Goal: Transaction & Acquisition: Purchase product/service

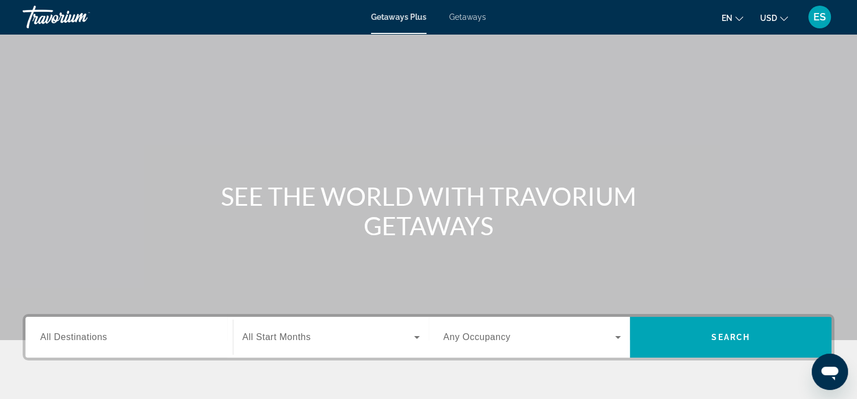
scroll to position [213, 0]
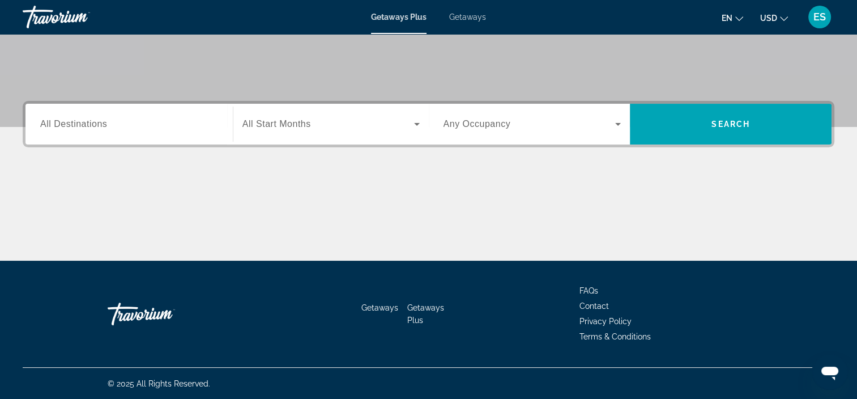
click at [174, 135] on div "Search widget" at bounding box center [129, 124] width 178 height 32
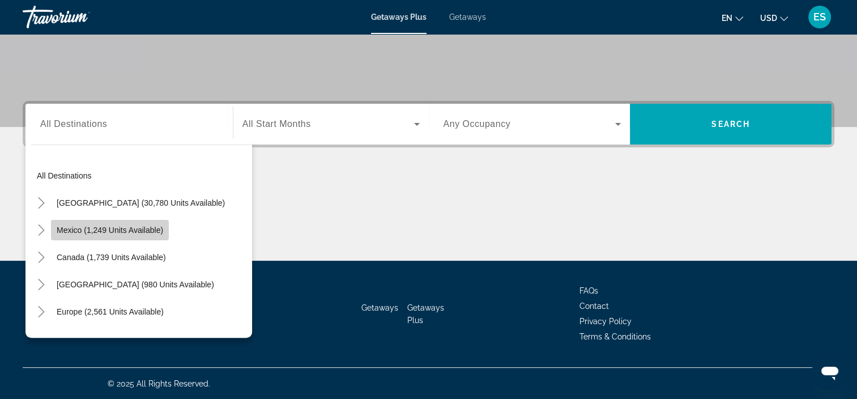
click at [160, 229] on span "Mexico (1,249 units available)" at bounding box center [110, 229] width 106 height 9
type input "**********"
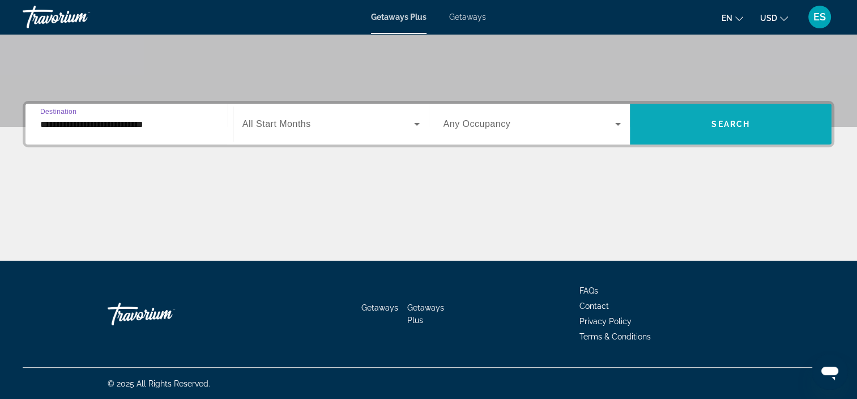
click at [691, 113] on span "Search widget" at bounding box center [731, 123] width 202 height 27
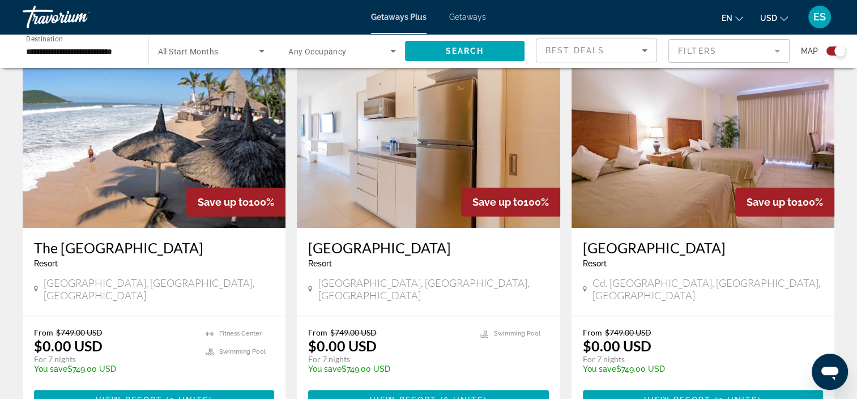
scroll to position [413, 0]
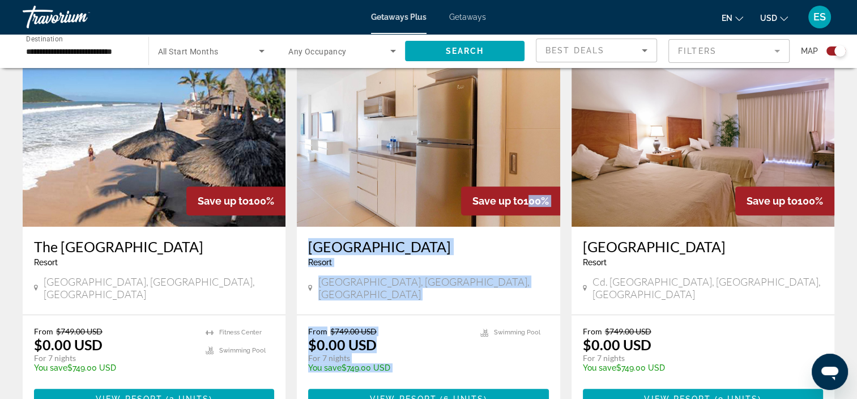
drag, startPoint x: 491, startPoint y: 309, endPoint x: 524, endPoint y: 198, distance: 115.0
click at [524, 198] on div "Save up to 100% Pacific Palace Tower Resort - This is an adults only resort Maz…" at bounding box center [428, 232] width 263 height 375
click at [490, 268] on div "Pacific Palace Tower Resort - This is an adults only resort" at bounding box center [428, 256] width 240 height 37
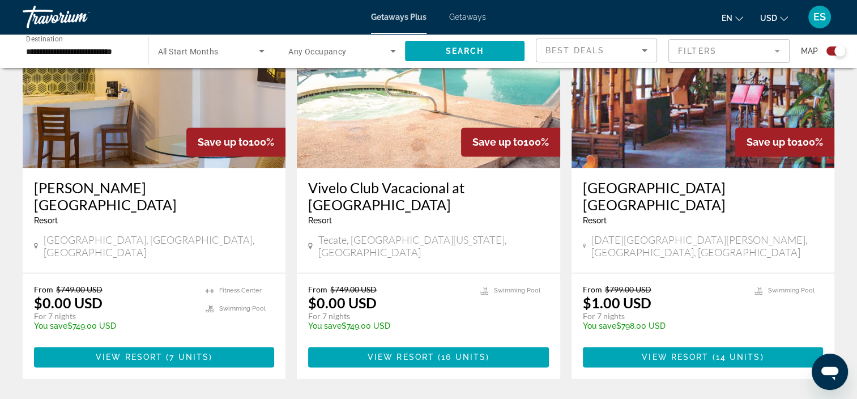
scroll to position [1674, 0]
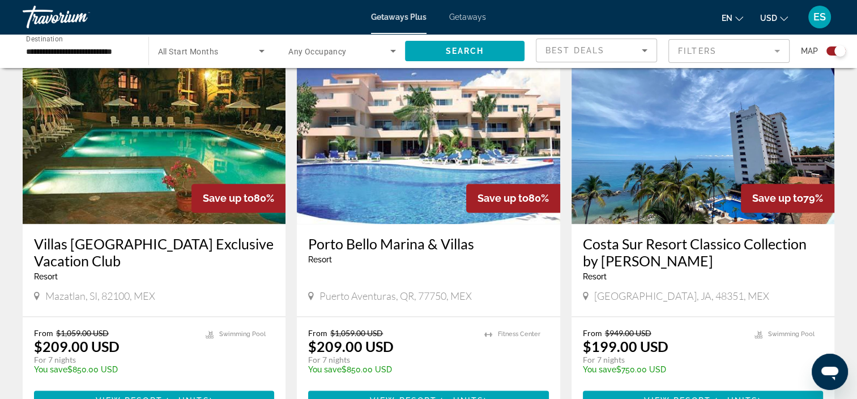
scroll to position [1834, 0]
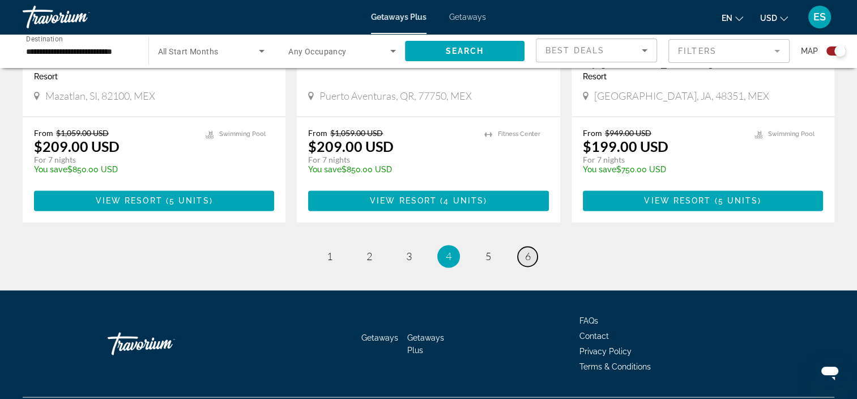
click at [528, 250] on span "6" at bounding box center [528, 256] width 6 height 12
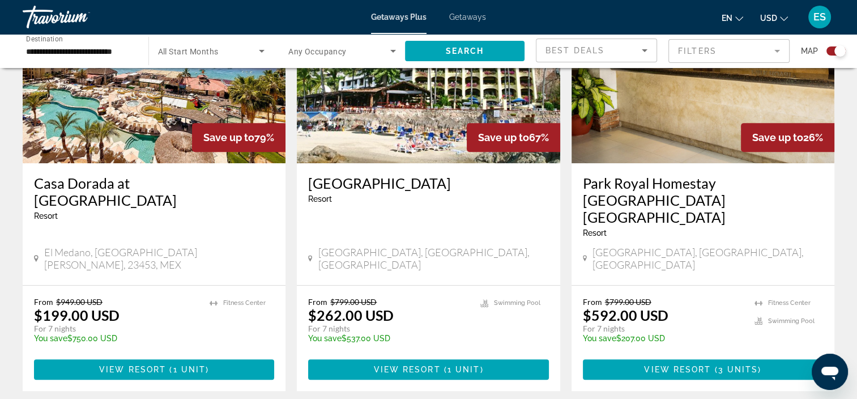
scroll to position [645, 0]
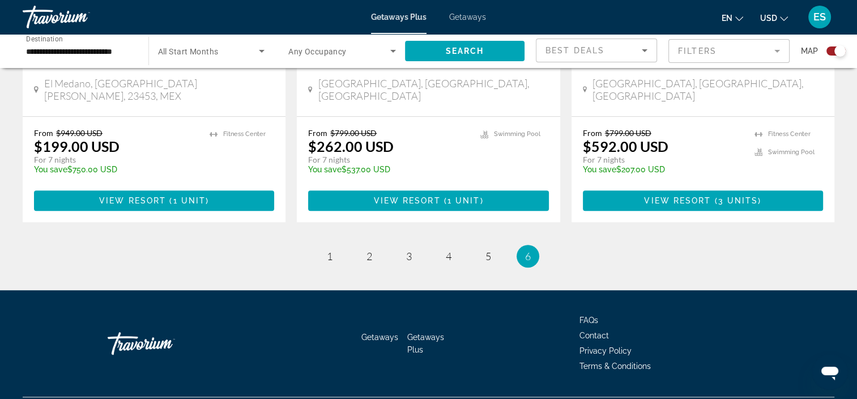
click at [57, 23] on div "Travorium" at bounding box center [79, 16] width 113 height 29
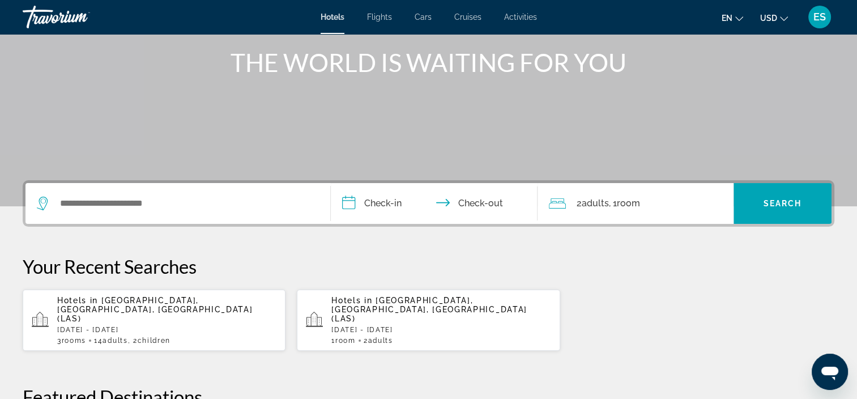
scroll to position [138, 0]
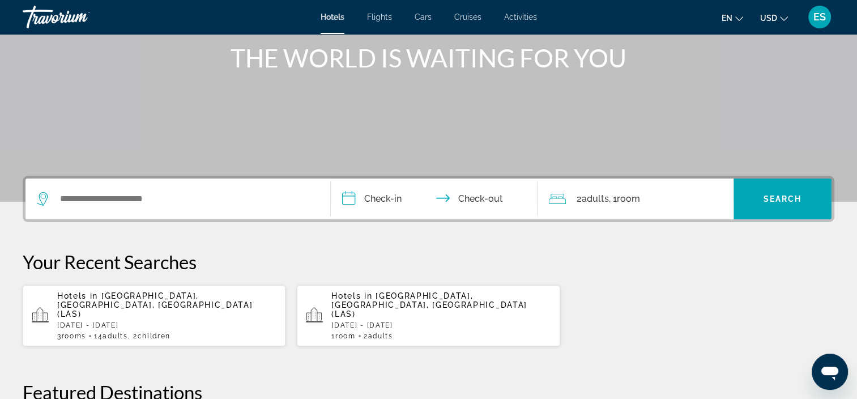
click at [165, 312] on div "Hotels in Las Vegas, NV, United States (LAS) Thu, 23 Oct - Mon, 27 Oct 3 Room r…" at bounding box center [166, 315] width 219 height 49
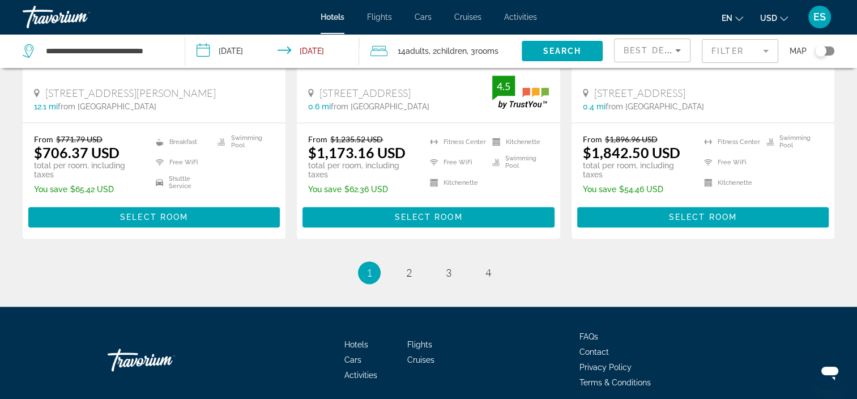
scroll to position [1636, 0]
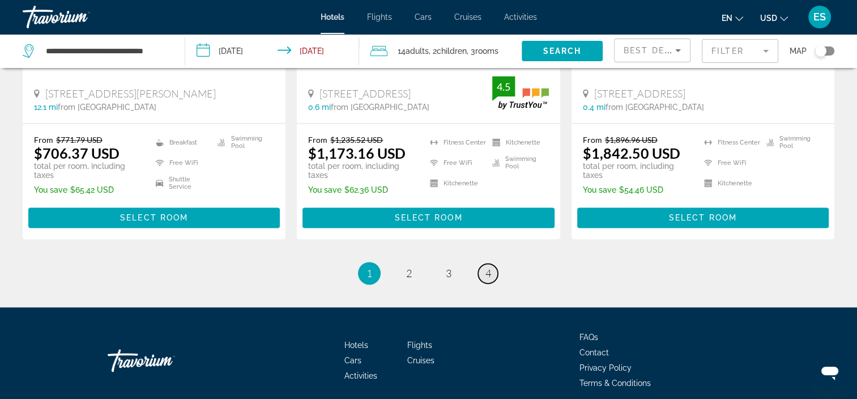
click at [490, 267] on span "4" at bounding box center [488, 273] width 6 height 12
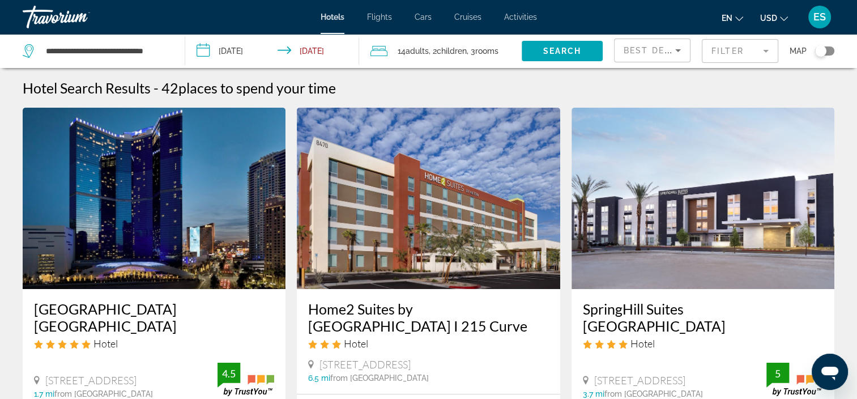
click at [236, 48] on input "**********" at bounding box center [274, 52] width 178 height 37
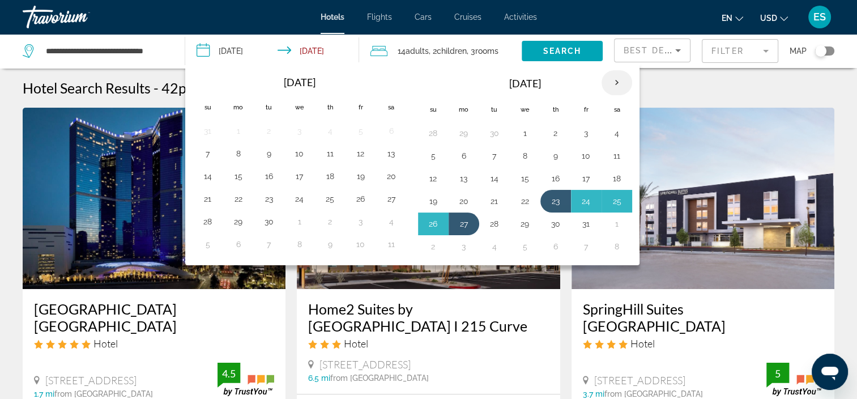
click at [613, 82] on th "Next month" at bounding box center [616, 82] width 31 height 25
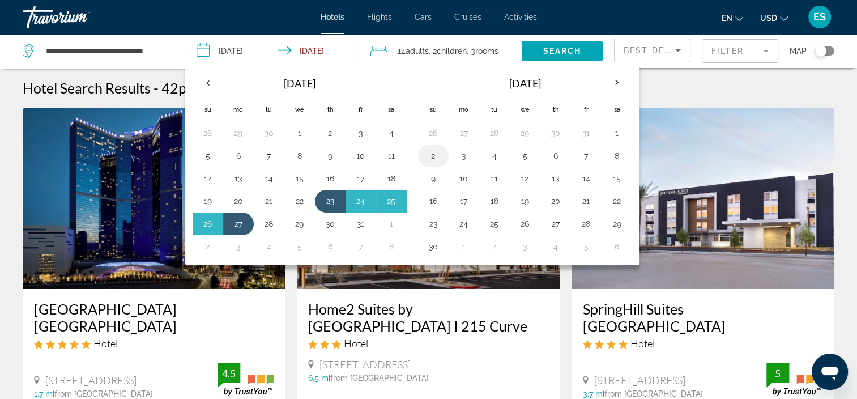
click at [431, 152] on button "2" at bounding box center [433, 156] width 18 height 16
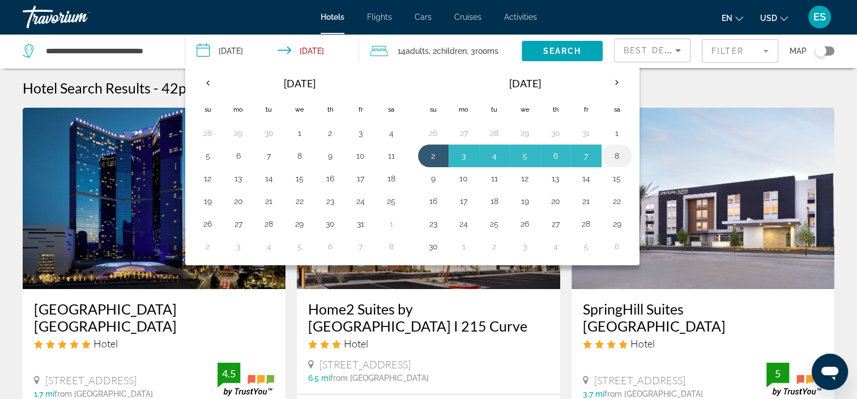
click at [608, 153] on button "8" at bounding box center [617, 156] width 18 height 16
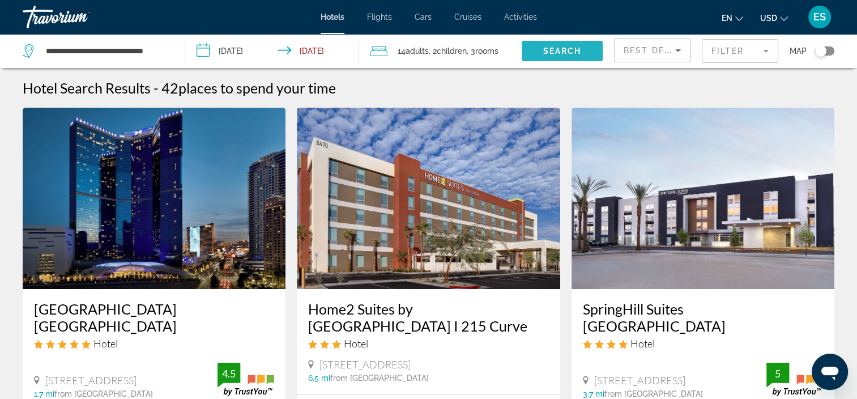
click at [550, 46] on span "Search" at bounding box center [561, 50] width 39 height 9
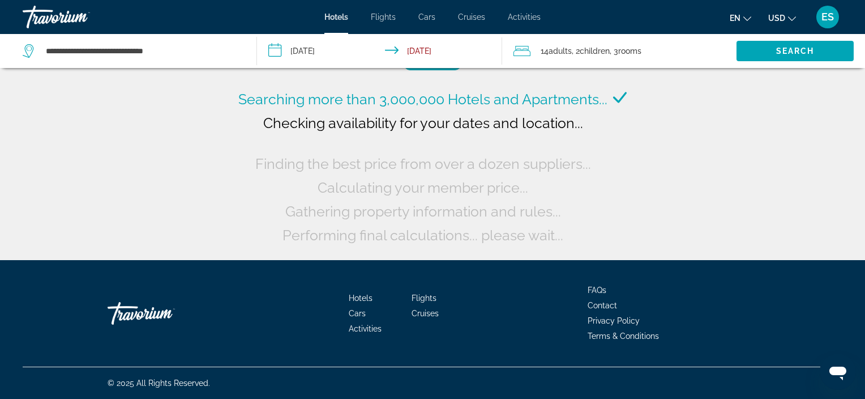
click at [582, 52] on span ", 2 Child Children" at bounding box center [591, 51] width 38 height 16
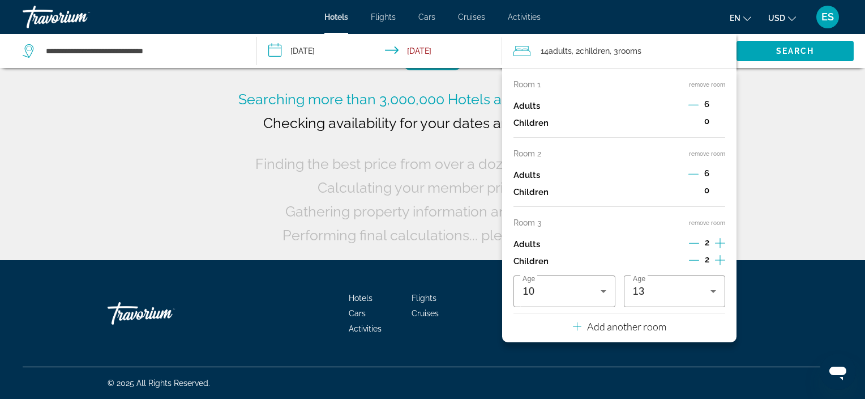
click at [698, 102] on icon "Decrement adults" at bounding box center [693, 105] width 10 height 10
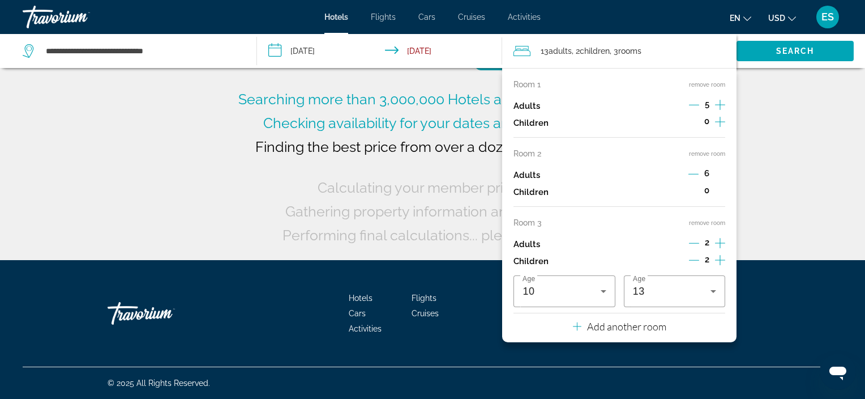
click at [712, 84] on button "remove room" at bounding box center [707, 84] width 36 height 7
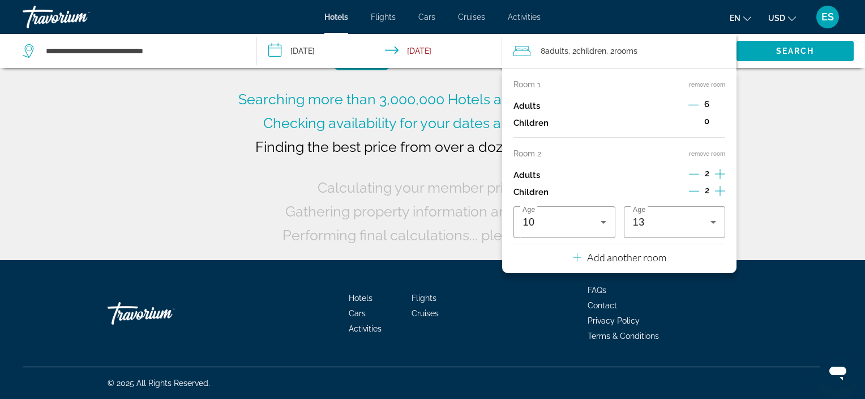
click at [712, 84] on button "remove room" at bounding box center [707, 84] width 36 height 7
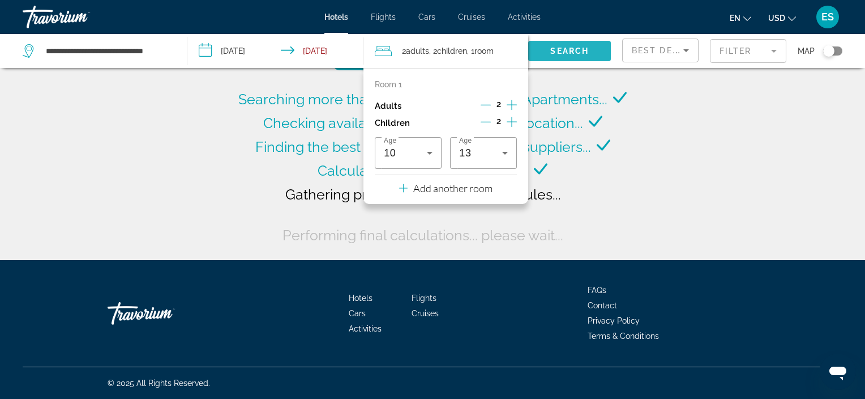
click at [580, 61] on span "Search widget" at bounding box center [569, 50] width 83 height 27
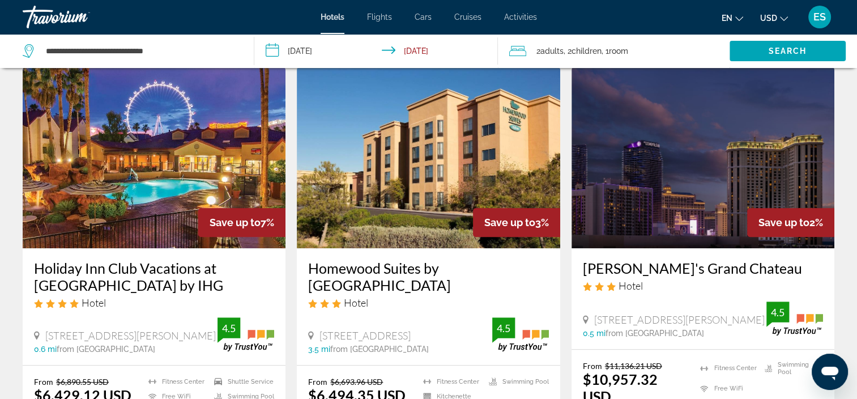
scroll to position [940, 0]
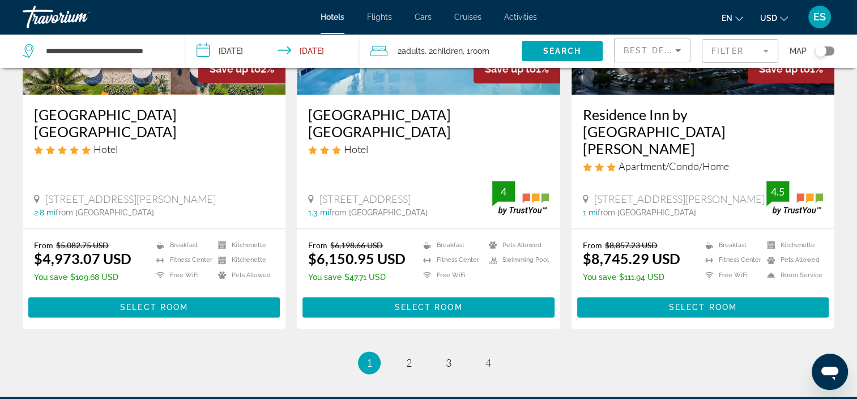
scroll to position [1495, 0]
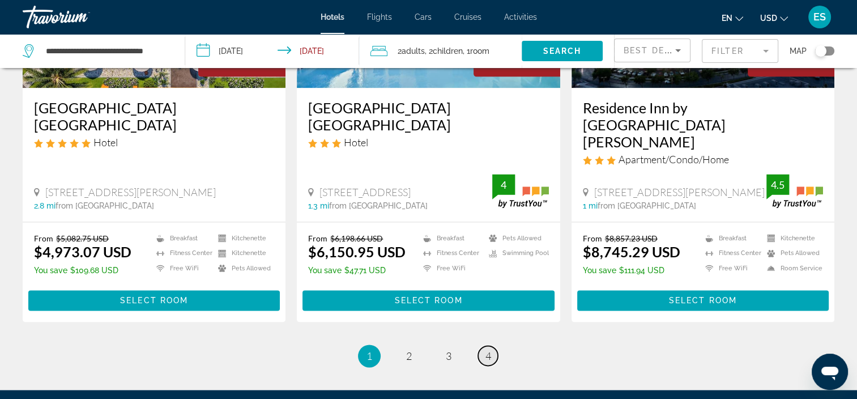
click at [491, 345] on link "page 4" at bounding box center [488, 355] width 20 height 20
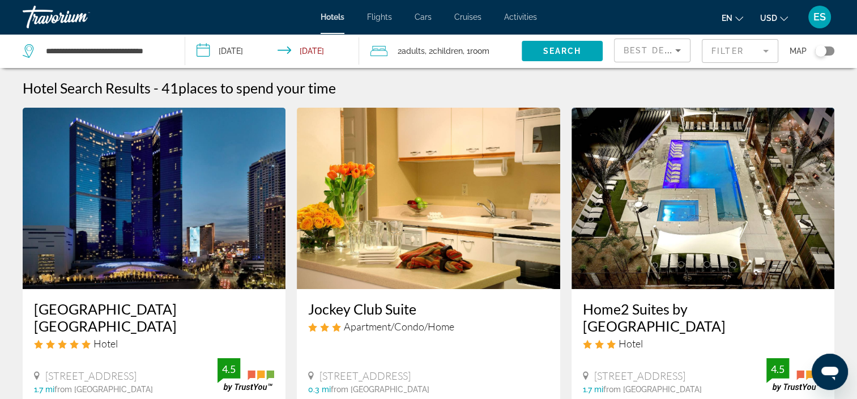
click at [215, 58] on input "**********" at bounding box center [274, 52] width 178 height 37
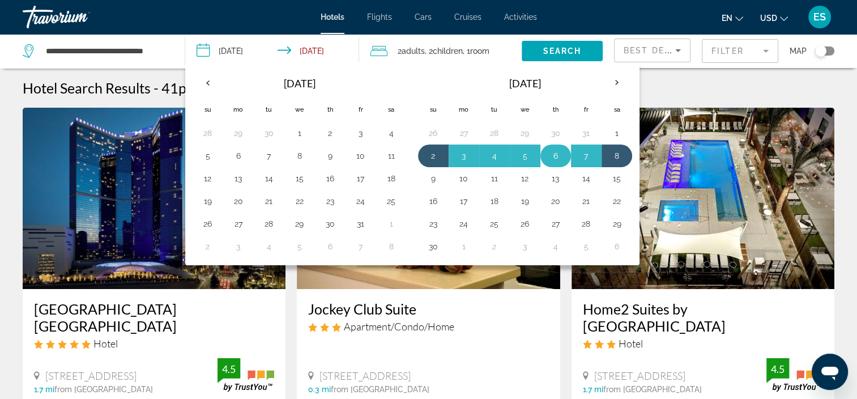
click at [551, 156] on button "6" at bounding box center [555, 156] width 18 height 16
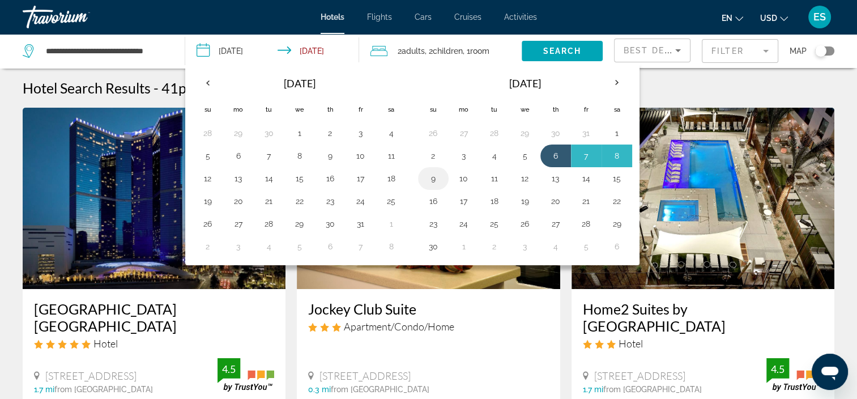
click at [442, 178] on td "9" at bounding box center [433, 178] width 31 height 23
click at [428, 185] on td "9" at bounding box center [433, 178] width 31 height 23
click at [431, 181] on button "9" at bounding box center [433, 178] width 18 height 16
type input "**********"
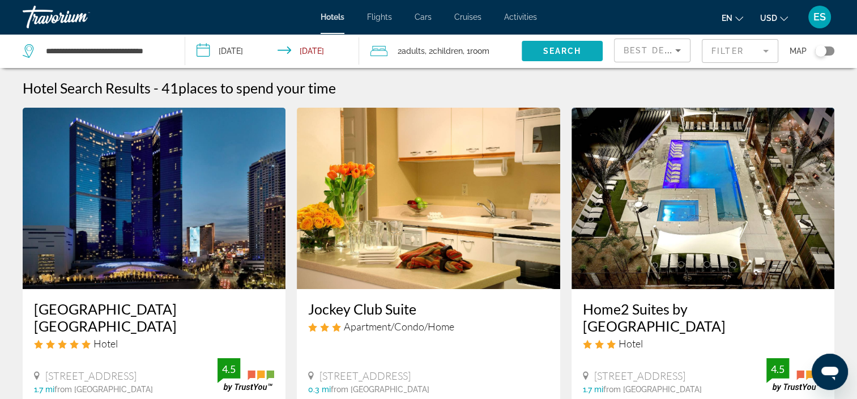
click at [570, 42] on span "Search widget" at bounding box center [561, 50] width 81 height 27
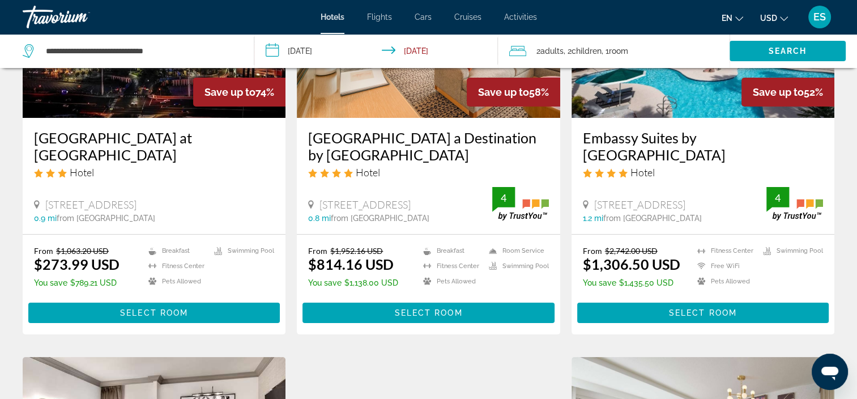
scroll to position [172, 0]
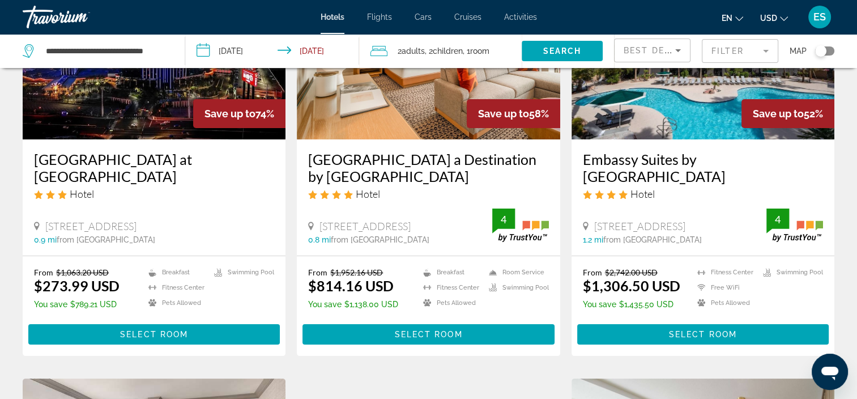
scroll to position [154, 0]
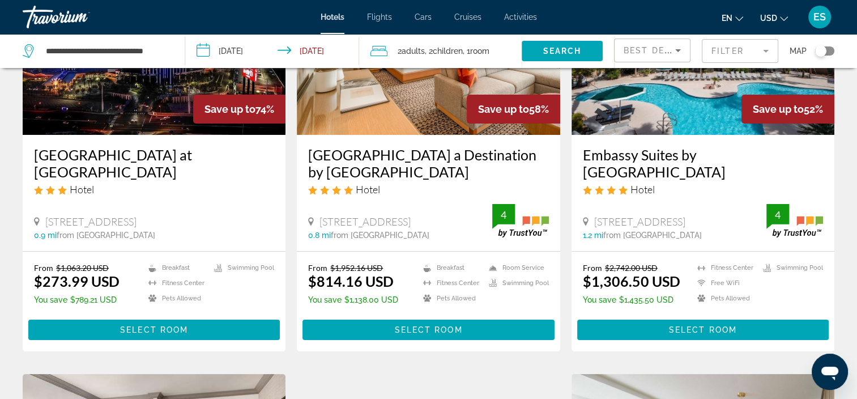
click at [421, 199] on div "Rio Hotel & Casino a Destination by Hyatt Hotel Hotel" at bounding box center [428, 175] width 240 height 58
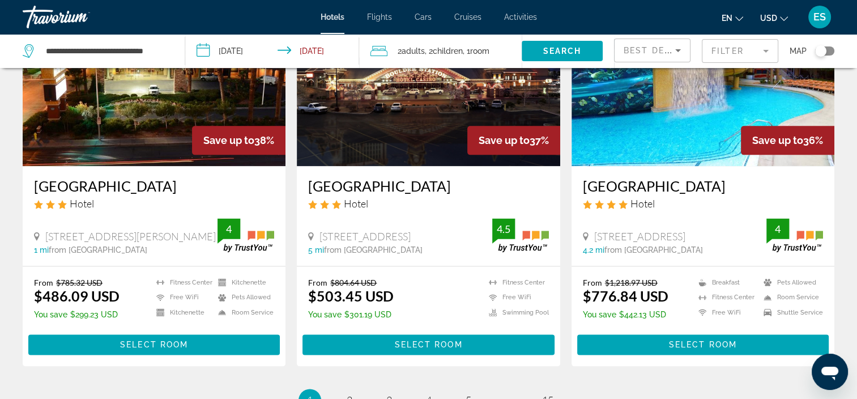
scroll to position [1521, 0]
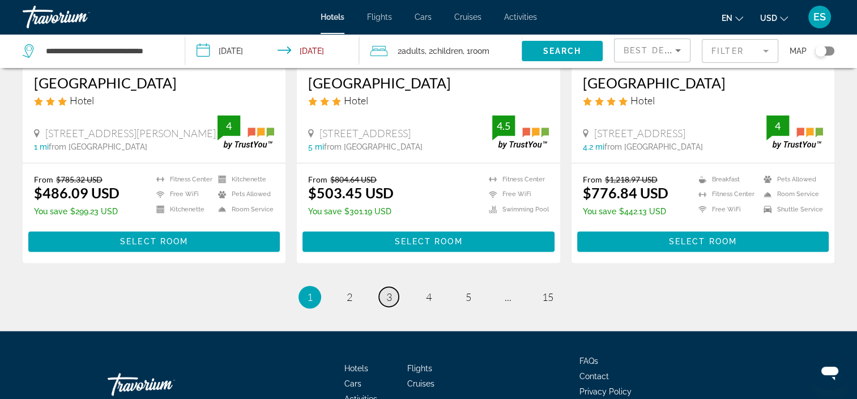
click at [386, 290] on span "3" at bounding box center [389, 296] width 6 height 12
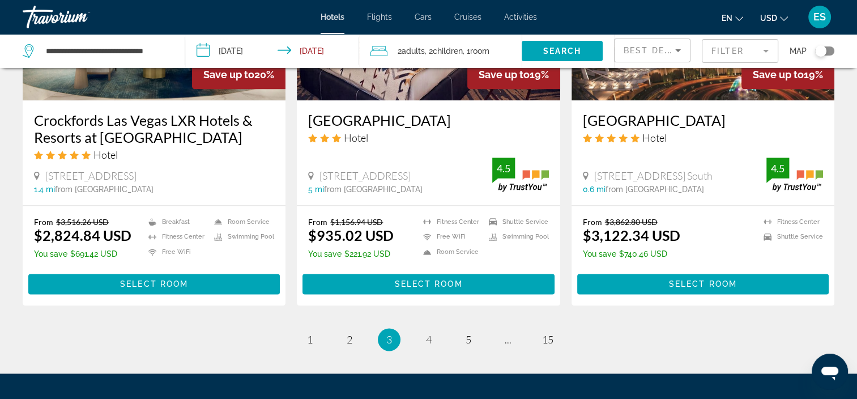
scroll to position [1438, 0]
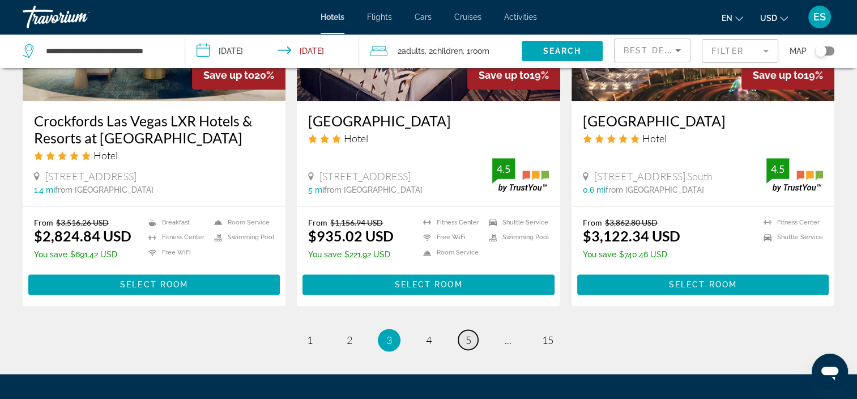
click at [473, 330] on link "page 5" at bounding box center [468, 340] width 20 height 20
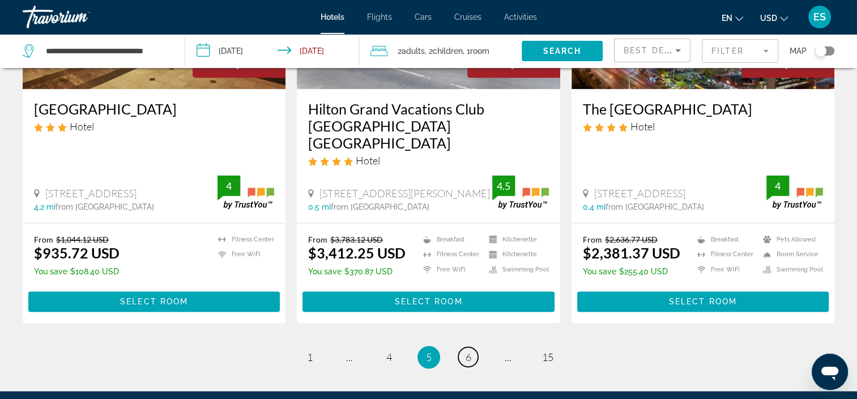
scroll to position [1478, 0]
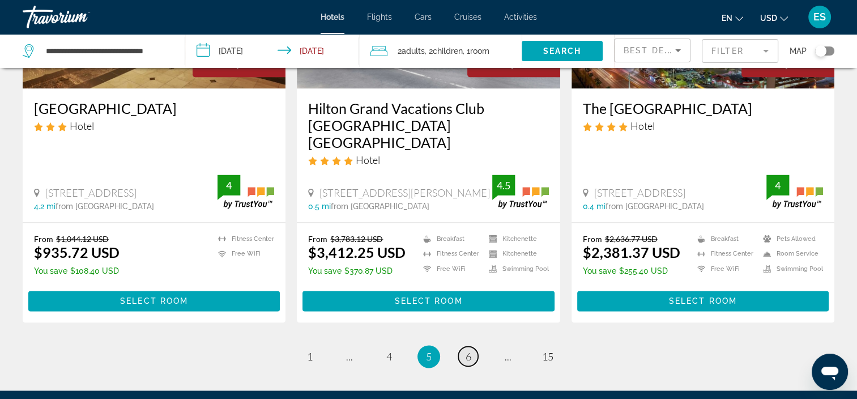
click at [469, 350] on span "6" at bounding box center [468, 356] width 6 height 12
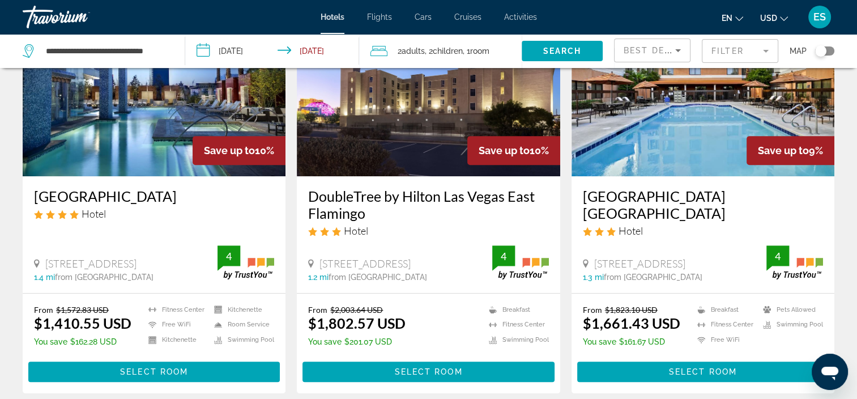
scroll to position [550, 0]
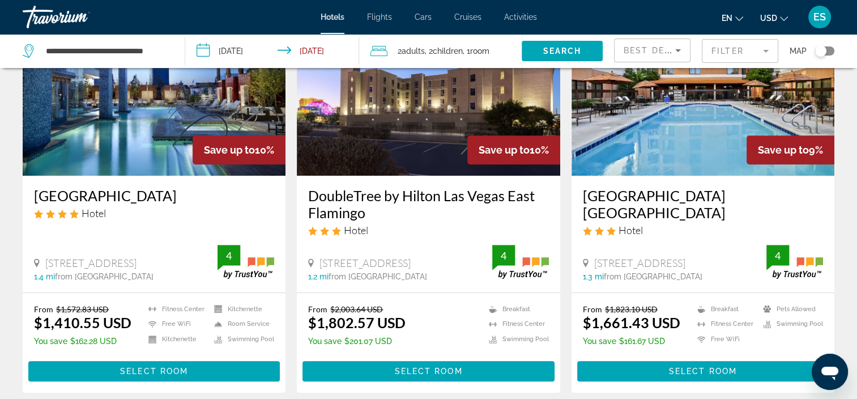
click at [58, 14] on div "Travorium" at bounding box center [79, 16] width 113 height 29
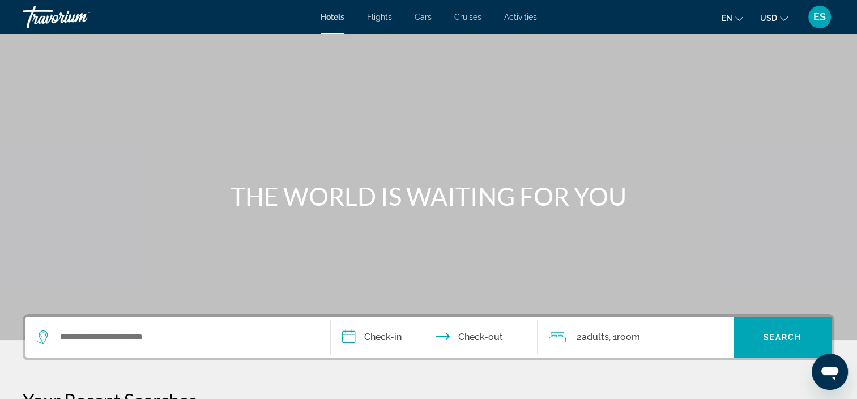
click at [465, 18] on span "Cruises" at bounding box center [467, 16] width 27 height 9
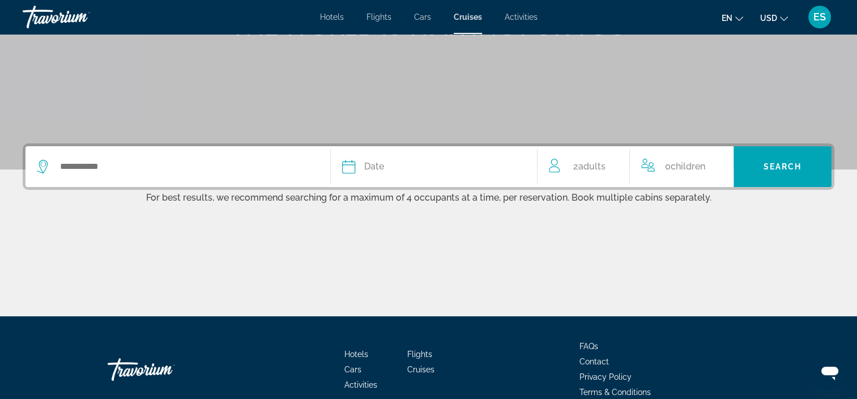
scroll to position [181, 0]
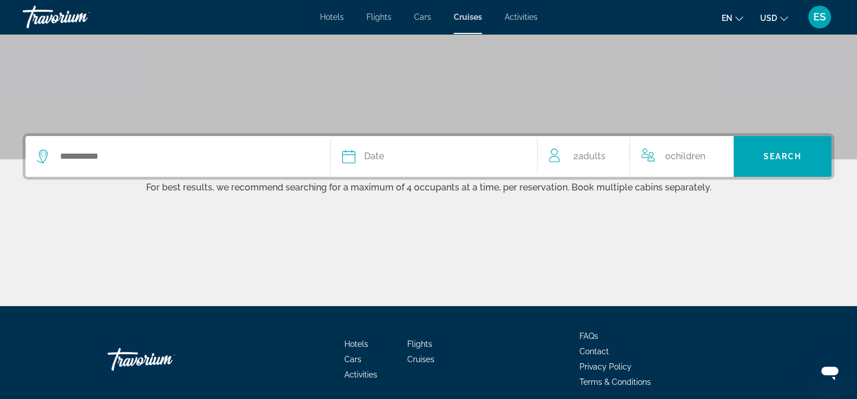
click at [173, 173] on div "Search widget" at bounding box center [178, 156] width 282 height 41
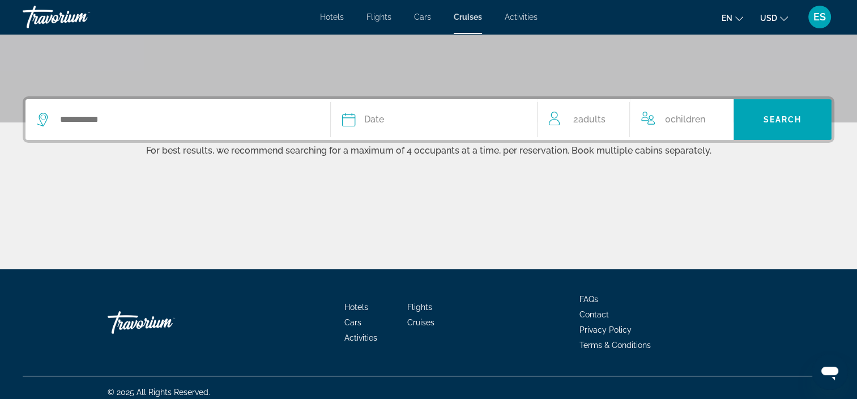
scroll to position [226, 0]
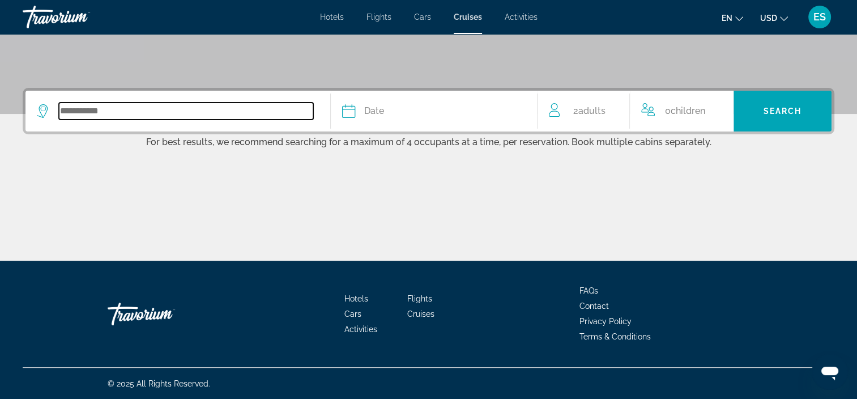
click at [195, 109] on input "Search widget" at bounding box center [186, 110] width 254 height 17
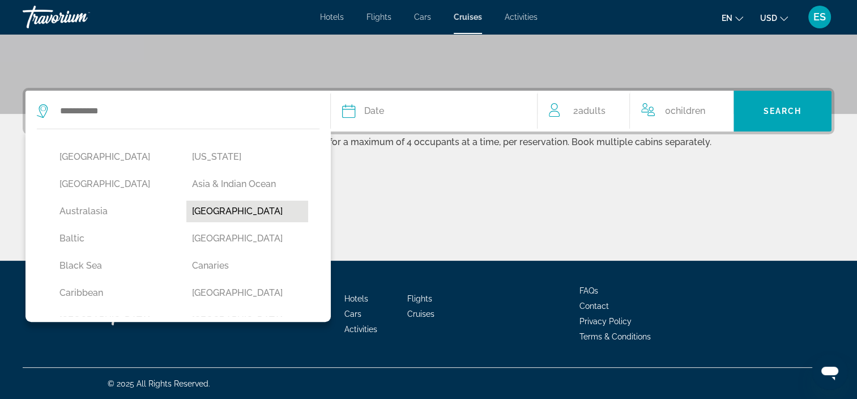
click at [211, 215] on button "Bahamas" at bounding box center [246, 211] width 121 height 22
type input "*******"
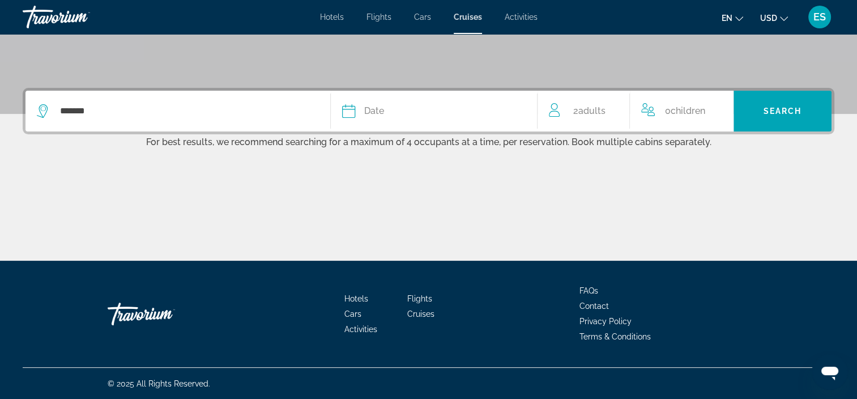
click at [682, 116] on span "0 Child Children" at bounding box center [685, 111] width 40 height 16
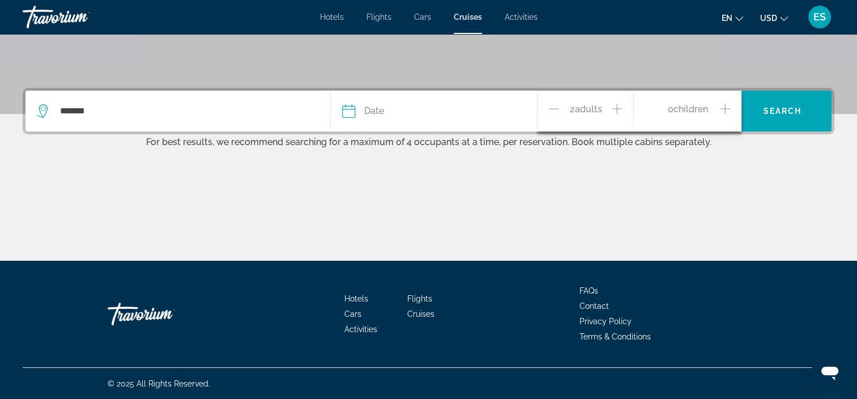
click at [719, 111] on div "0 Child Children" at bounding box center [687, 111] width 85 height 20
click at [728, 108] on icon "Increment children" at bounding box center [725, 109] width 10 height 10
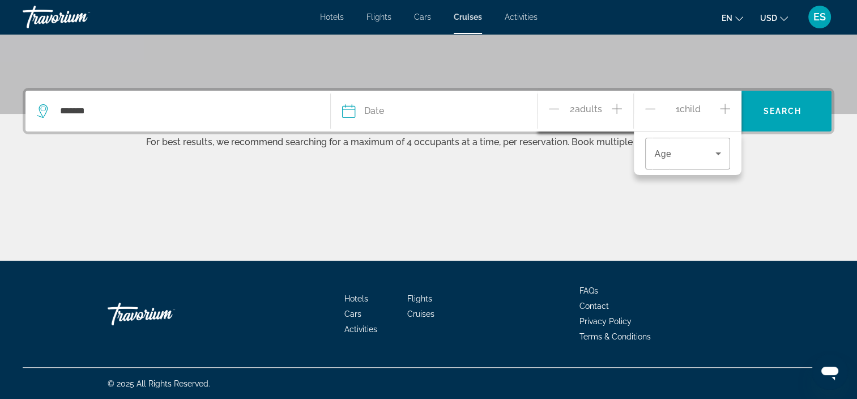
click at [728, 108] on icon "Increment children" at bounding box center [725, 109] width 10 height 10
click at [711, 157] on icon "Travelers: 2 adults, 2 children" at bounding box center [718, 154] width 14 height 14
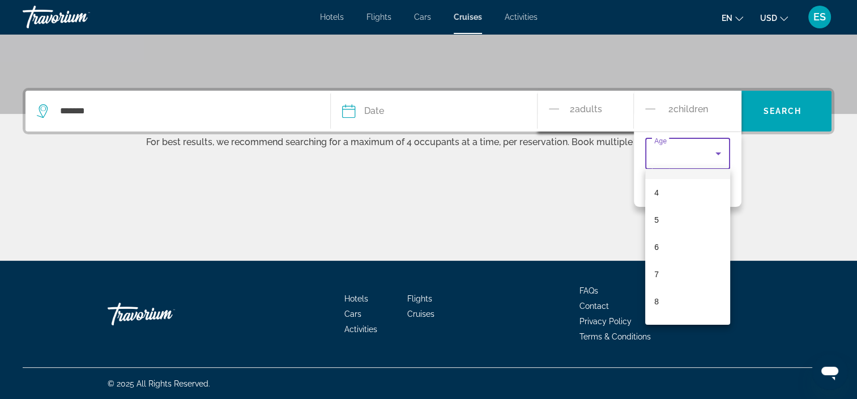
scroll to position [137, 0]
click at [682, 301] on mat-option "9" at bounding box center [687, 294] width 85 height 27
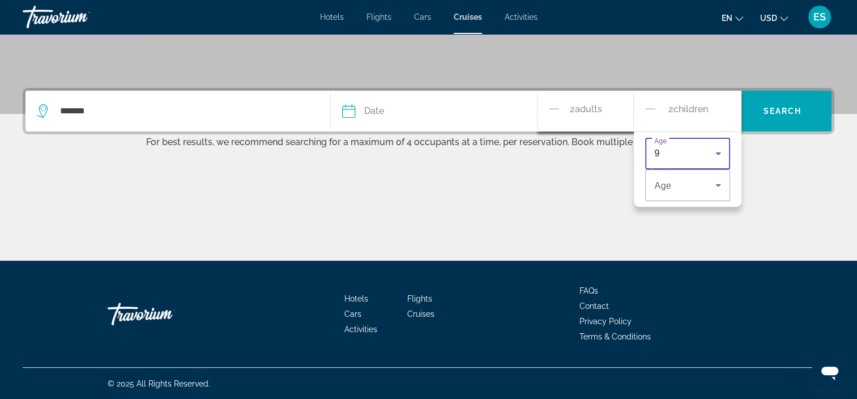
click at [691, 149] on div "9" at bounding box center [684, 154] width 61 height 14
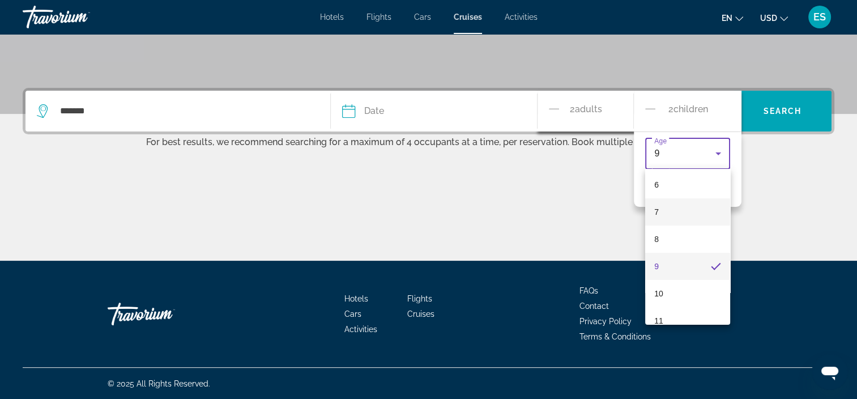
scroll to position [170, 0]
click at [686, 282] on mat-option "10" at bounding box center [687, 288] width 85 height 27
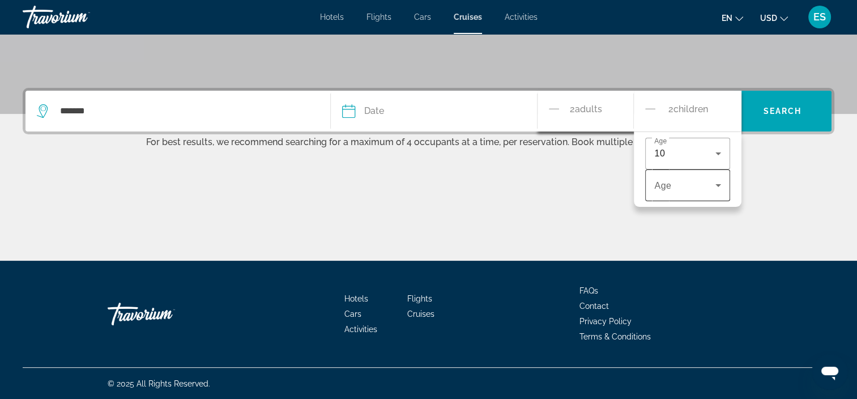
click at [681, 194] on div "Travelers: 2 adults, 2 children" at bounding box center [687, 185] width 67 height 32
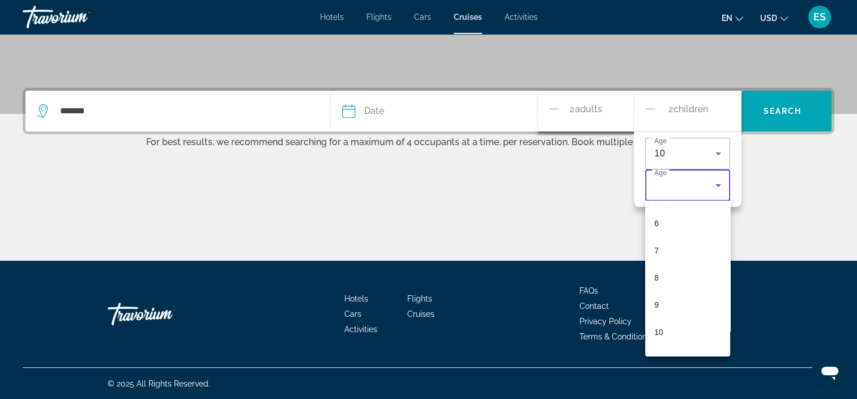
scroll to position [179, 0]
click at [687, 119] on div at bounding box center [428, 199] width 857 height 399
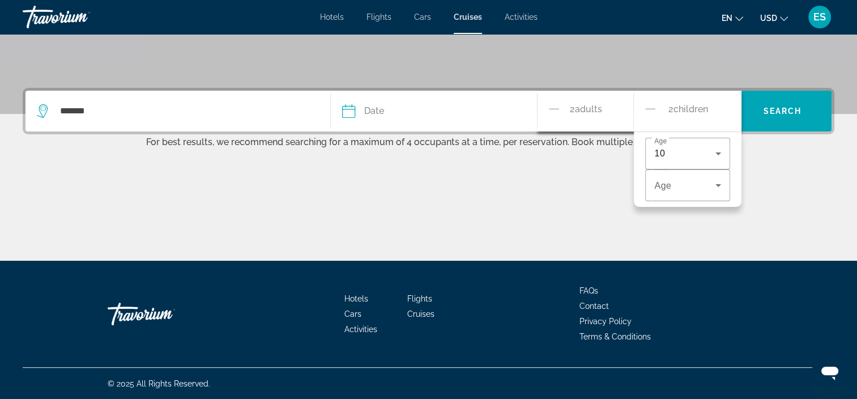
click at [562, 106] on div "2 Adult Adults" at bounding box center [591, 111] width 84 height 20
click at [550, 115] on button "Decrement adults" at bounding box center [554, 111] width 10 height 20
click at [621, 106] on icon "Increment adults" at bounding box center [616, 109] width 10 height 14
click at [623, 108] on div "2 Adult Adults" at bounding box center [591, 111] width 84 height 20
click at [653, 106] on icon "Decrement children" at bounding box center [650, 109] width 10 height 14
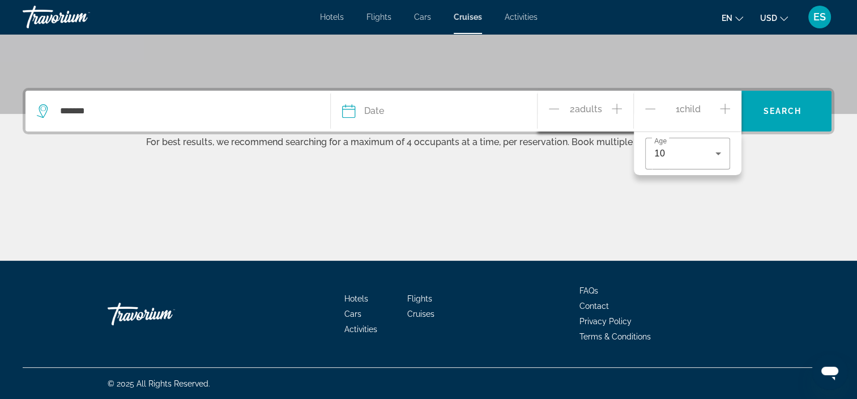
click at [613, 110] on icon "Increment adults" at bounding box center [616, 109] width 10 height 14
click at [800, 116] on span "Search widget" at bounding box center [782, 110] width 98 height 27
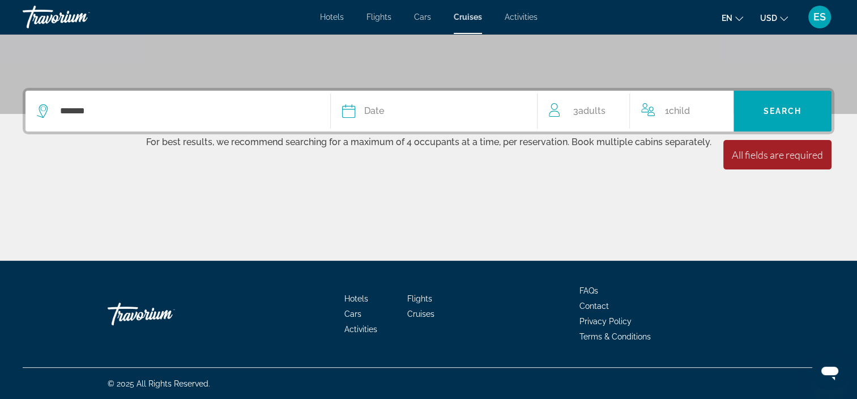
click at [448, 132] on div "******* Date January February March April May June July August September Octobe…" at bounding box center [428, 111] width 811 height 46
click at [437, 118] on div "Date" at bounding box center [434, 111] width 184 height 16
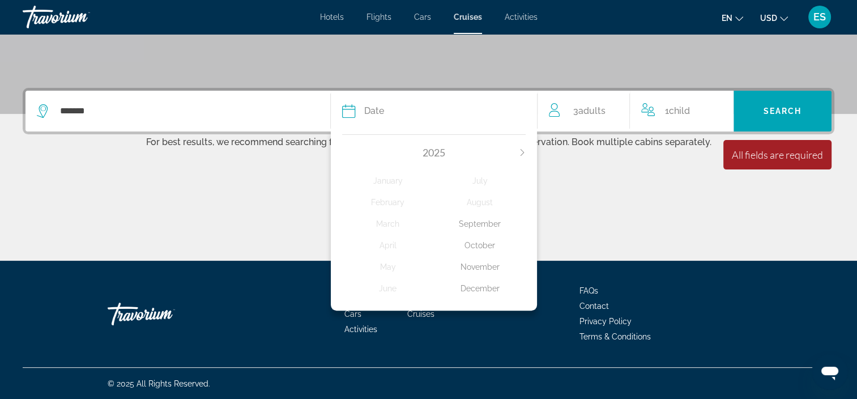
click at [487, 268] on div "November" at bounding box center [480, 266] width 92 height 20
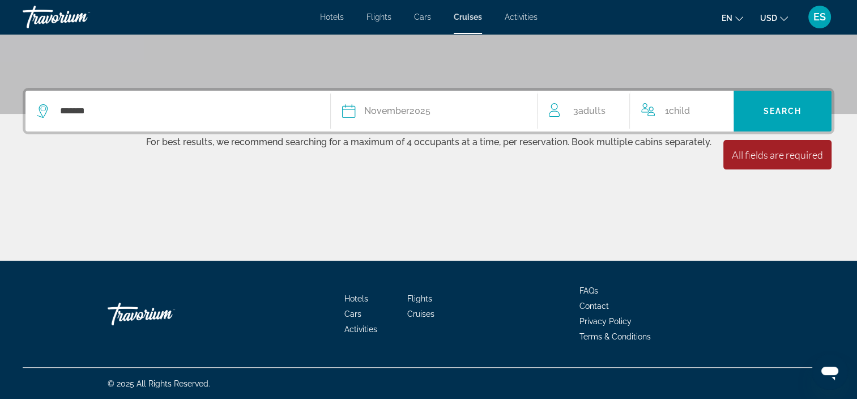
click at [461, 124] on button "Date November 2025 2025 January February March April May June July August Septe…" at bounding box center [434, 111] width 184 height 41
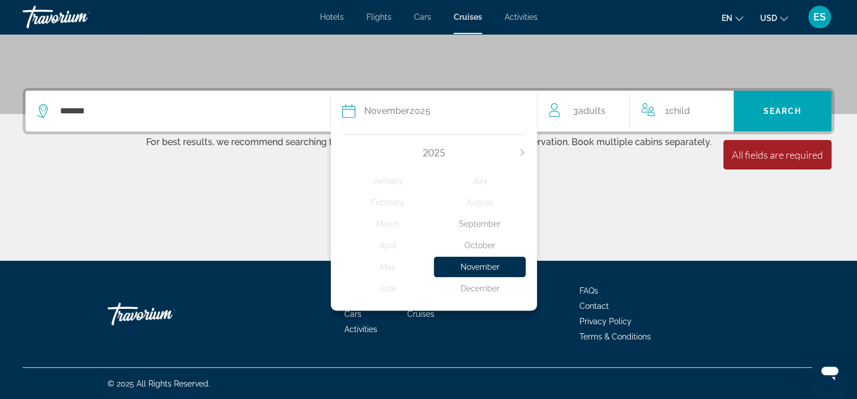
click at [491, 285] on div "December" at bounding box center [480, 288] width 92 height 20
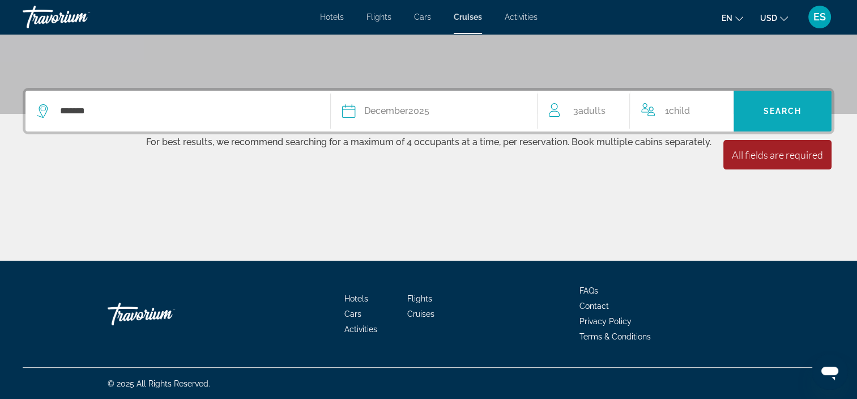
click at [804, 109] on span "Search widget" at bounding box center [782, 110] width 98 height 27
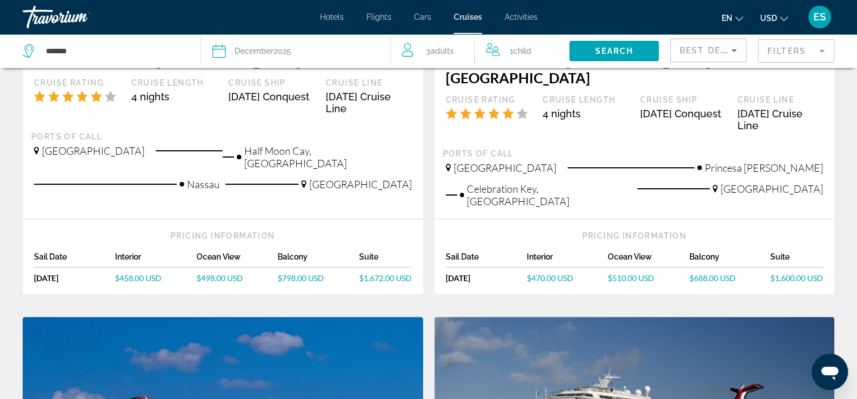
scroll to position [185, 0]
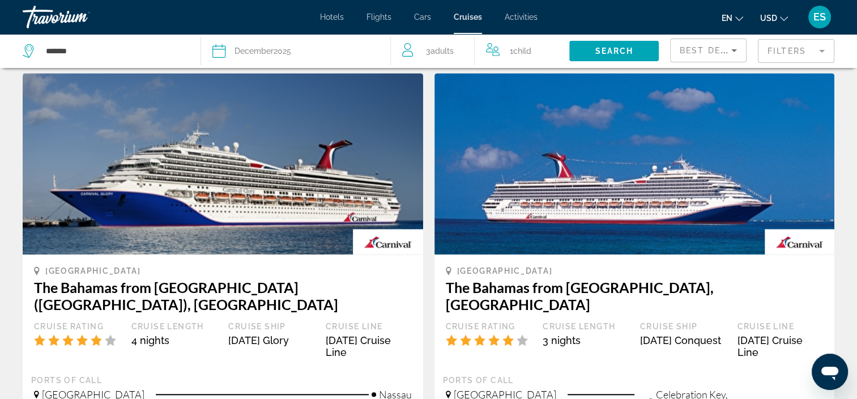
scroll to position [986, 0]
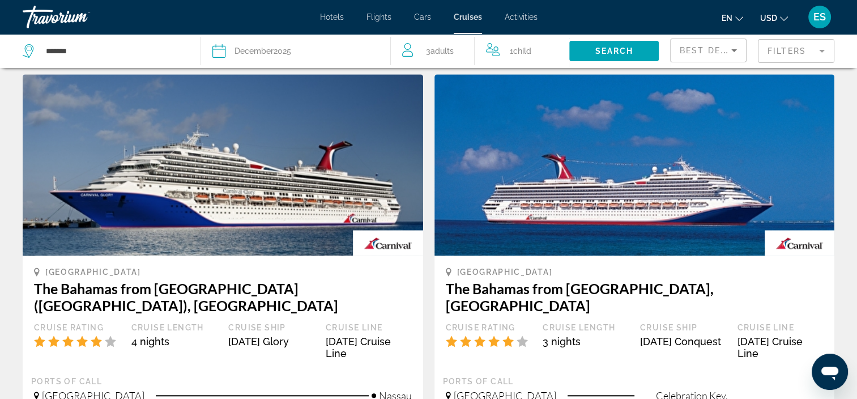
click at [57, 200] on img "Main content" at bounding box center [223, 164] width 400 height 181
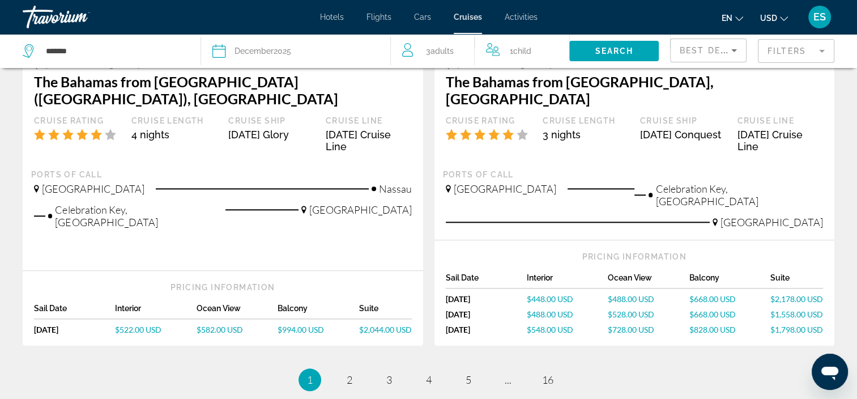
scroll to position [1191, 0]
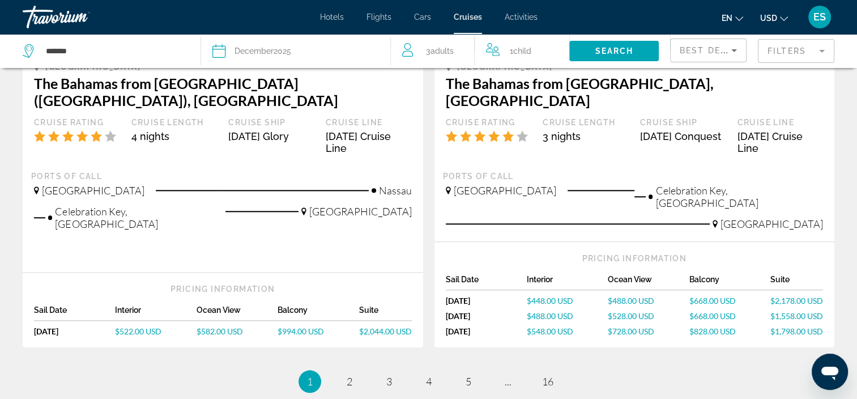
click at [380, 277] on div "Pricing Information Sail Date Interior Ocean View Balcony Suite Mon, Dec 8, 202…" at bounding box center [223, 309] width 400 height 75
click at [369, 326] on span "$2,044.00 USD" at bounding box center [385, 331] width 53 height 10
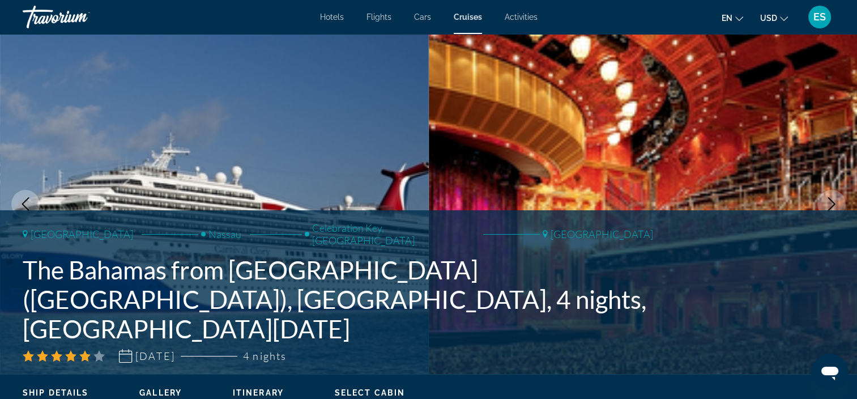
click at [161, 388] on span "Gallery" at bounding box center [160, 392] width 42 height 9
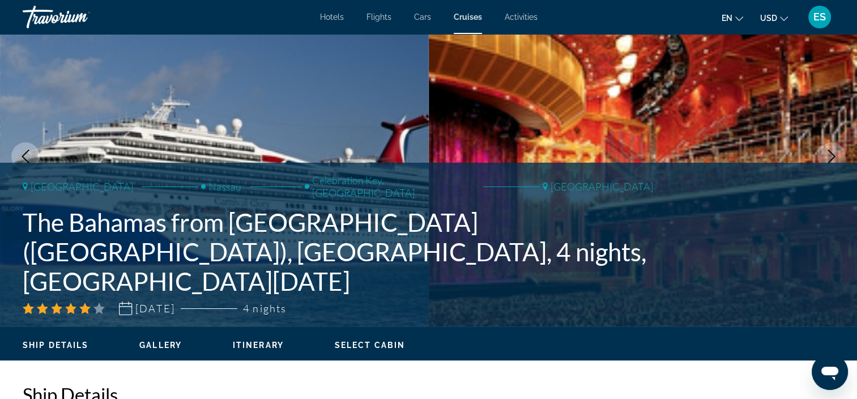
scroll to position [67, 0]
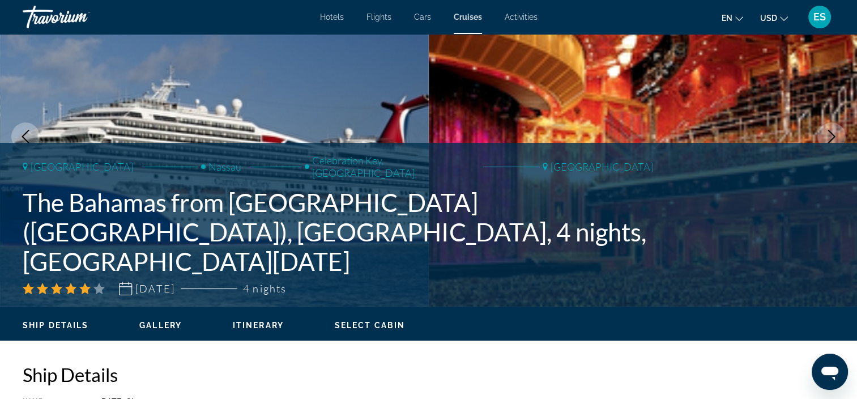
click at [344, 337] on div "Ship Details Gallery Itinerary Select Cabin" at bounding box center [428, 323] width 857 height 35
click at [356, 323] on span "Select Cabin" at bounding box center [370, 324] width 70 height 9
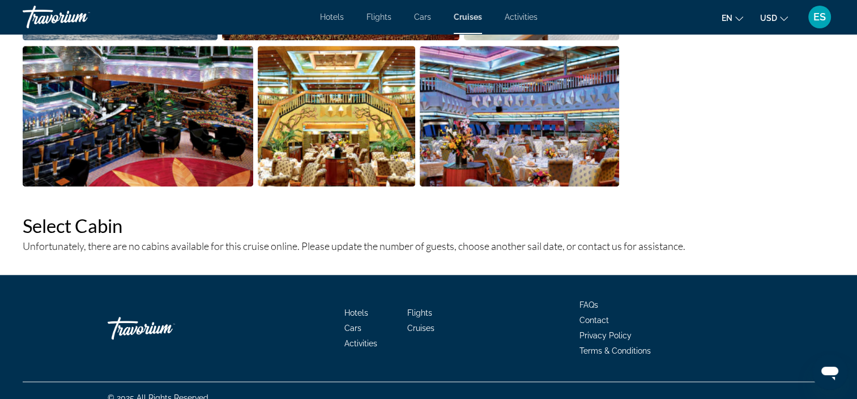
scroll to position [1193, 0]
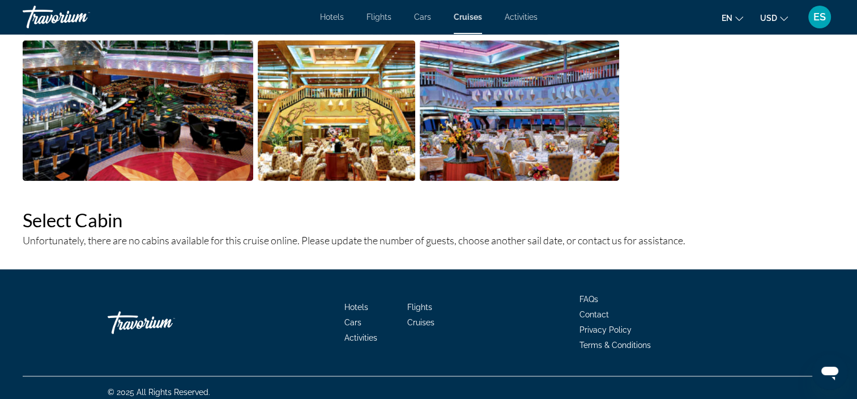
click at [52, 213] on h2 "Select Cabin" at bounding box center [428, 219] width 811 height 23
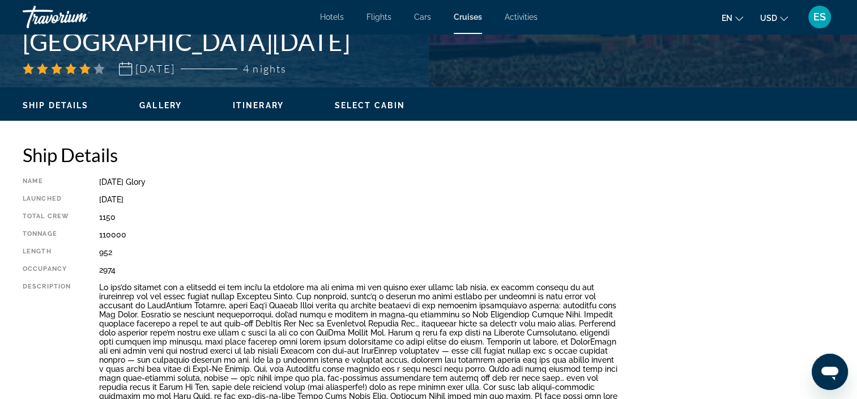
scroll to position [288, 0]
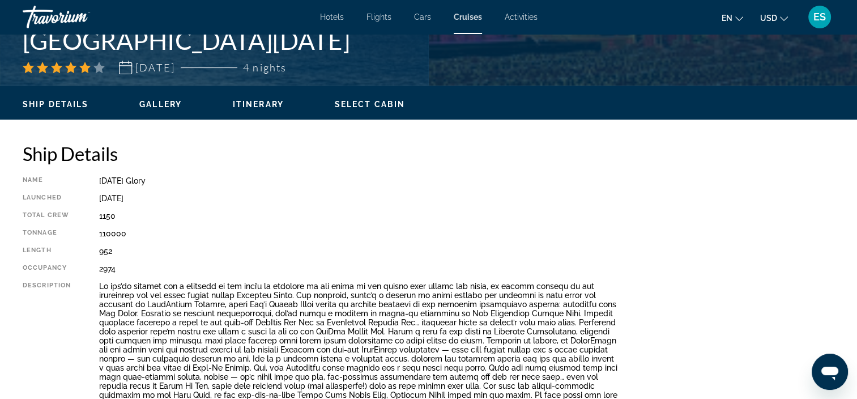
click at [43, 106] on span "Ship Details" at bounding box center [56, 104] width 66 height 9
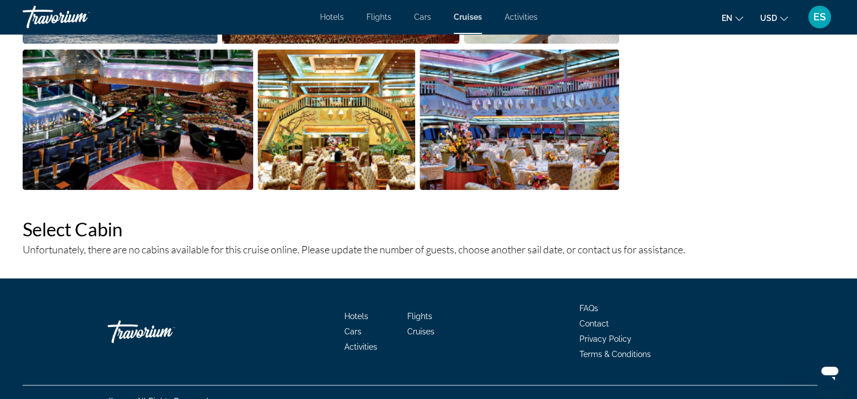
scroll to position [1193, 0]
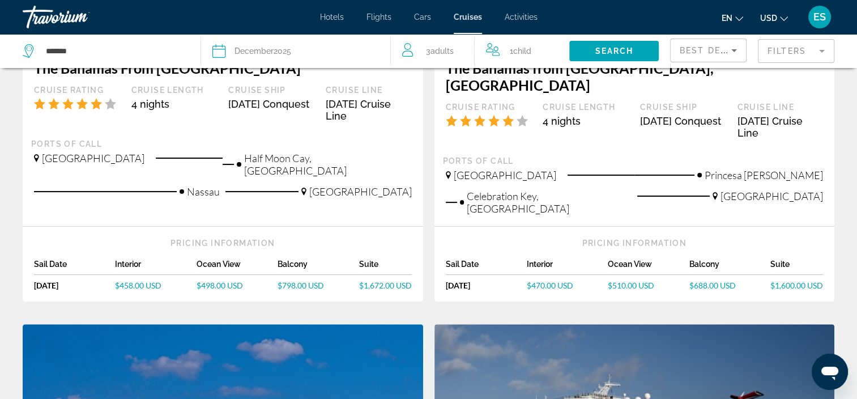
scroll to position [277, 0]
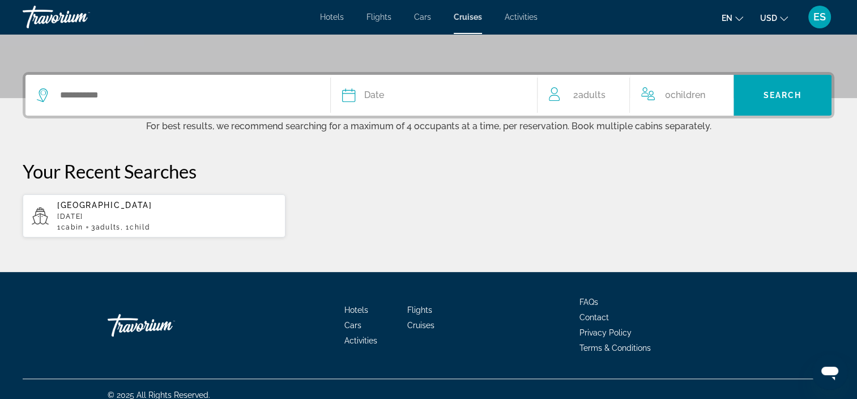
scroll to position [253, 0]
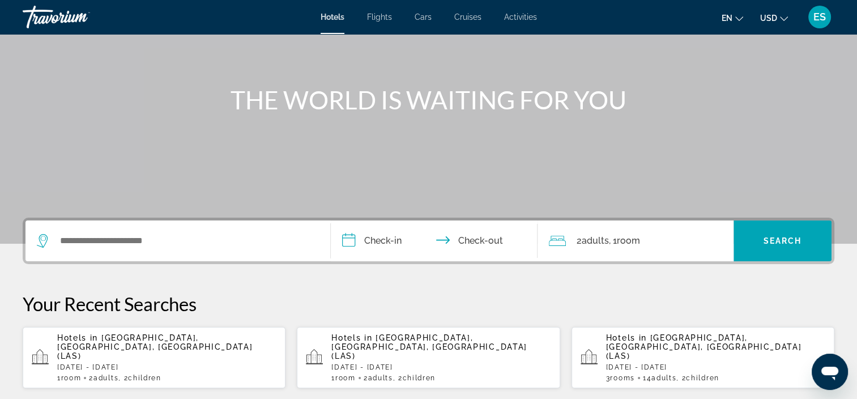
scroll to position [96, 0]
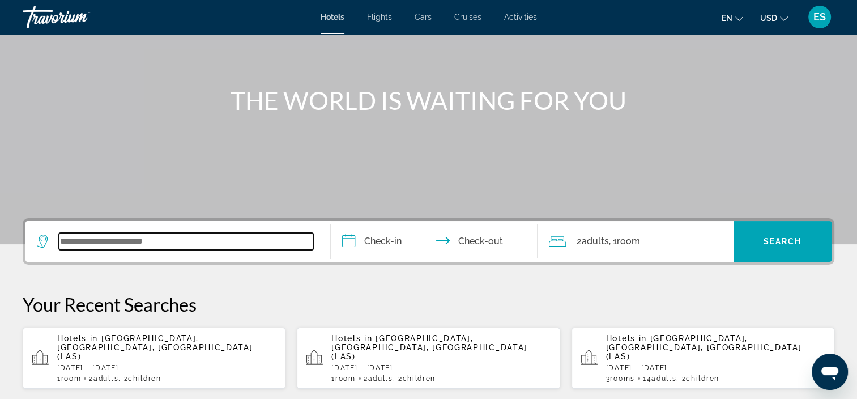
click at [78, 241] on input "Search widget" at bounding box center [186, 241] width 254 height 17
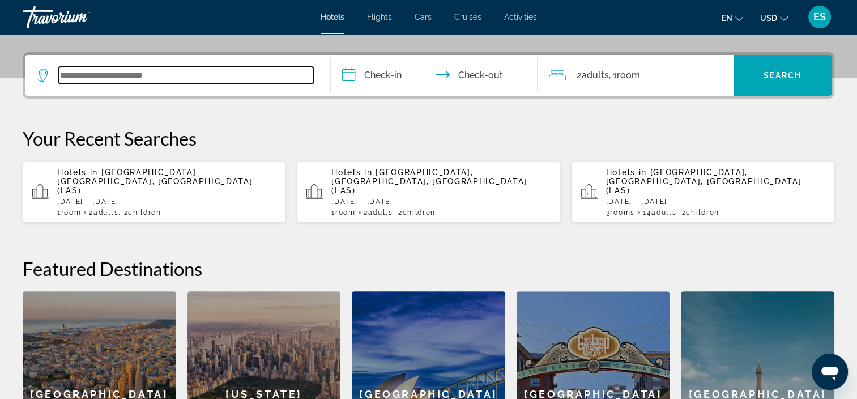
scroll to position [276, 0]
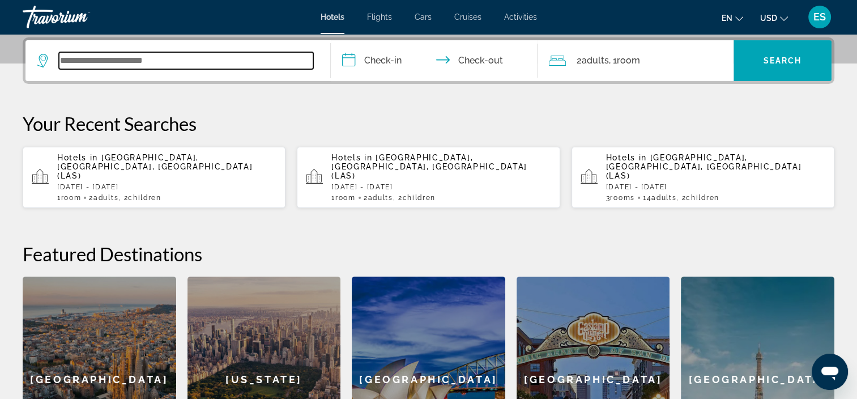
click at [66, 57] on input "Search widget" at bounding box center [186, 60] width 254 height 17
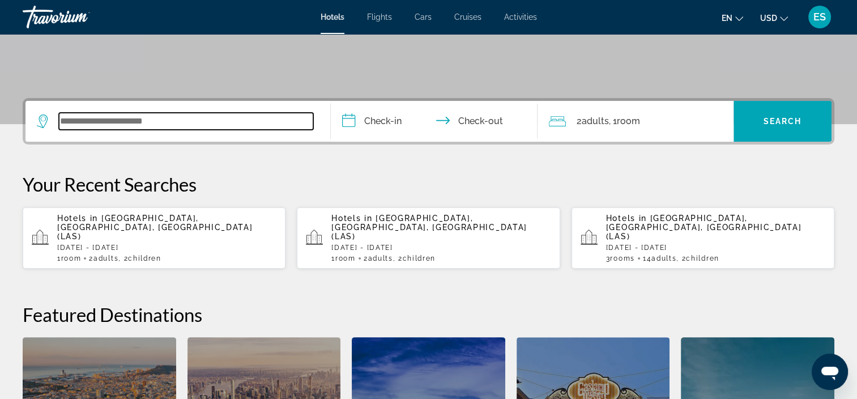
click at [222, 121] on input "Search widget" at bounding box center [186, 121] width 254 height 17
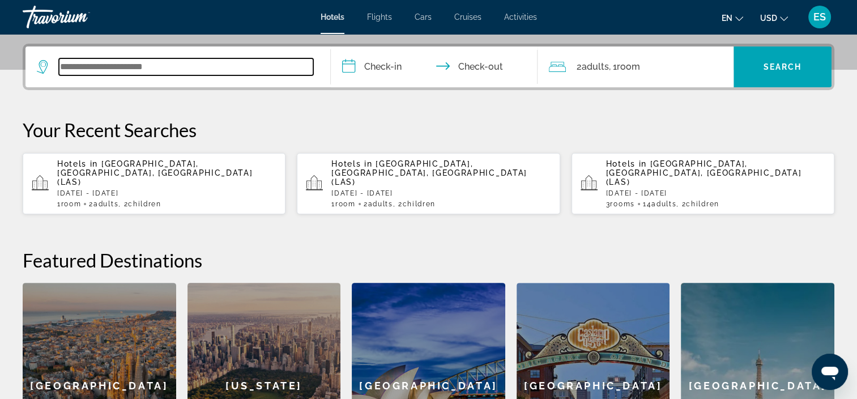
scroll to position [276, 0]
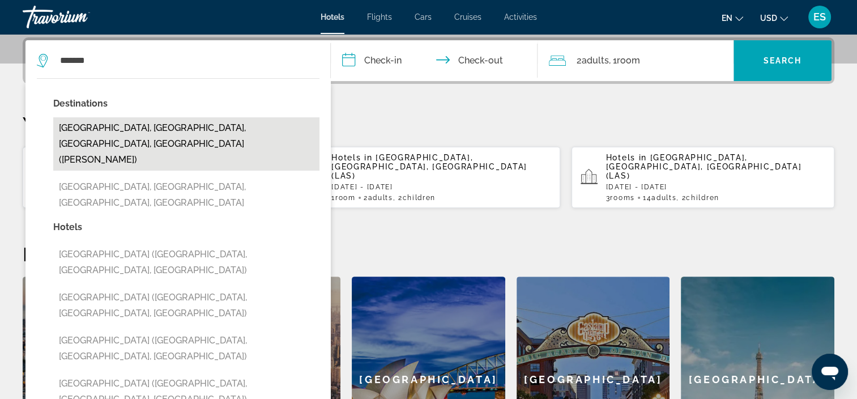
click at [249, 122] on button "Anaheim, Orange County, CA, United States (ANA)" at bounding box center [186, 143] width 266 height 53
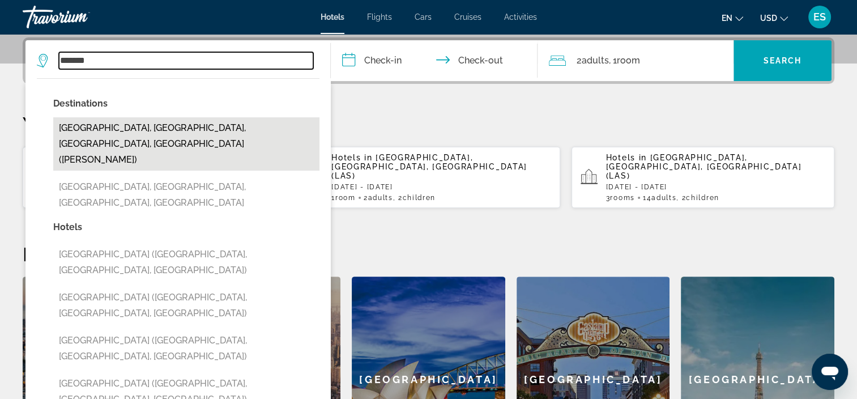
type input "**********"
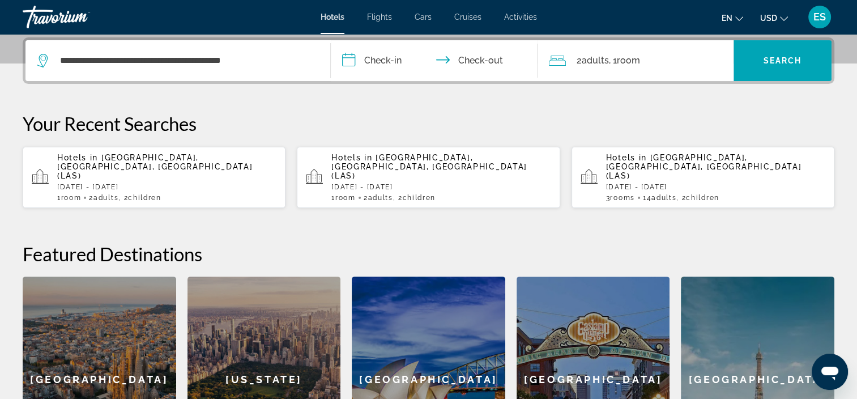
click at [393, 57] on input "**********" at bounding box center [437, 62] width 212 height 44
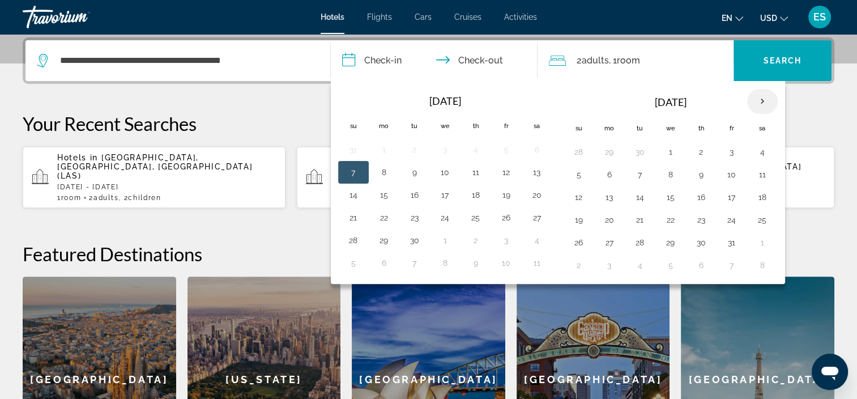
click at [759, 102] on th "Next month" at bounding box center [762, 101] width 31 height 25
click at [736, 147] on button "31" at bounding box center [731, 152] width 18 height 16
click at [732, 147] on button "31" at bounding box center [731, 152] width 18 height 16
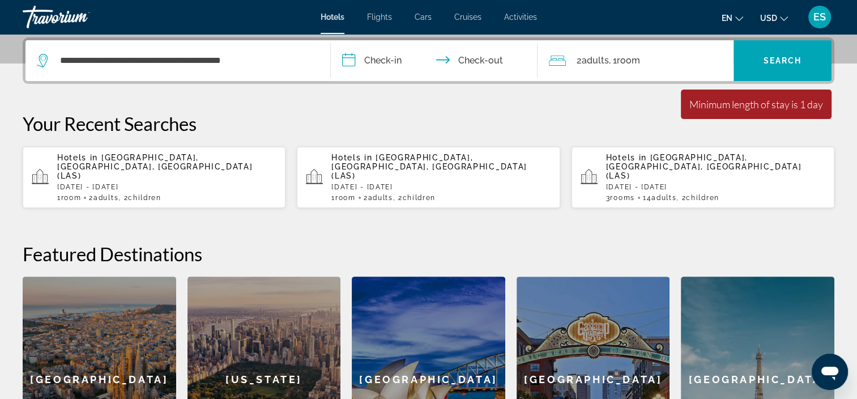
click at [392, 54] on input "**********" at bounding box center [437, 62] width 212 height 44
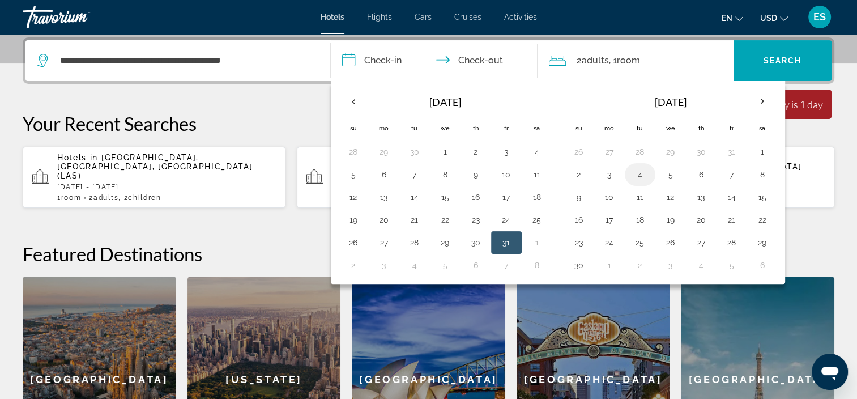
click at [642, 170] on button "4" at bounding box center [640, 174] width 18 height 16
click at [507, 243] on button "31" at bounding box center [506, 242] width 18 height 16
type input "**********"
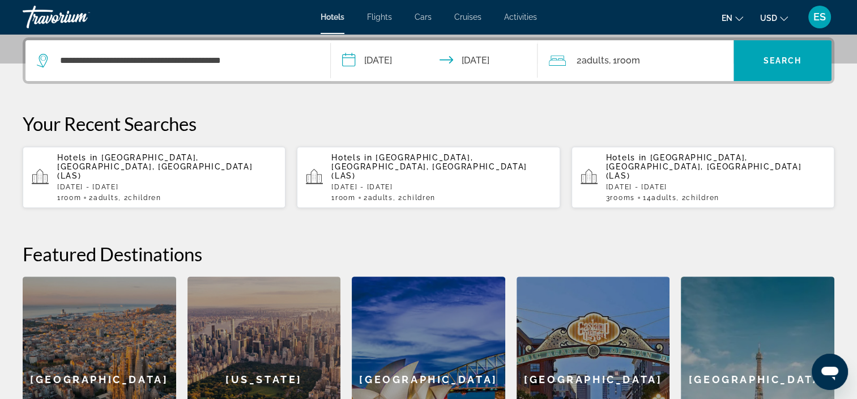
click at [621, 55] on span "Room" at bounding box center [627, 60] width 23 height 11
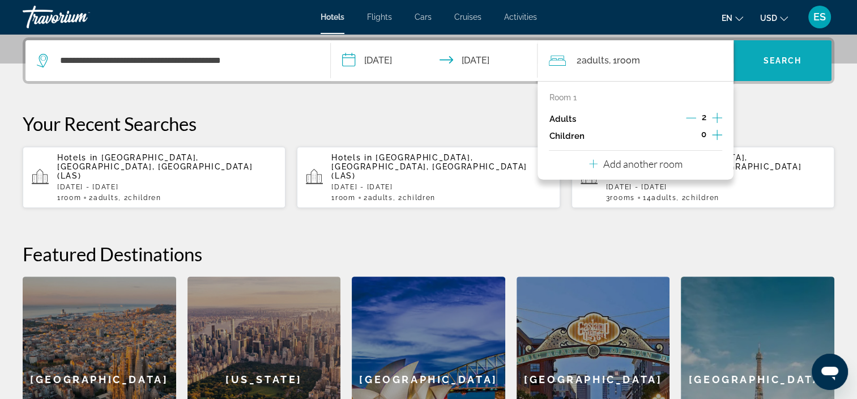
click at [795, 66] on span "Search widget" at bounding box center [782, 60] width 98 height 27
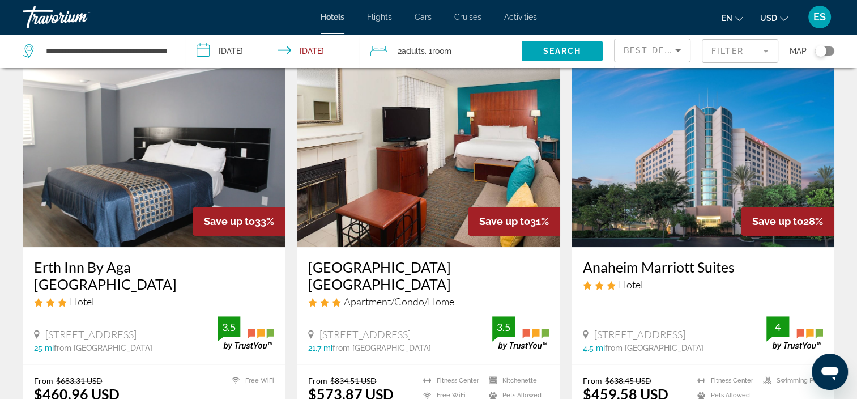
scroll to position [886, 0]
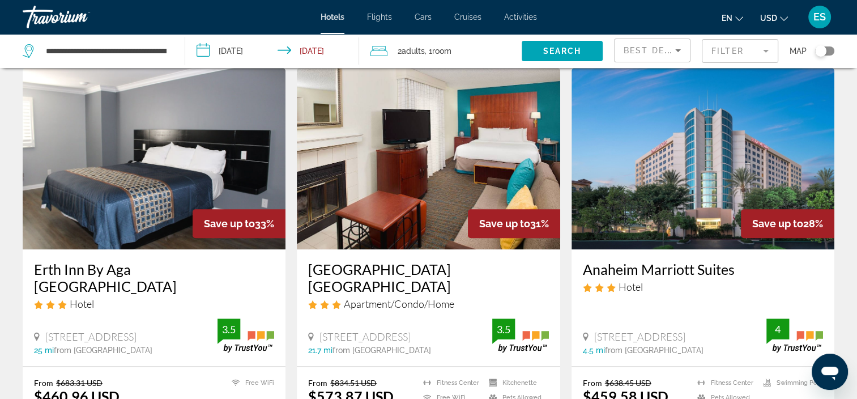
click at [711, 156] on img "Main content" at bounding box center [702, 158] width 263 height 181
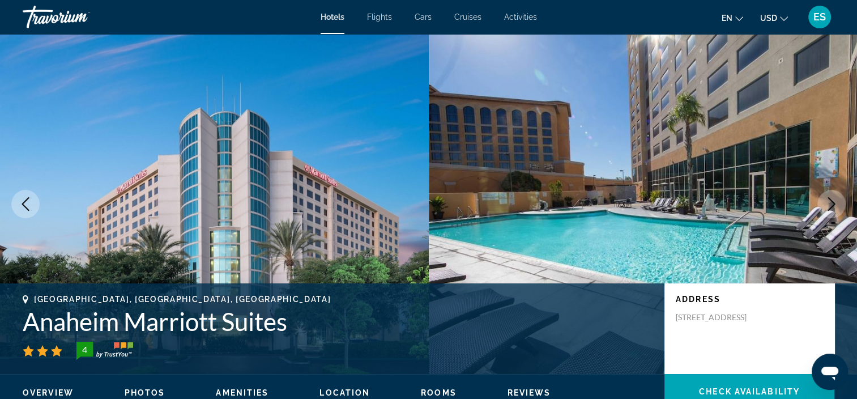
click at [831, 211] on button "Next image" at bounding box center [831, 204] width 28 height 28
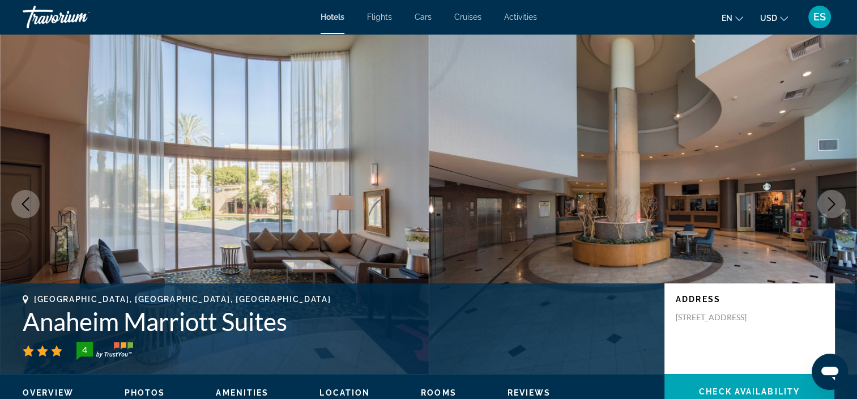
click at [831, 211] on button "Next image" at bounding box center [831, 204] width 28 height 28
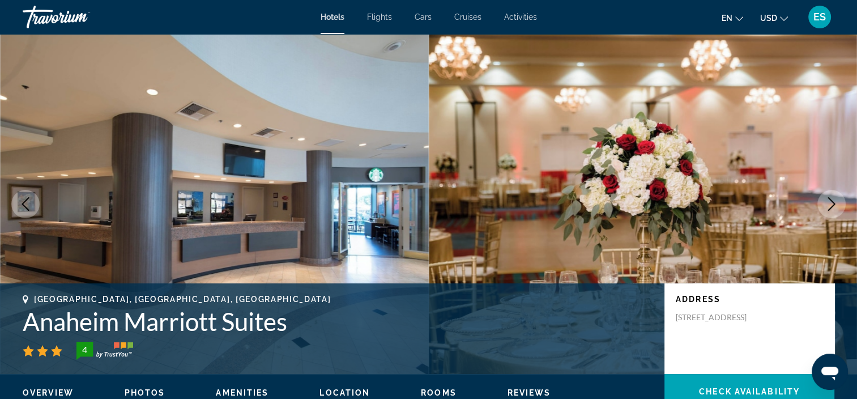
click at [831, 211] on button "Next image" at bounding box center [831, 204] width 28 height 28
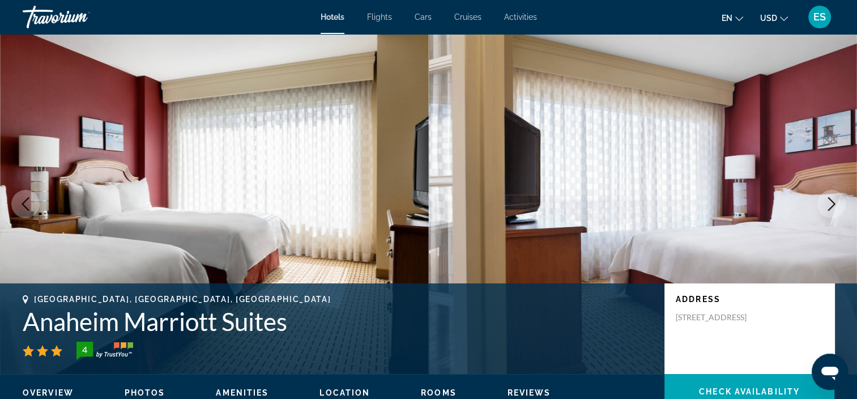
click at [831, 211] on button "Next image" at bounding box center [831, 204] width 28 height 28
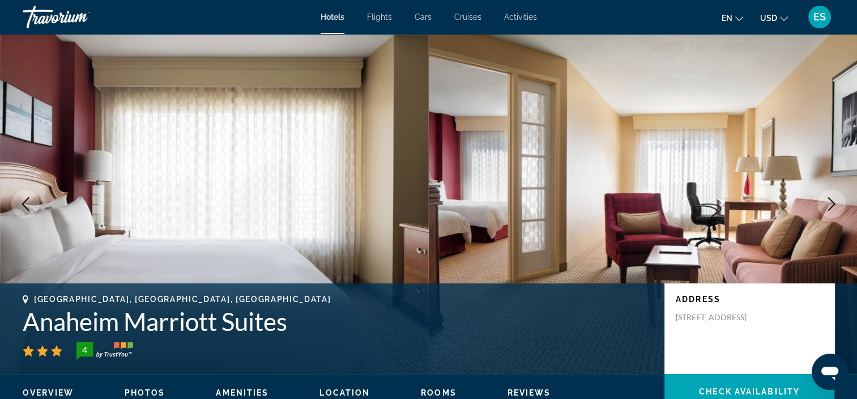
click at [831, 211] on button "Next image" at bounding box center [831, 204] width 28 height 28
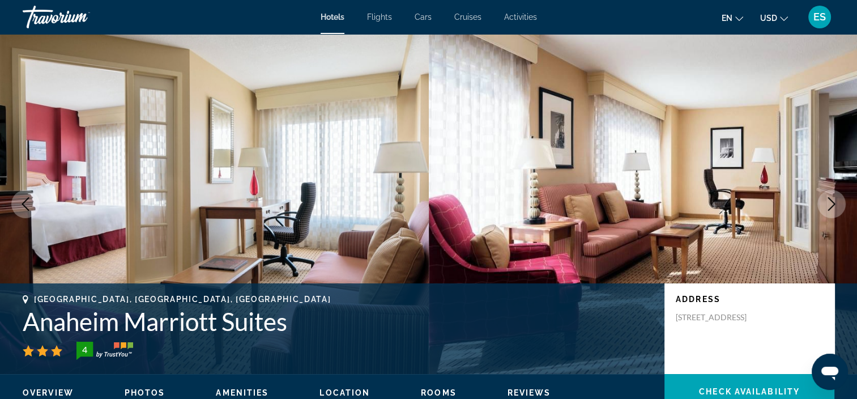
click at [831, 211] on button "Next image" at bounding box center [831, 204] width 28 height 28
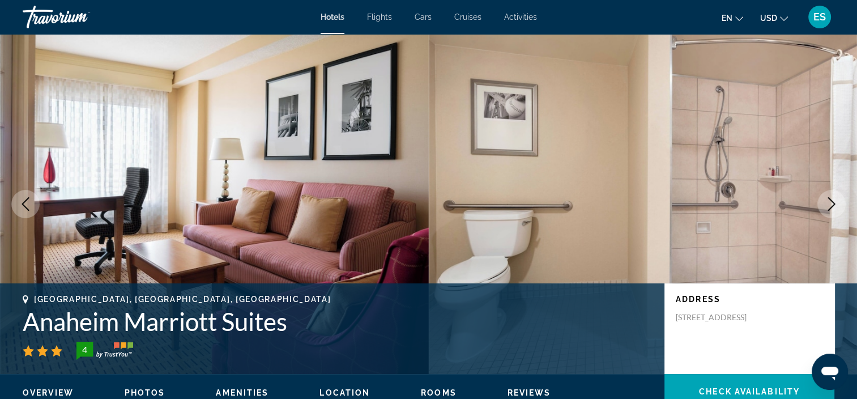
click at [688, 44] on img "Main content" at bounding box center [643, 204] width 429 height 340
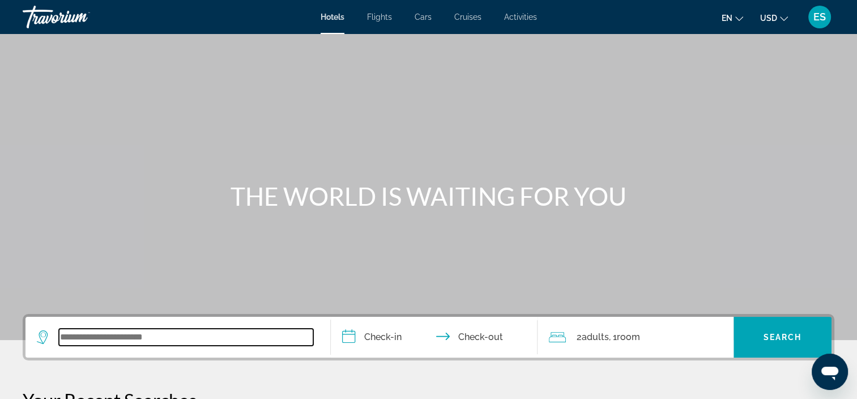
click at [91, 337] on input "Search widget" at bounding box center [186, 336] width 254 height 17
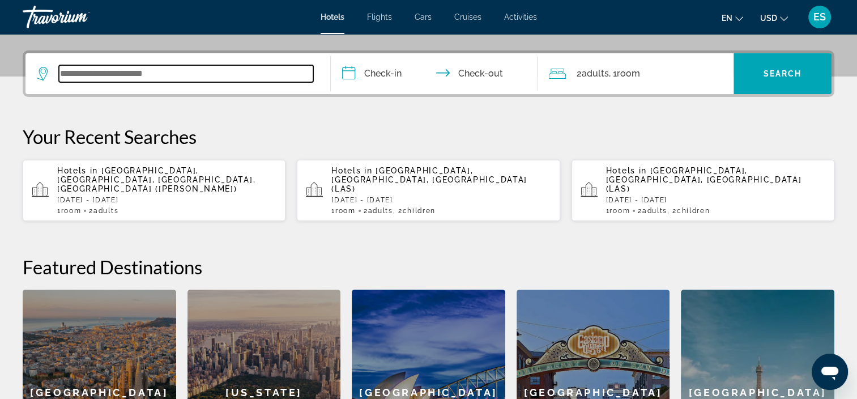
scroll to position [276, 0]
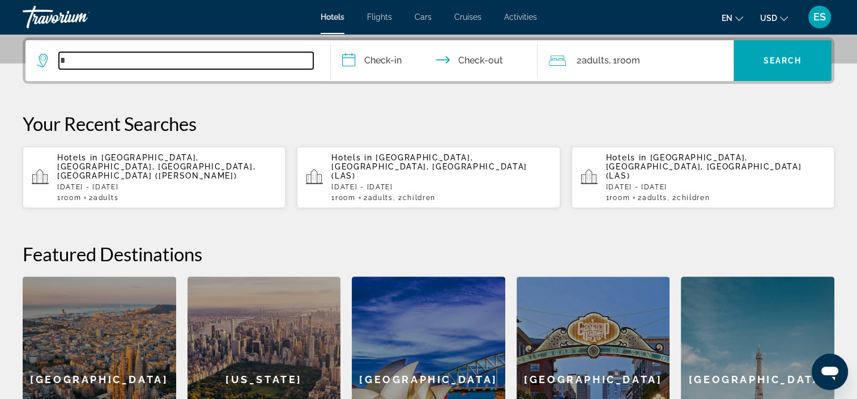
type input "*"
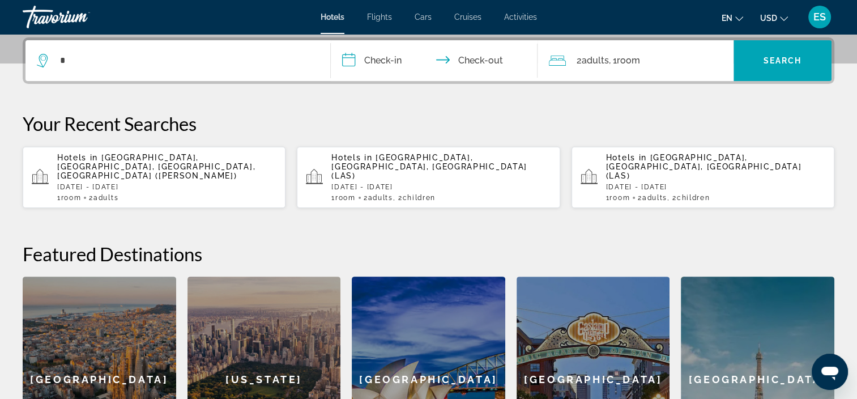
click at [82, 183] on p "Fri, 31 Oct - Tue, 04 Nov" at bounding box center [166, 187] width 219 height 8
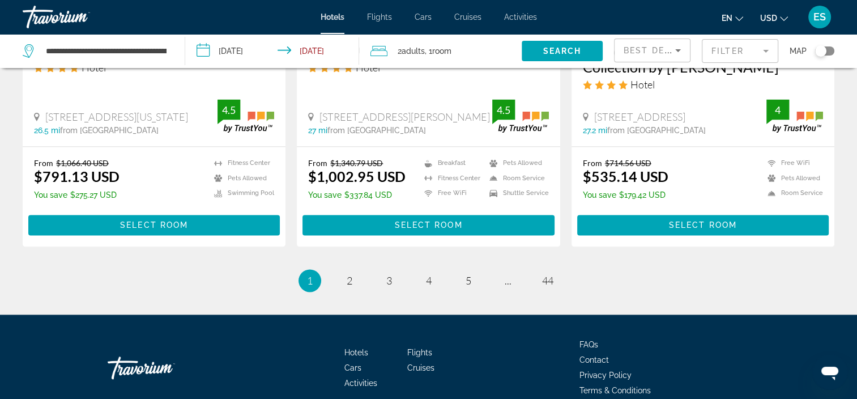
scroll to position [1533, 0]
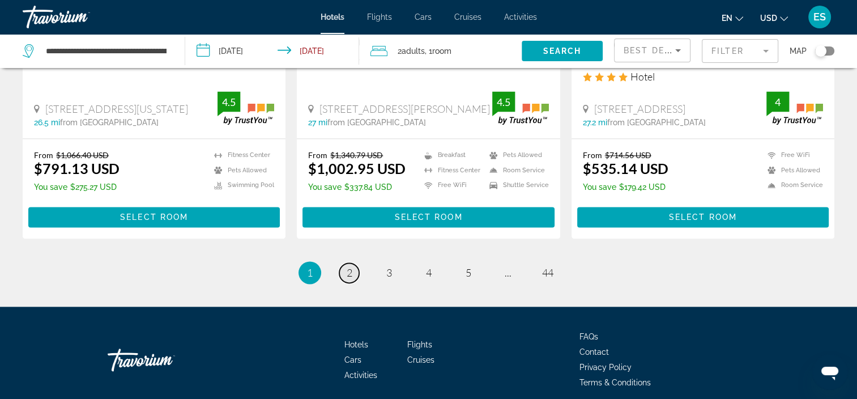
click at [344, 263] on link "page 2" at bounding box center [349, 273] width 20 height 20
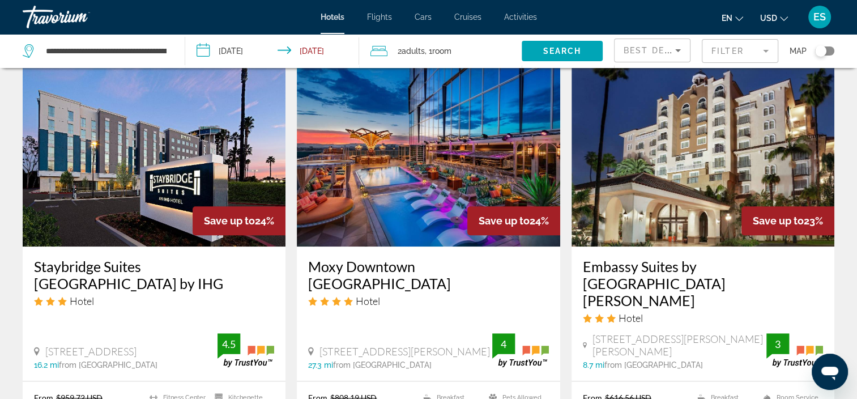
scroll to position [882, 0]
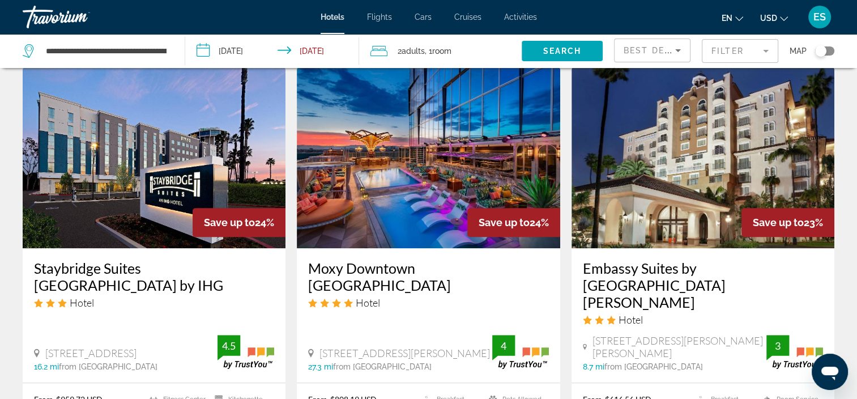
click at [323, 228] on img "Main content" at bounding box center [428, 157] width 263 height 181
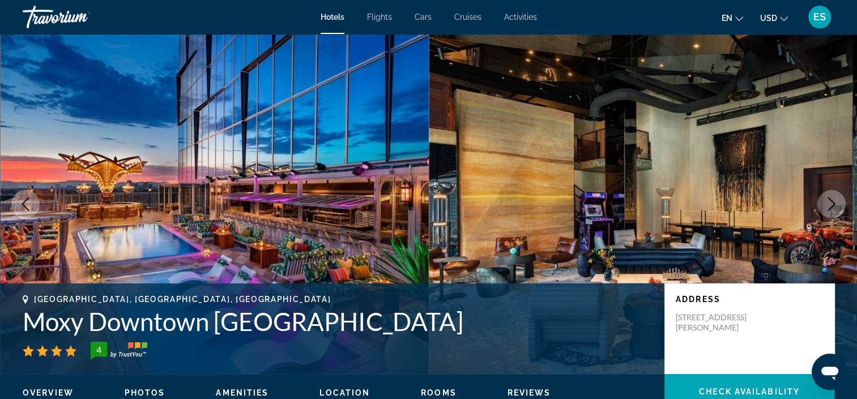
click at [839, 198] on button "Next image" at bounding box center [831, 204] width 28 height 28
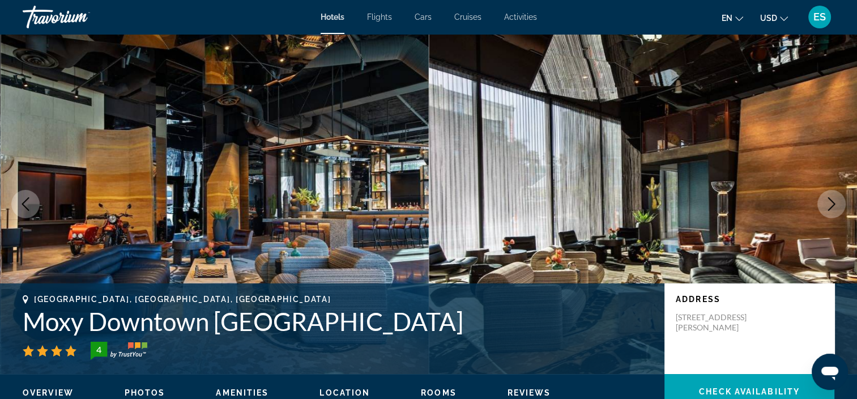
click at [835, 204] on icon "Next image" at bounding box center [831, 204] width 14 height 14
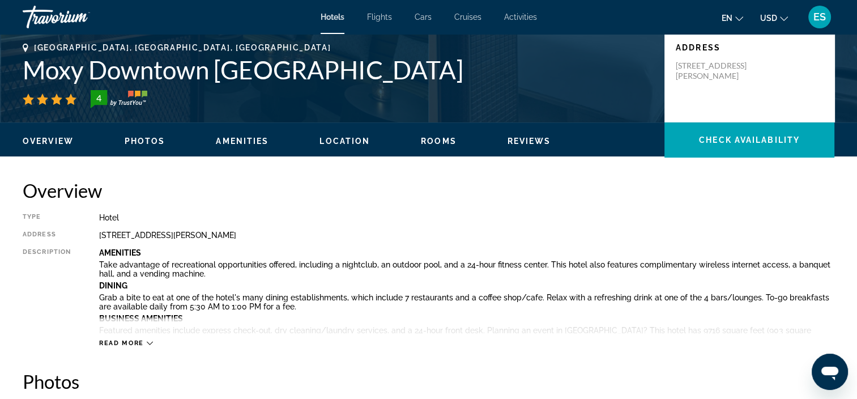
scroll to position [250, 0]
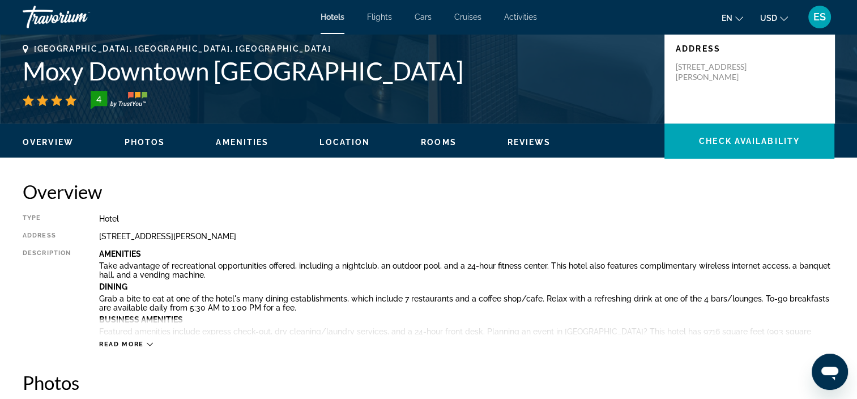
click at [153, 139] on span "Photos" at bounding box center [145, 142] width 41 height 9
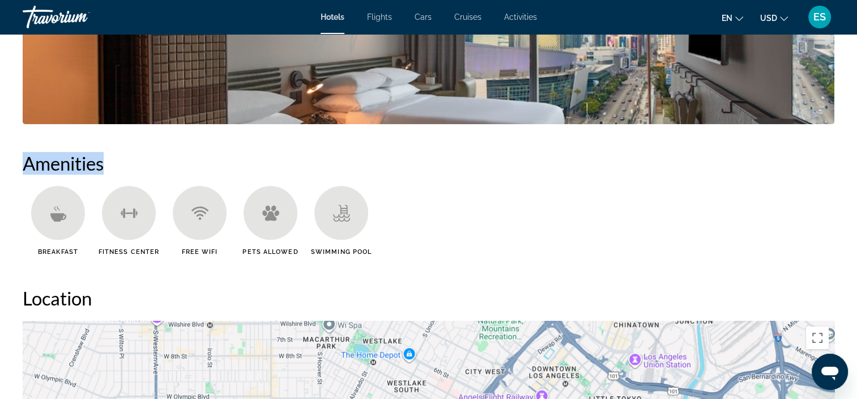
scroll to position [819, 0]
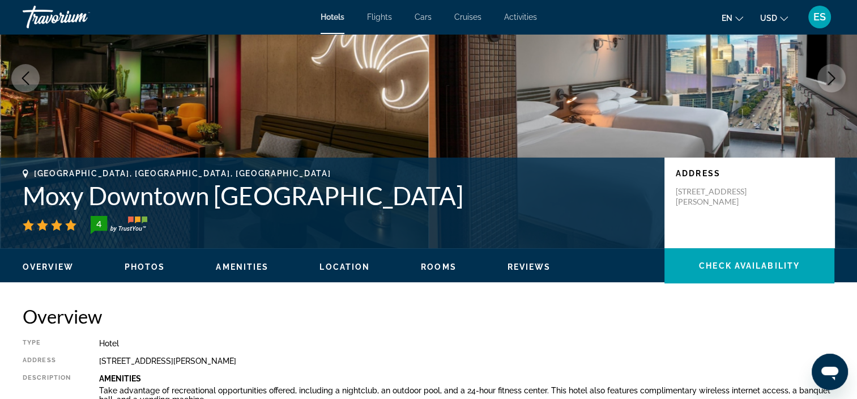
scroll to position [0, 0]
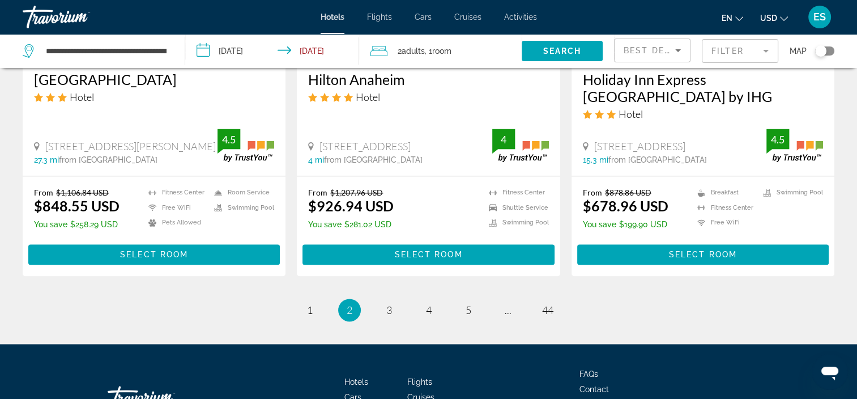
scroll to position [1514, 0]
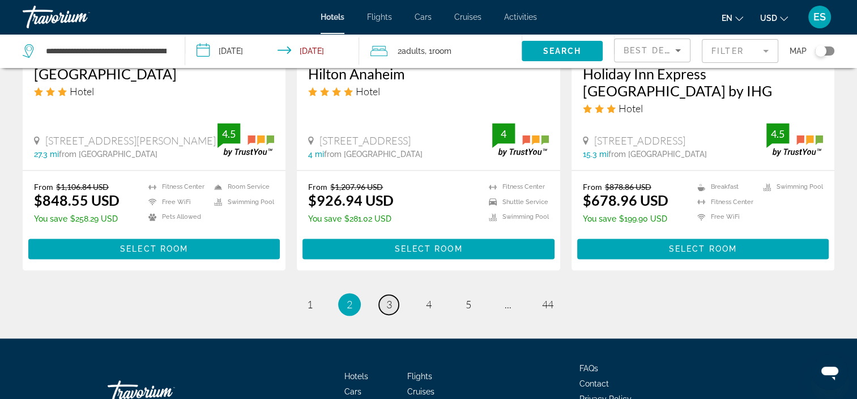
click at [382, 294] on link "page 3" at bounding box center [389, 304] width 20 height 20
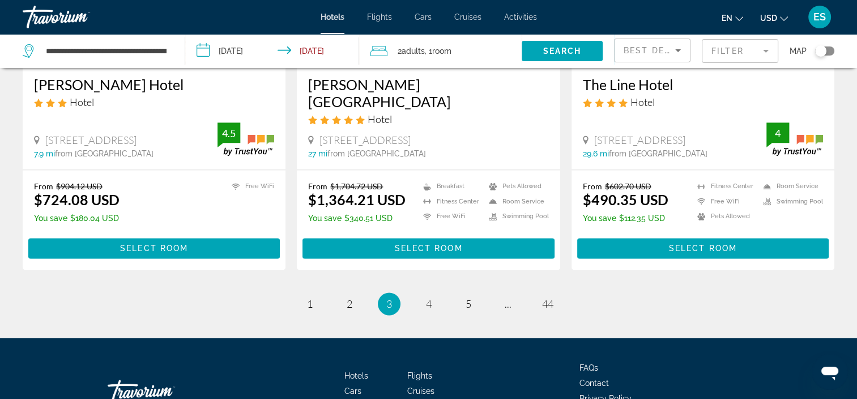
scroll to position [1469, 0]
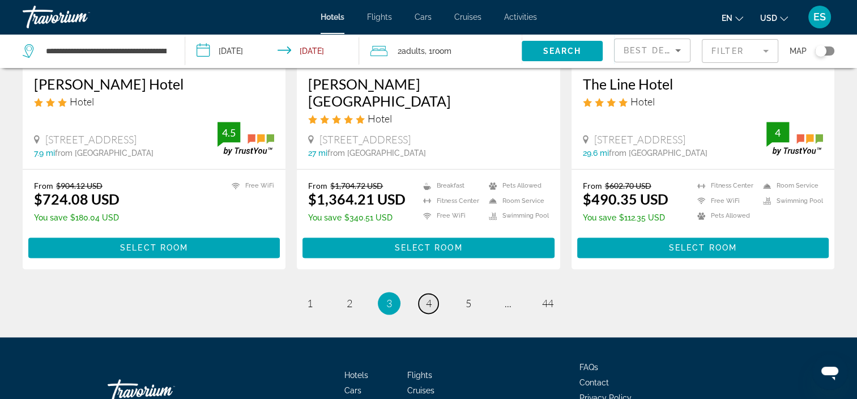
click at [429, 306] on link "page 4" at bounding box center [428, 303] width 20 height 20
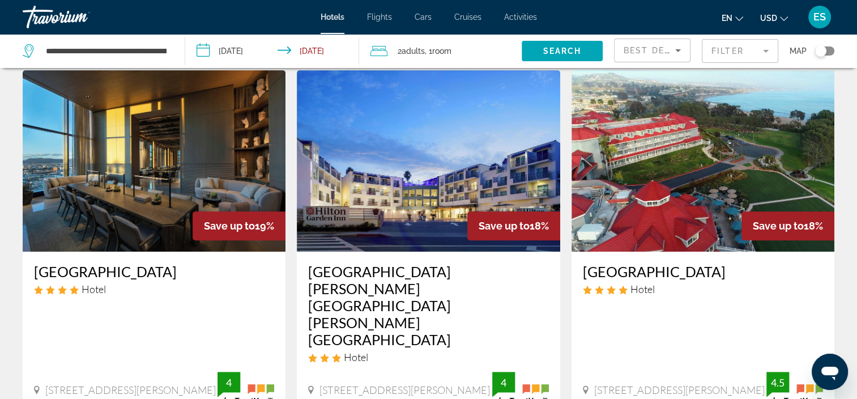
scroll to position [457, 0]
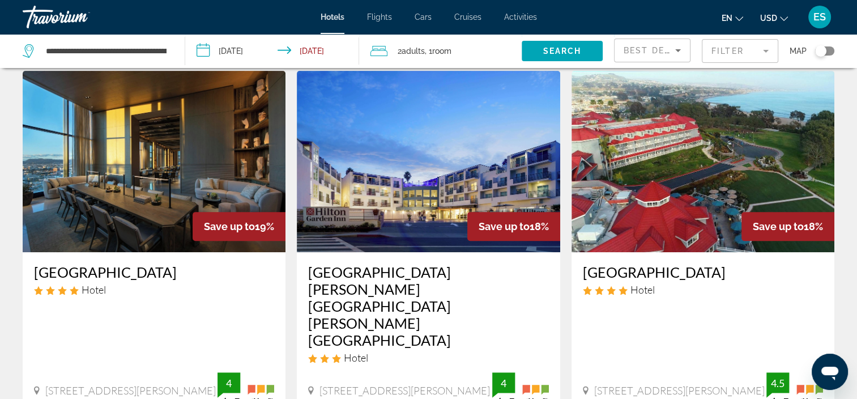
click at [625, 179] on img "Main content" at bounding box center [702, 161] width 263 height 181
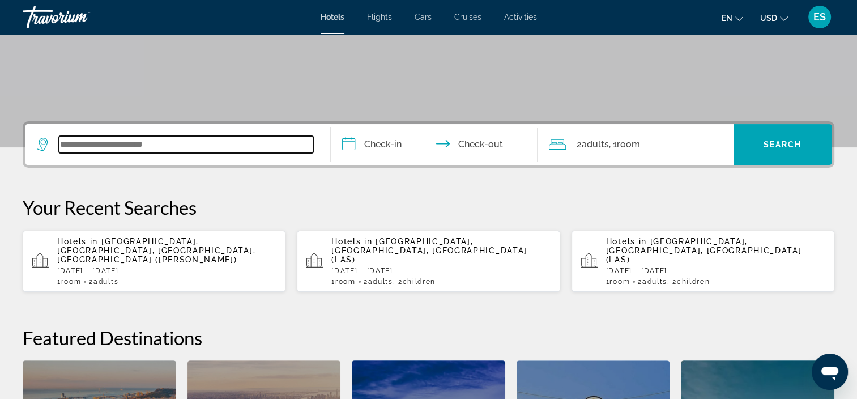
click at [209, 143] on input "Search widget" at bounding box center [186, 144] width 254 height 17
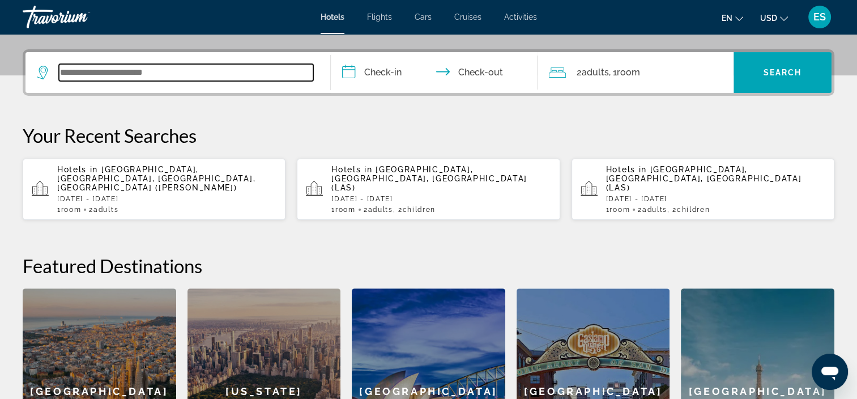
scroll to position [276, 0]
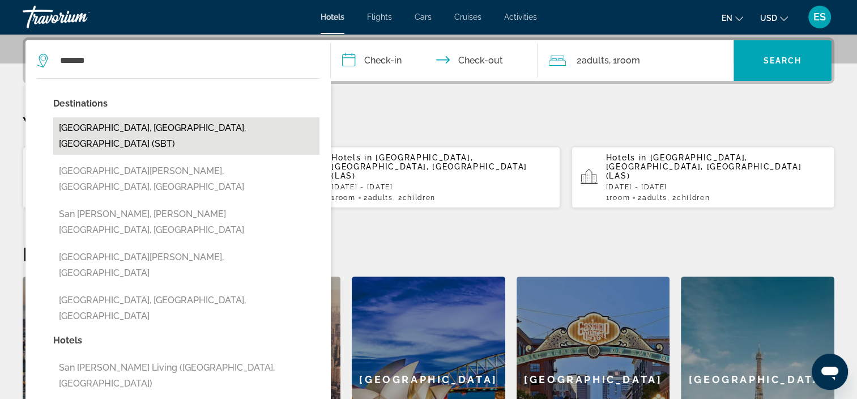
click at [250, 126] on button "[GEOGRAPHIC_DATA], [GEOGRAPHIC_DATA], [GEOGRAPHIC_DATA] (SBT)" at bounding box center [186, 135] width 266 height 37
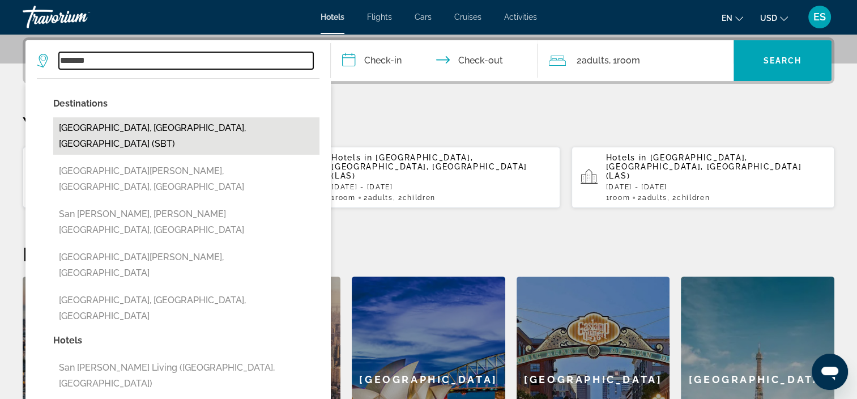
type input "**********"
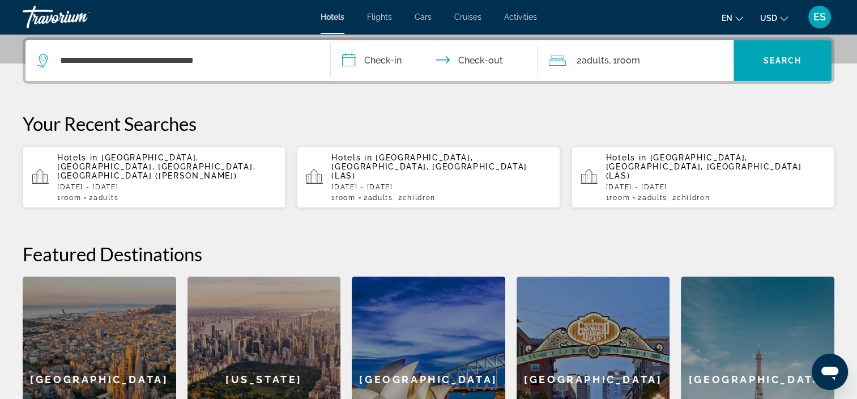
click at [388, 54] on input "**********" at bounding box center [437, 62] width 212 height 44
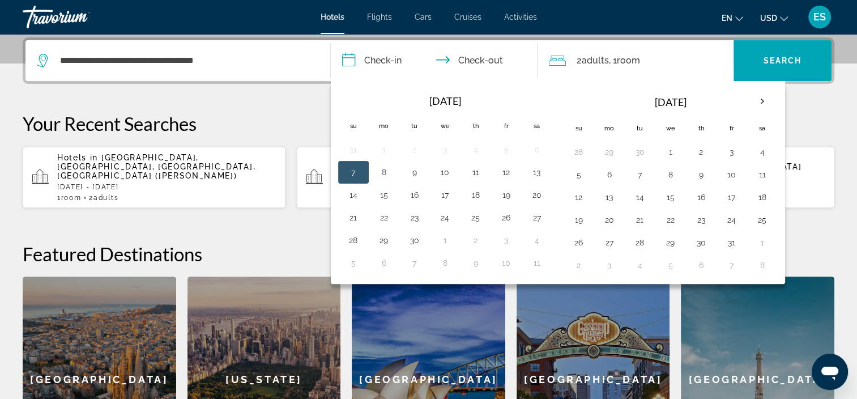
click at [756, 108] on th "Next month" at bounding box center [762, 101] width 31 height 25
click at [510, 235] on button "31" at bounding box center [506, 242] width 18 height 16
click at [417, 267] on button "4" at bounding box center [414, 265] width 18 height 16
type input "**********"
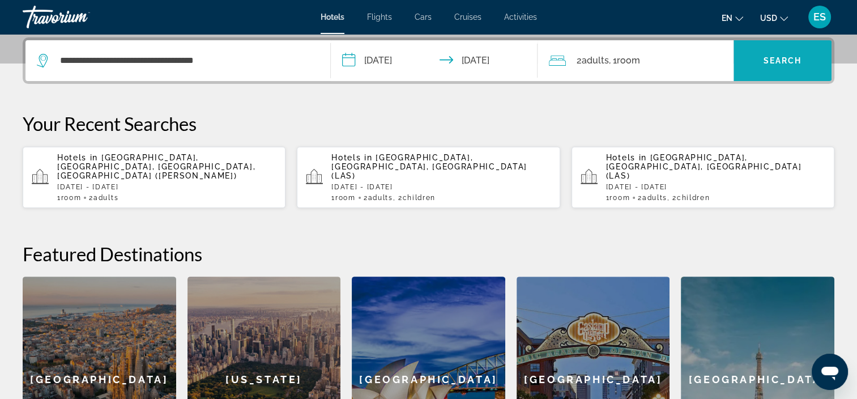
click at [780, 63] on span "Search" at bounding box center [782, 60] width 39 height 9
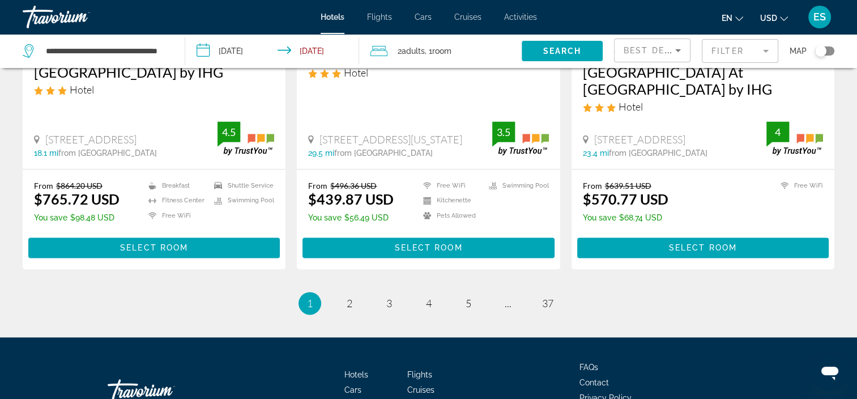
scroll to position [1517, 0]
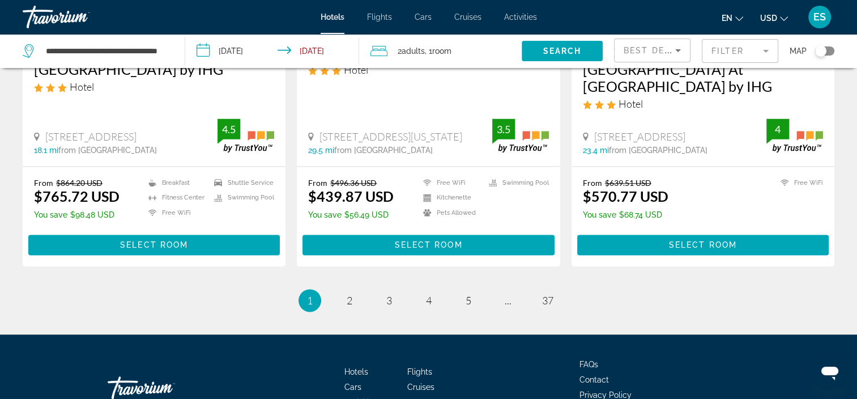
click at [340, 289] on li "page 2" at bounding box center [349, 300] width 23 height 23
click at [344, 290] on link "page 2" at bounding box center [349, 300] width 20 height 20
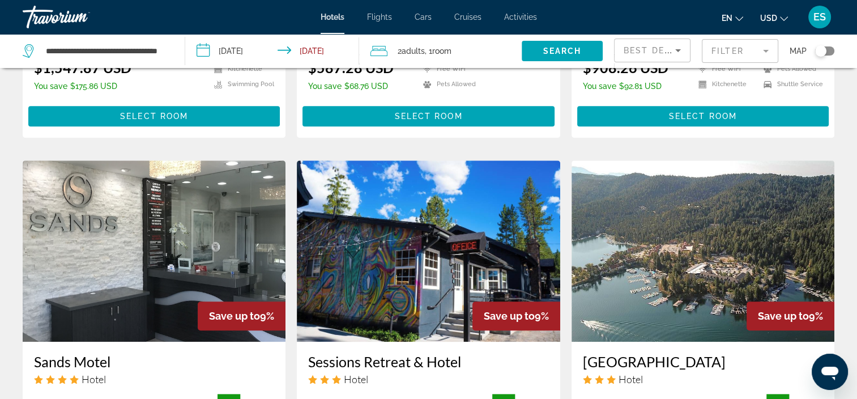
click at [772, 160] on img "Main content" at bounding box center [702, 250] width 263 height 181
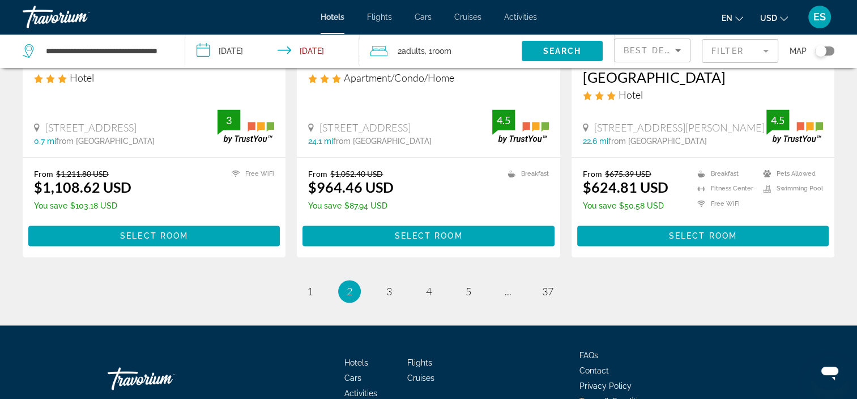
scroll to position [1537, 0]
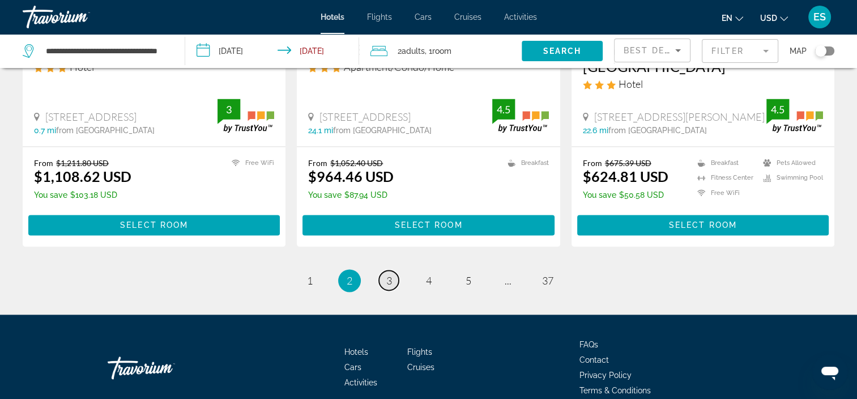
click at [391, 274] on span "3" at bounding box center [389, 280] width 6 height 12
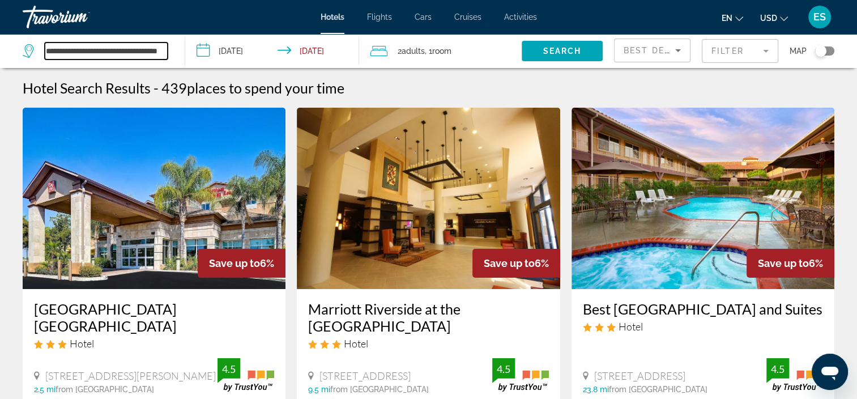
click at [143, 52] on input "**********" at bounding box center [106, 50] width 123 height 17
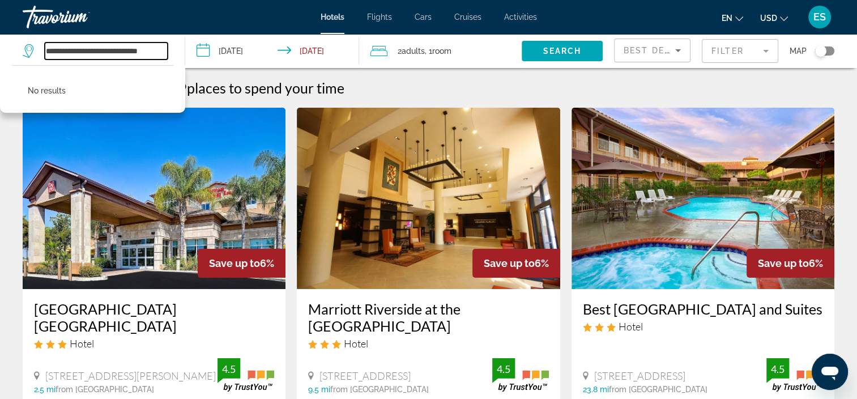
drag, startPoint x: 58, startPoint y: 50, endPoint x: 65, endPoint y: 50, distance: 6.8
click at [65, 50] on input "**********" at bounding box center [106, 50] width 123 height 17
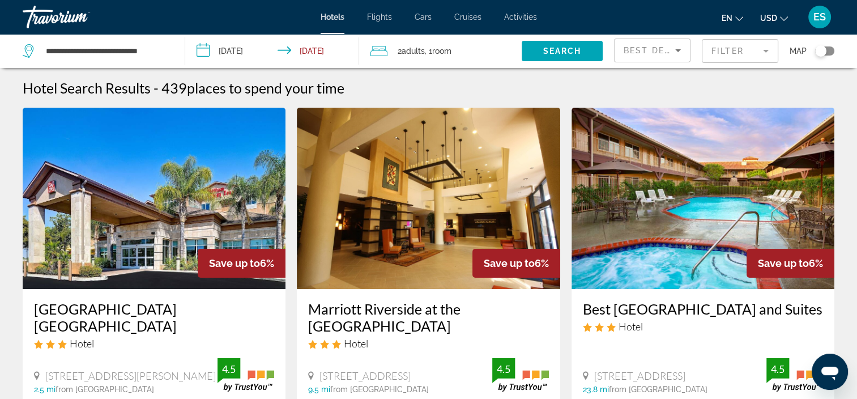
click at [435, 46] on span "Room" at bounding box center [441, 50] width 19 height 9
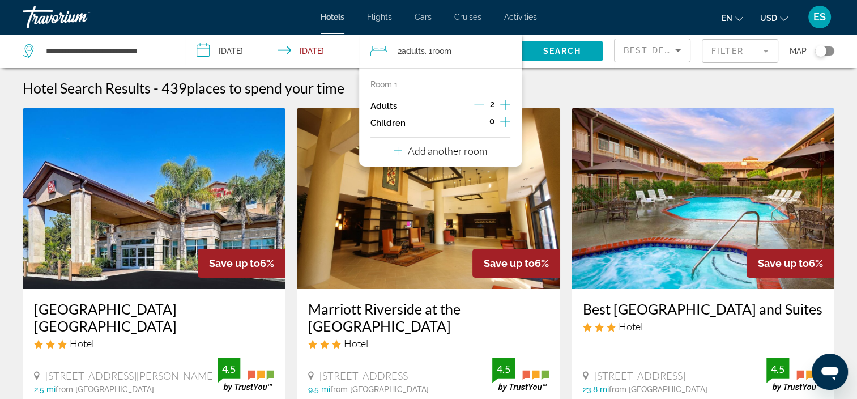
click at [507, 122] on icon "Increment children" at bounding box center [505, 122] width 10 height 14
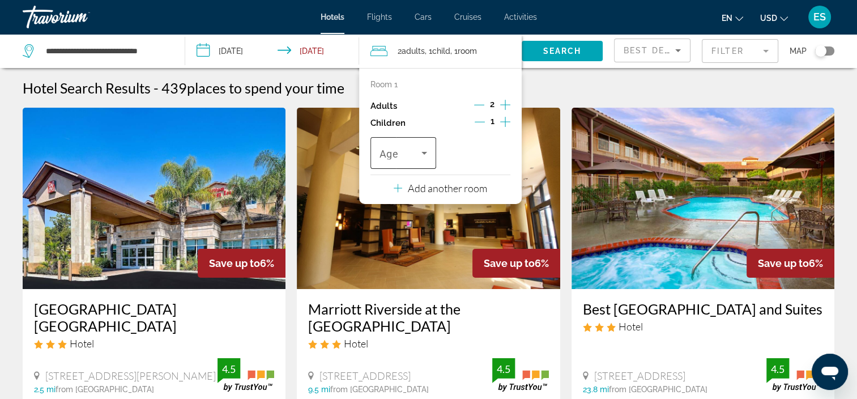
click at [424, 152] on icon "Travelers: 2 adults, 1 child" at bounding box center [424, 153] width 6 height 3
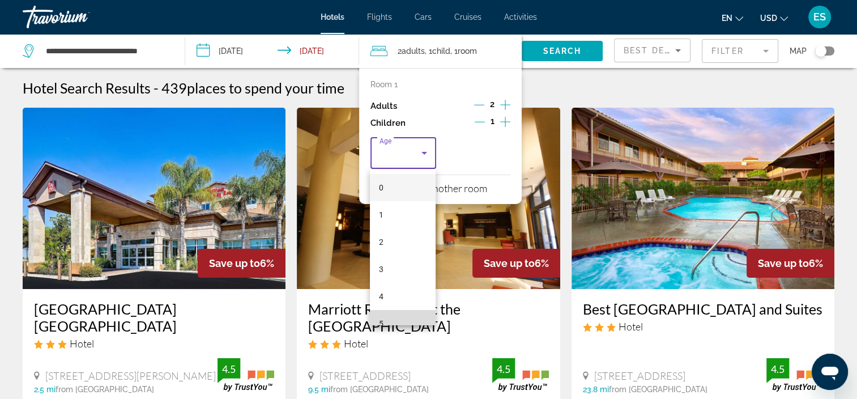
click at [402, 320] on mat-option "5" at bounding box center [403, 323] width 66 height 27
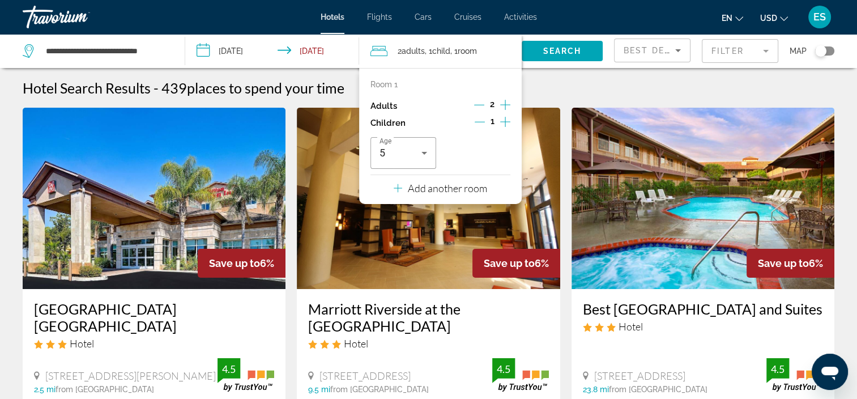
click at [481, 106] on icon "Decrement adults" at bounding box center [479, 105] width 10 height 10
click at [504, 100] on icon "Increment adults" at bounding box center [505, 105] width 10 height 14
click at [482, 122] on icon "Decrement children" at bounding box center [479, 122] width 10 height 10
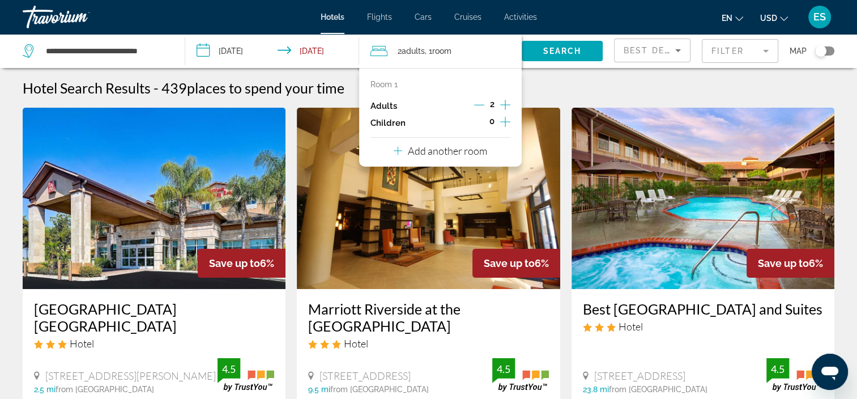
click at [477, 102] on icon "Decrement adults" at bounding box center [479, 105] width 10 height 10
click at [568, 57] on span "Search widget" at bounding box center [561, 50] width 81 height 27
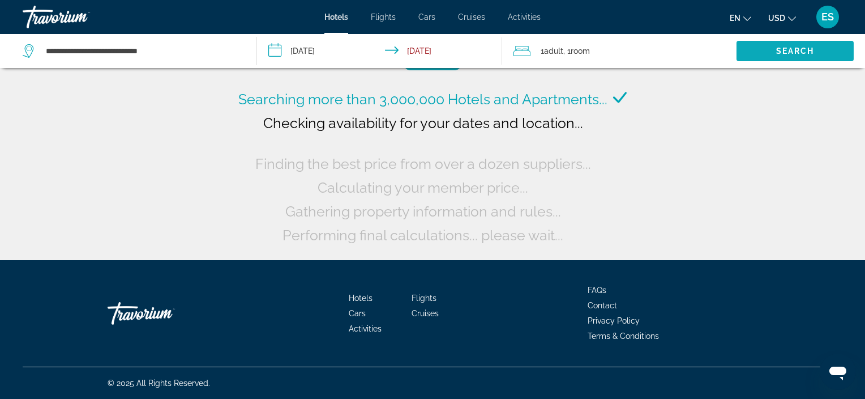
click at [568, 57] on span ", 1 Room rooms" at bounding box center [576, 51] width 27 height 16
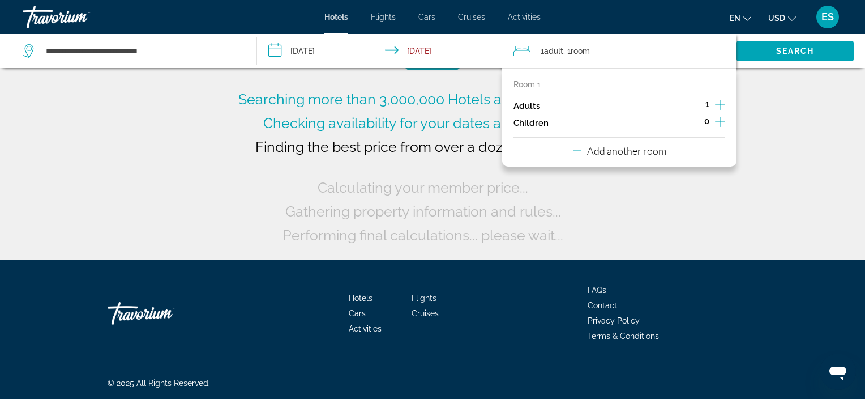
click at [724, 104] on icon "Increment adults" at bounding box center [720, 105] width 10 height 10
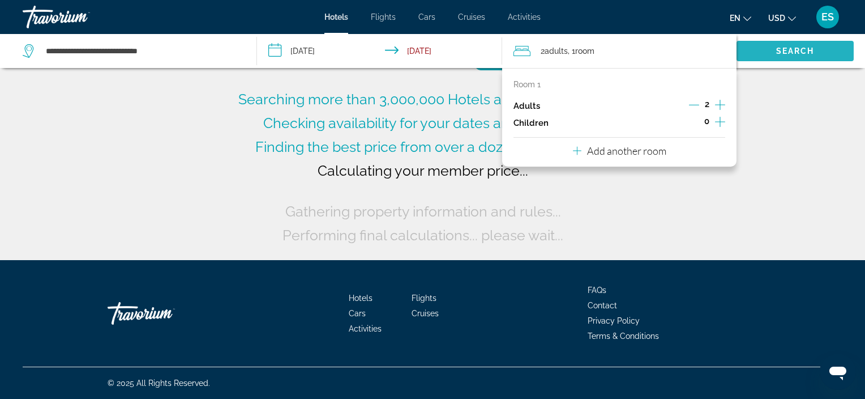
click at [781, 57] on span "Search widget" at bounding box center [795, 50] width 117 height 27
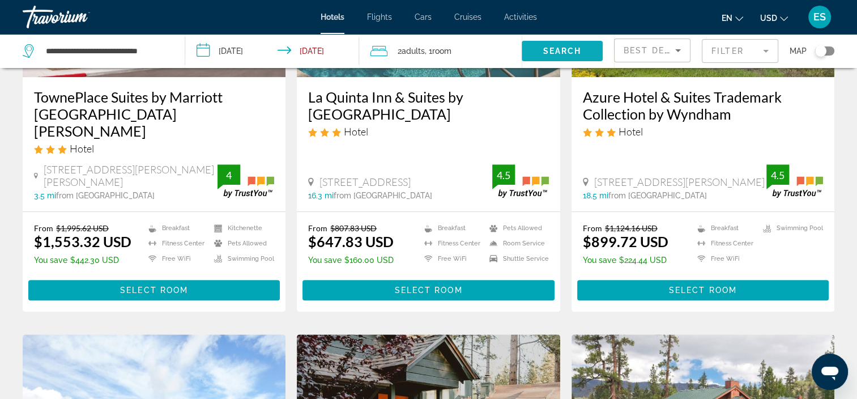
scroll to position [635, 0]
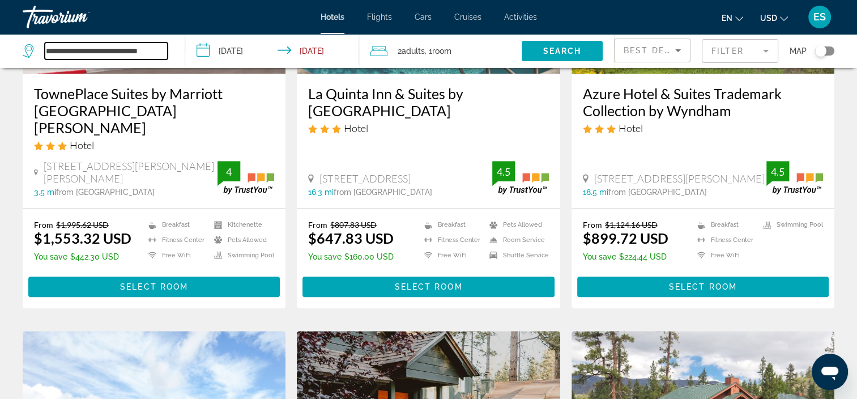
click at [164, 48] on input "**********" at bounding box center [106, 50] width 123 height 17
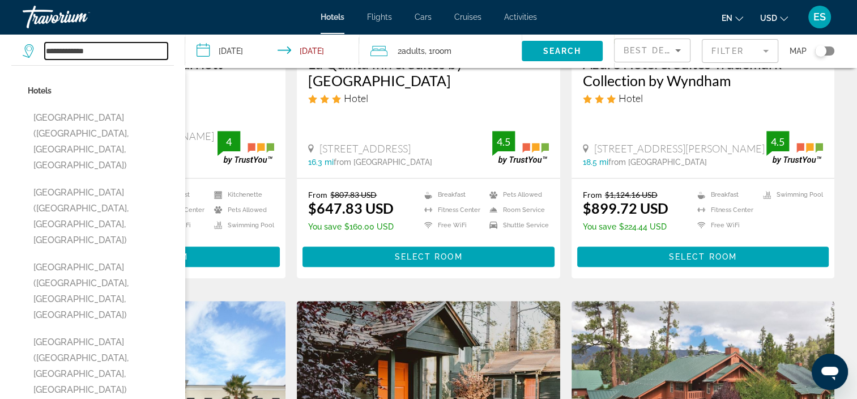
scroll to position [665, 0]
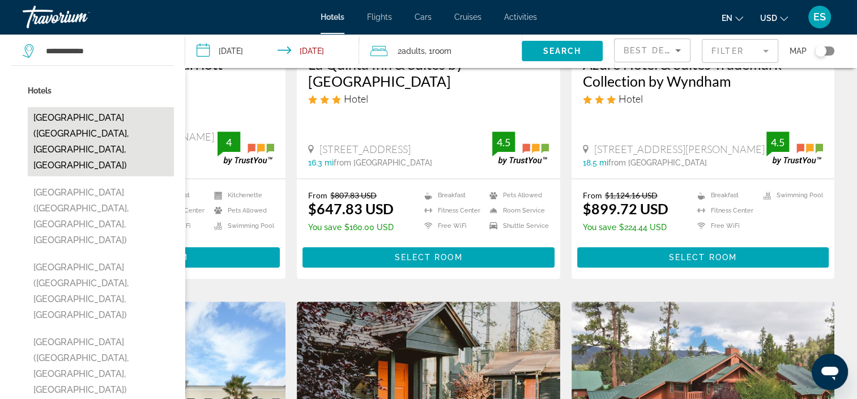
click at [50, 135] on button "[GEOGRAPHIC_DATA] ([GEOGRAPHIC_DATA], [GEOGRAPHIC_DATA], [GEOGRAPHIC_DATA])" at bounding box center [101, 141] width 146 height 69
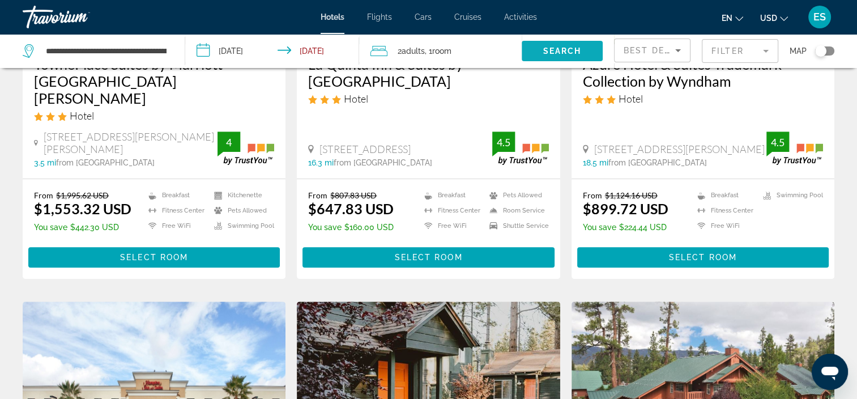
click at [569, 45] on span "Search widget" at bounding box center [561, 50] width 81 height 27
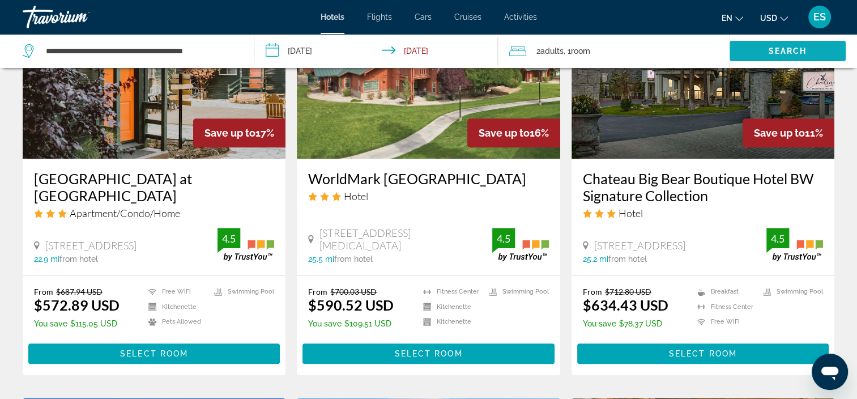
scroll to position [972, 0]
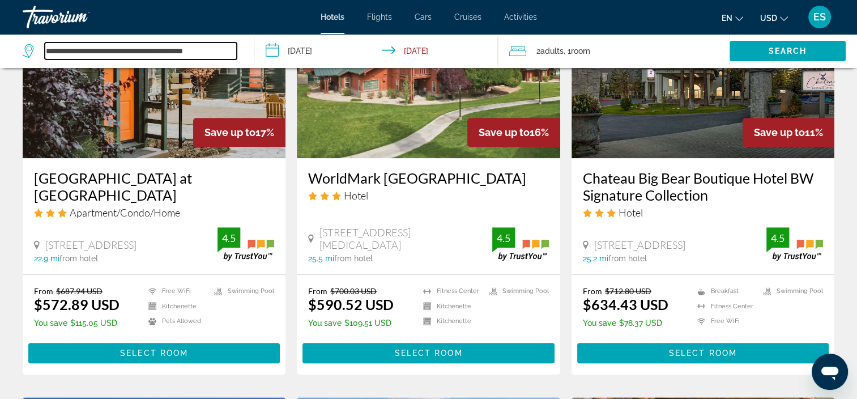
click at [179, 54] on input "**********" at bounding box center [141, 50] width 192 height 17
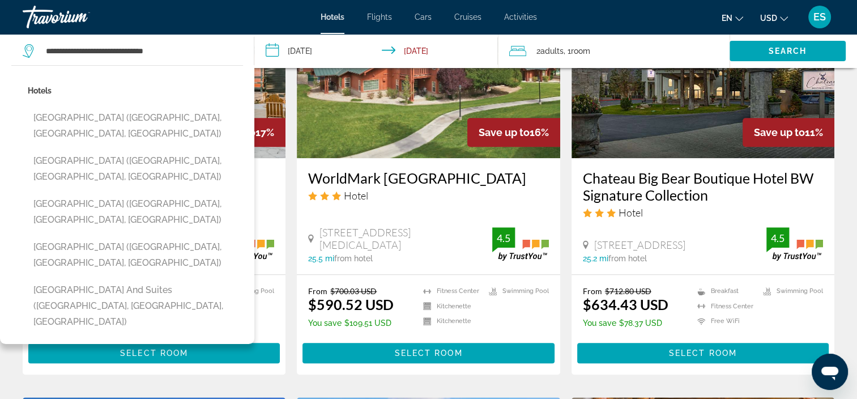
click at [10, 49] on app-destination-search "**********" at bounding box center [127, 51] width 254 height 34
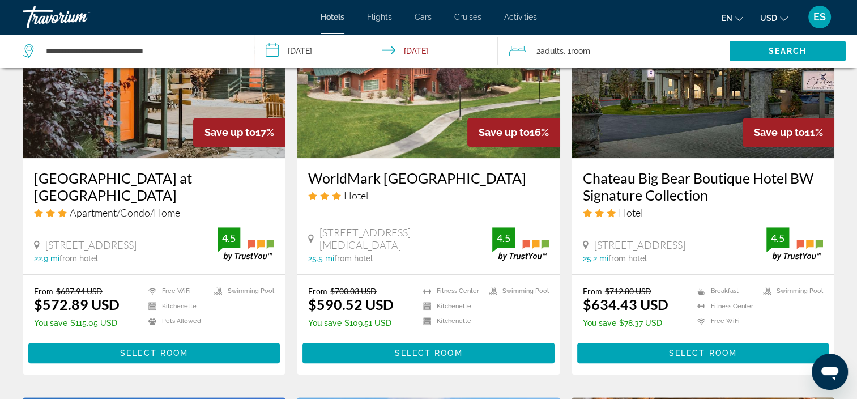
click at [25, 57] on icon "Search widget" at bounding box center [30, 51] width 14 height 14
click at [23, 57] on icon "Search widget" at bounding box center [30, 51] width 14 height 14
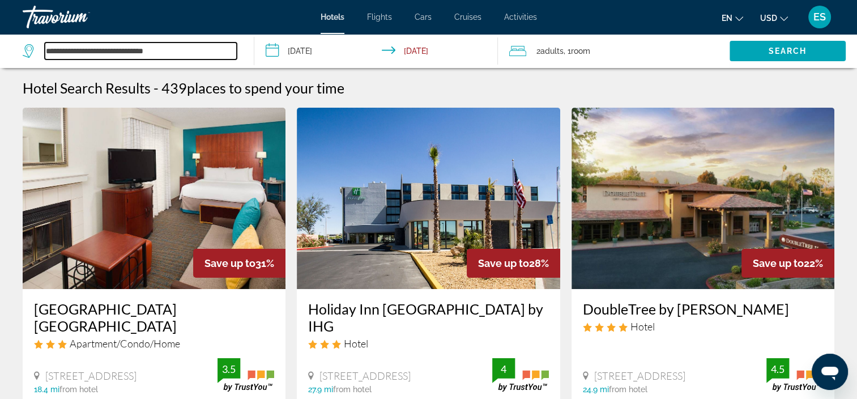
click at [48, 57] on input "**********" at bounding box center [141, 50] width 192 height 17
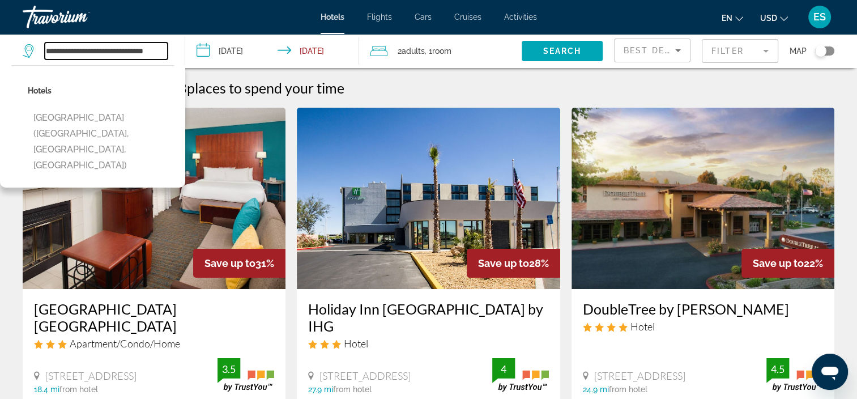
click at [106, 57] on input "**********" at bounding box center [106, 50] width 123 height 17
click at [118, 52] on input "**********" at bounding box center [106, 50] width 123 height 17
click at [118, 44] on input "**********" at bounding box center [106, 50] width 123 height 17
click at [134, 58] on input "**********" at bounding box center [106, 50] width 123 height 17
click at [119, 52] on input "**********" at bounding box center [106, 50] width 123 height 17
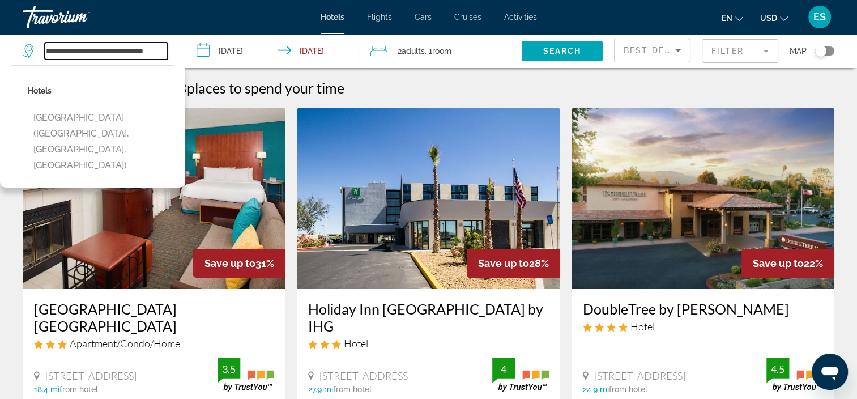
click at [59, 50] on input "**********" at bounding box center [106, 50] width 123 height 17
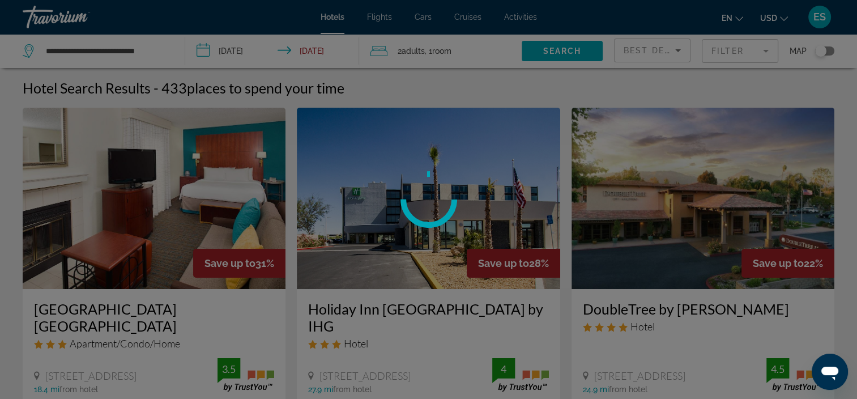
click at [134, 53] on div at bounding box center [428, 199] width 857 height 399
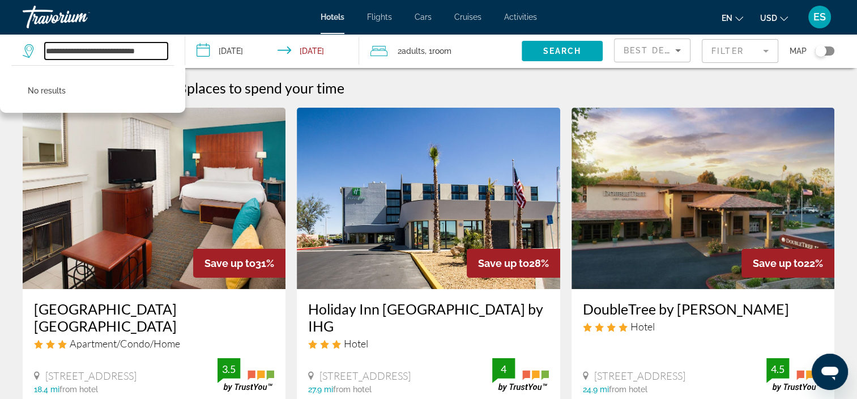
click at [164, 58] on input "**********" at bounding box center [106, 50] width 123 height 17
type input "*"
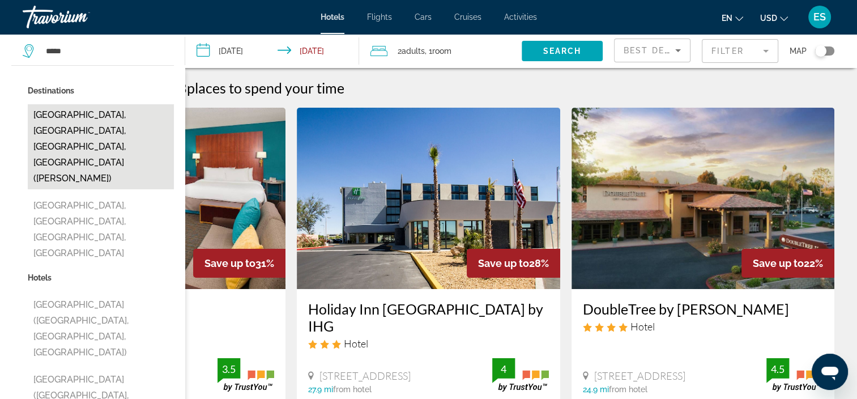
click at [48, 130] on button "[GEOGRAPHIC_DATA], [GEOGRAPHIC_DATA], [GEOGRAPHIC_DATA], [GEOGRAPHIC_DATA] ([PE…" at bounding box center [101, 146] width 146 height 85
type input "**********"
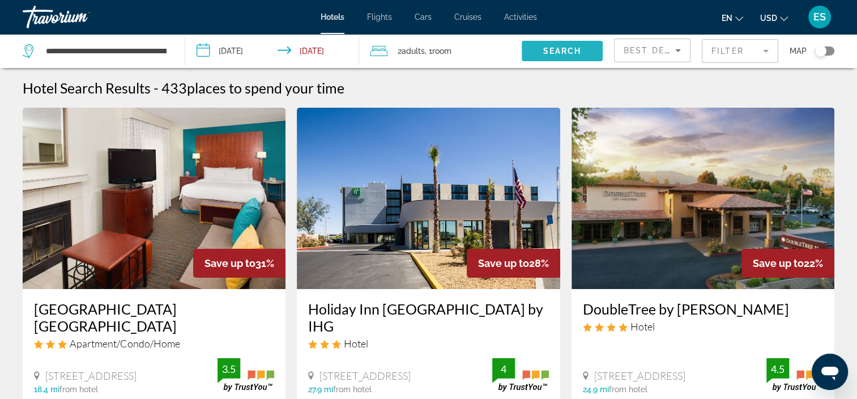
click at [558, 45] on span "Search widget" at bounding box center [561, 50] width 81 height 27
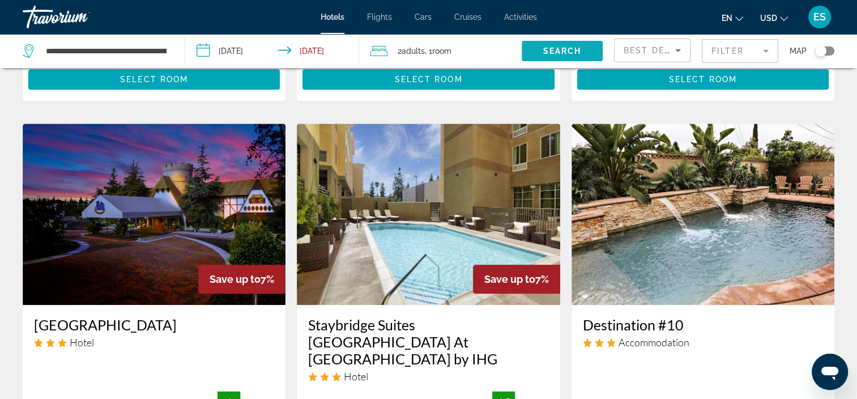
scroll to position [1241, 0]
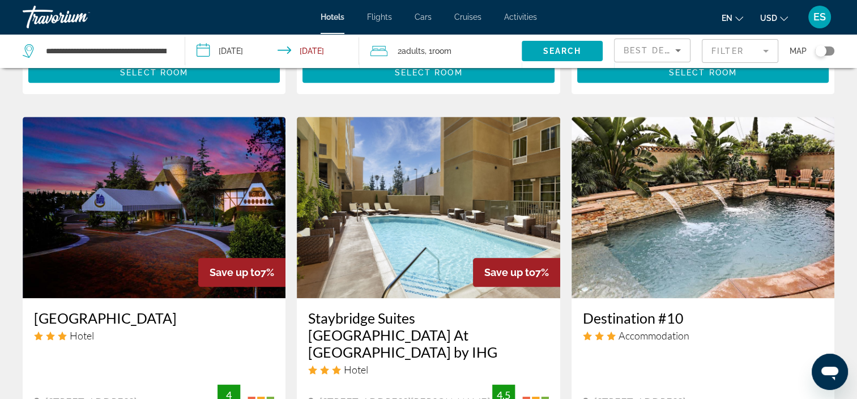
click at [638, 267] on img "Main content" at bounding box center [702, 207] width 263 height 181
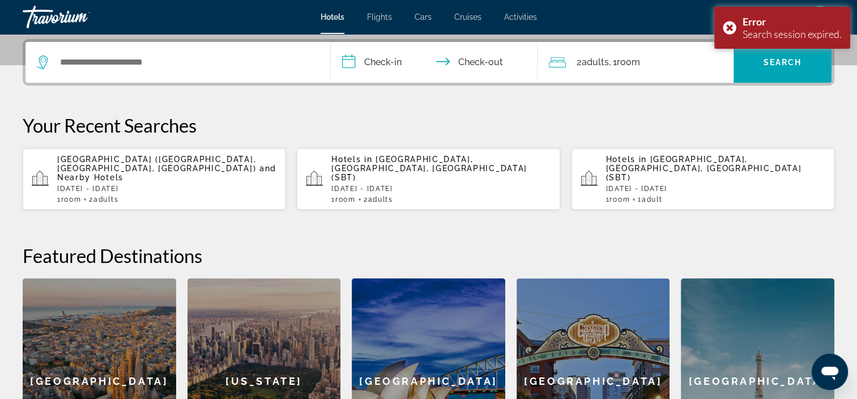
scroll to position [215, 0]
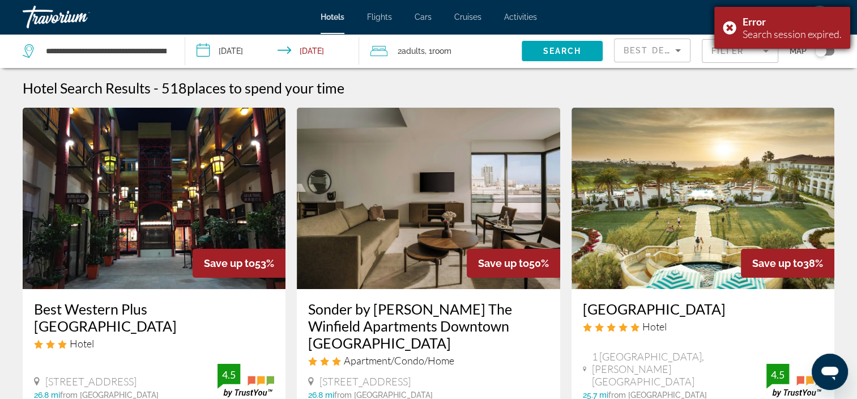
click at [722, 34] on div "Error Search session expired." at bounding box center [782, 28] width 136 height 42
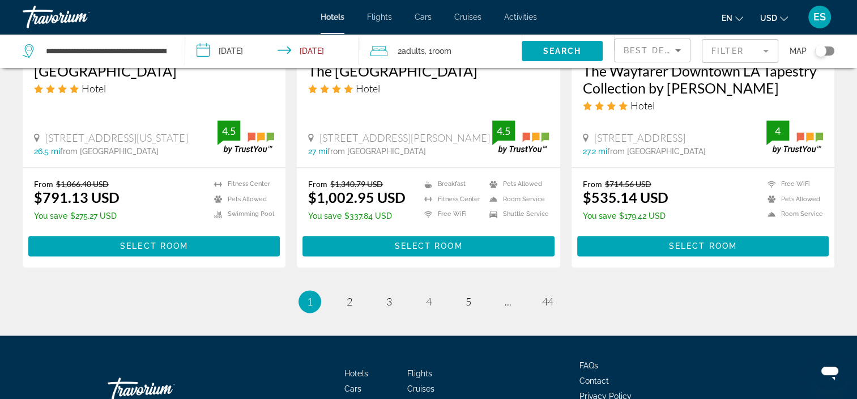
scroll to position [1507, 0]
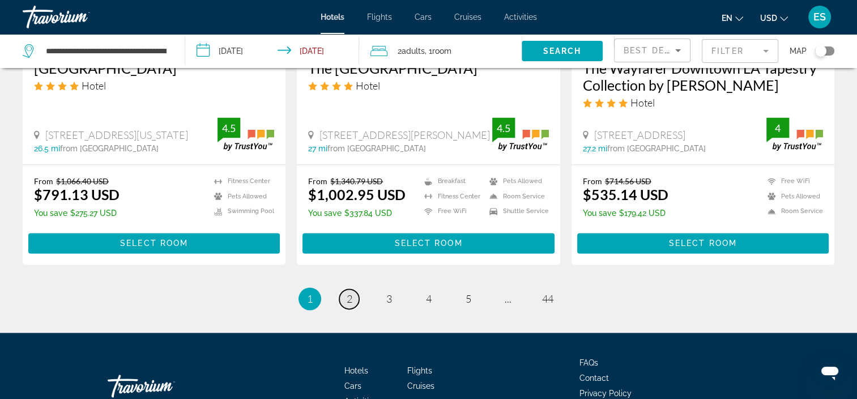
click at [341, 289] on link "page 2" at bounding box center [349, 299] width 20 height 20
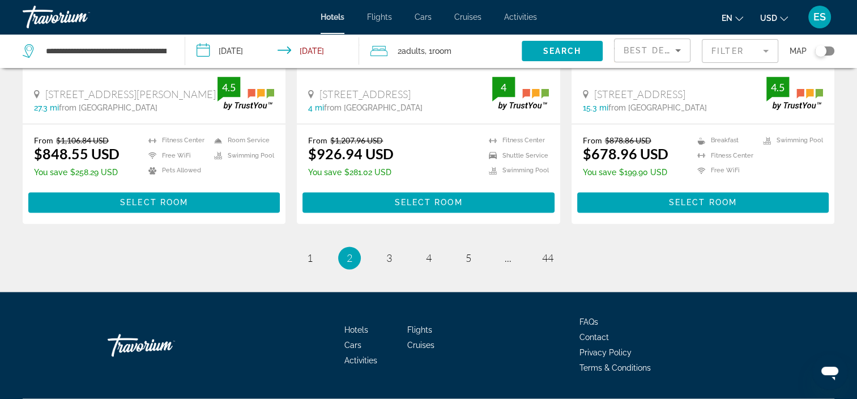
scroll to position [1564, 0]
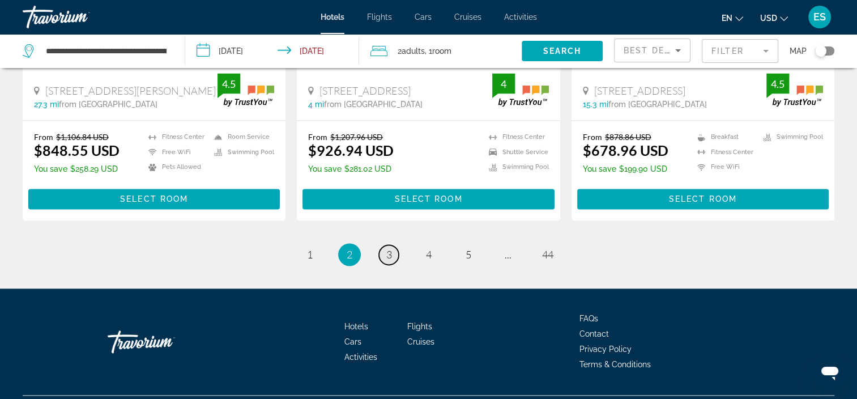
click at [384, 245] on link "page 3" at bounding box center [389, 255] width 20 height 20
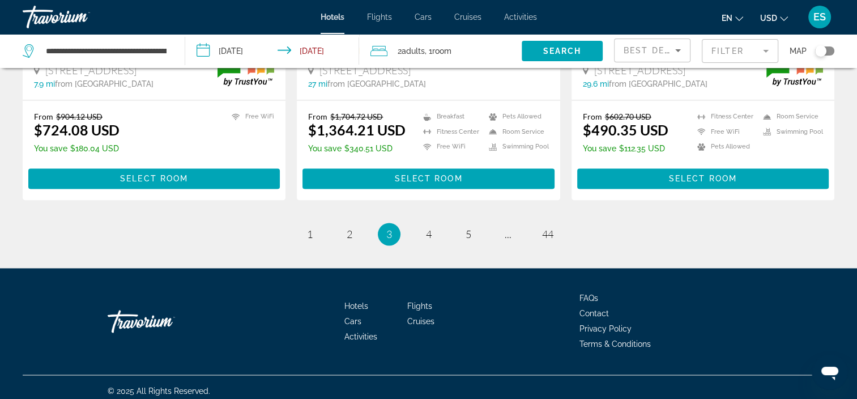
scroll to position [1537, 0]
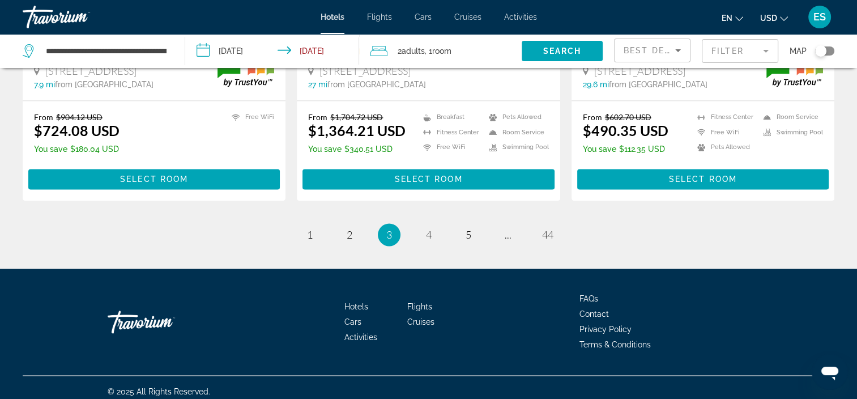
click at [412, 236] on ul "3 / 44 page 1 page 2 You're on page 3 page 4 page 5 page ... page 44" at bounding box center [428, 234] width 811 height 23
click at [419, 230] on link "page 4" at bounding box center [428, 235] width 20 height 20
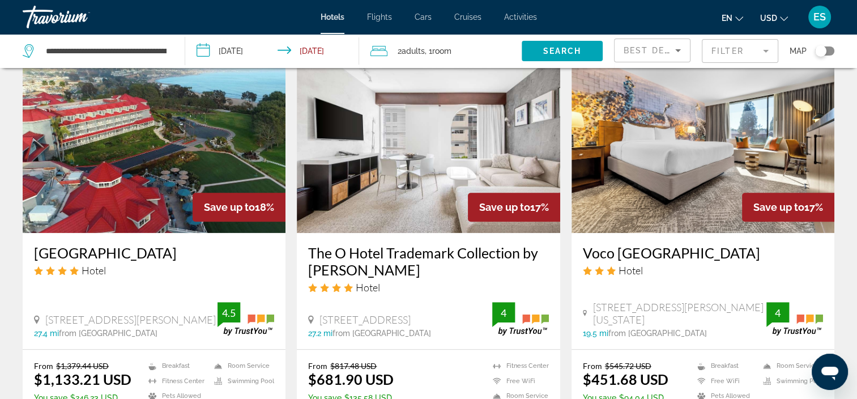
scroll to position [953, 0]
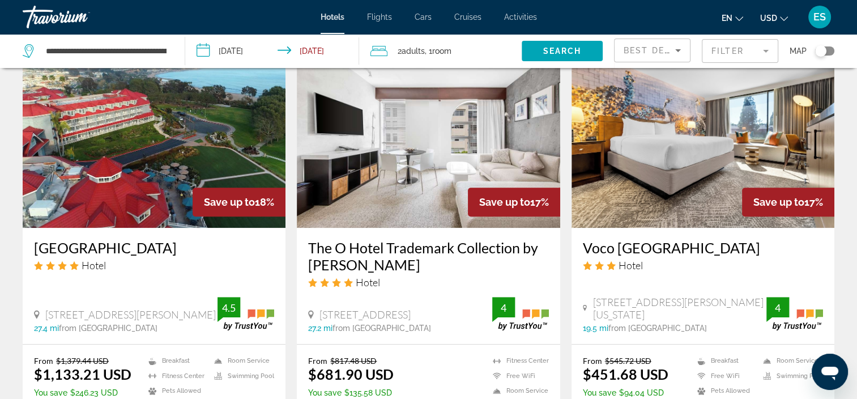
click at [14, 281] on div "Hotel Search Results - 518 places to spend your time Save up to 19% [GEOGRAPHIC…" at bounding box center [428, 17] width 857 height 1783
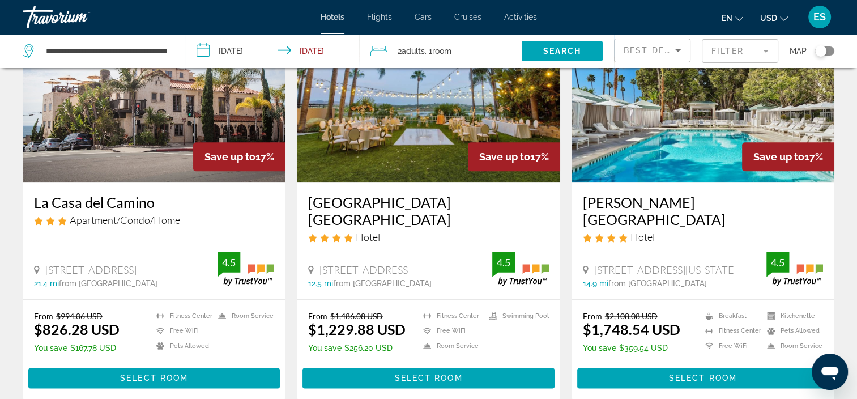
scroll to position [1418, 0]
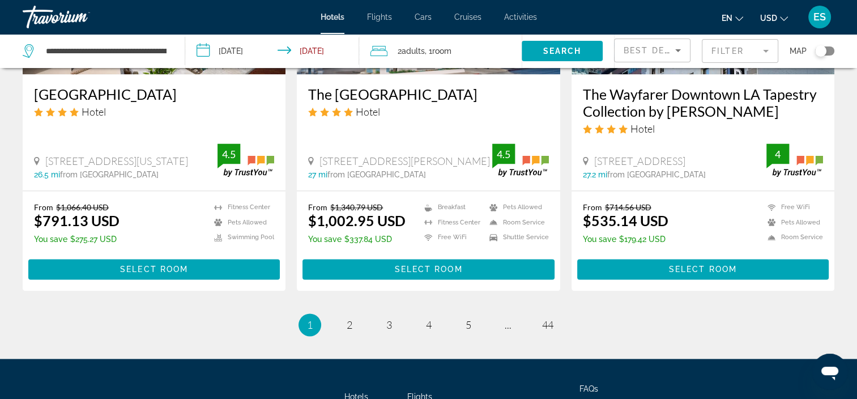
scroll to position [1558, 0]
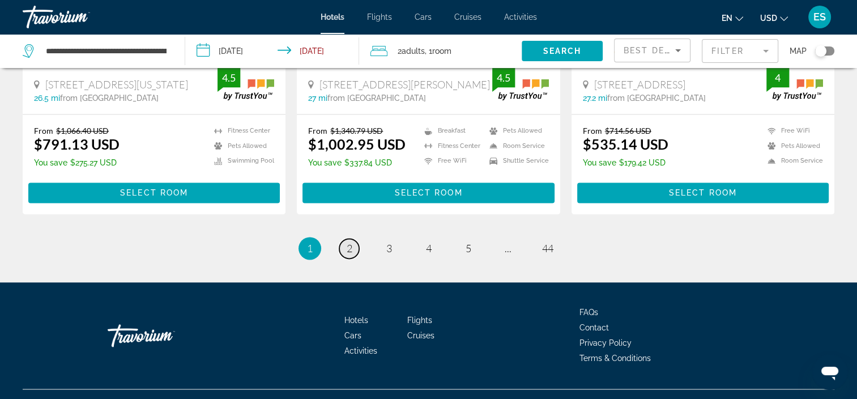
click at [342, 238] on link "page 2" at bounding box center [349, 248] width 20 height 20
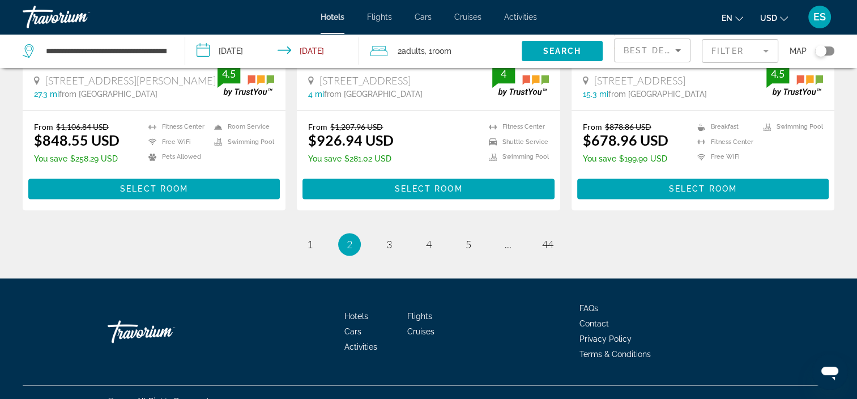
scroll to position [1576, 0]
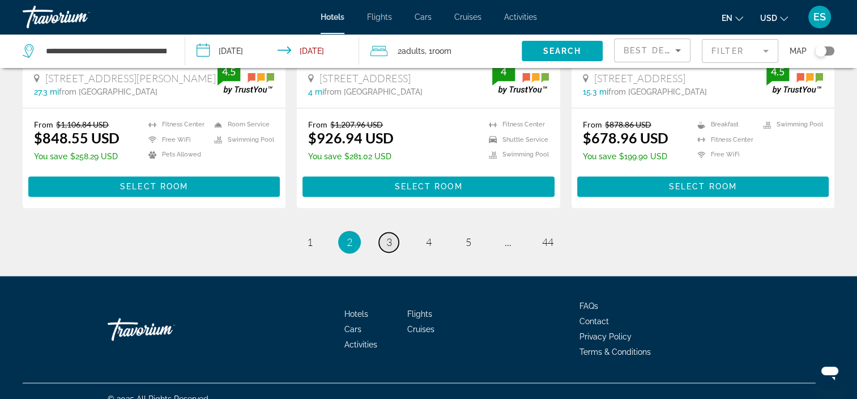
click at [380, 232] on link "page 3" at bounding box center [389, 242] width 20 height 20
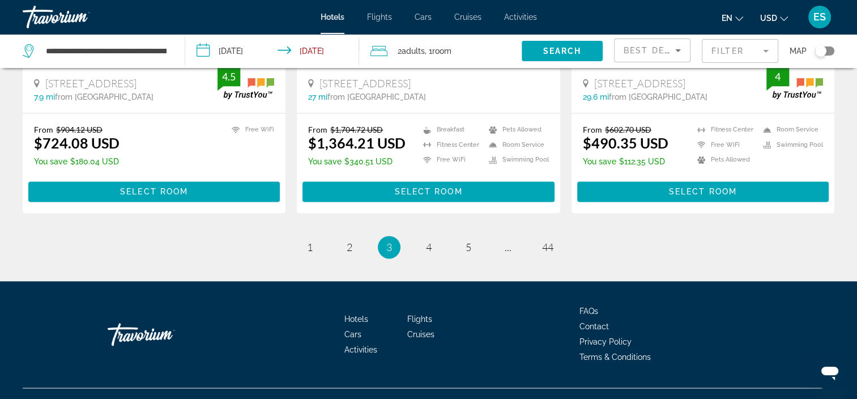
scroll to position [1526, 0]
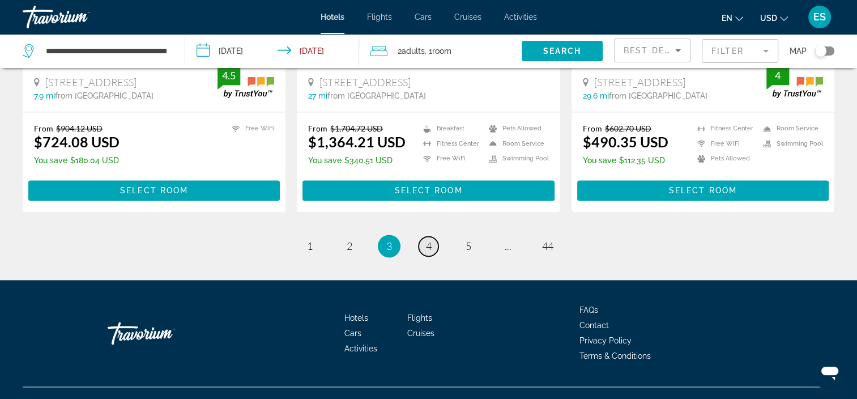
click at [427, 246] on span "4" at bounding box center [429, 245] width 6 height 12
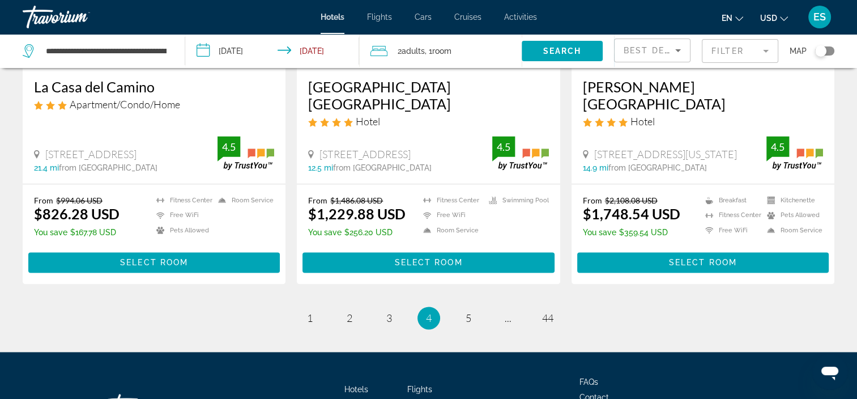
scroll to position [1541, 0]
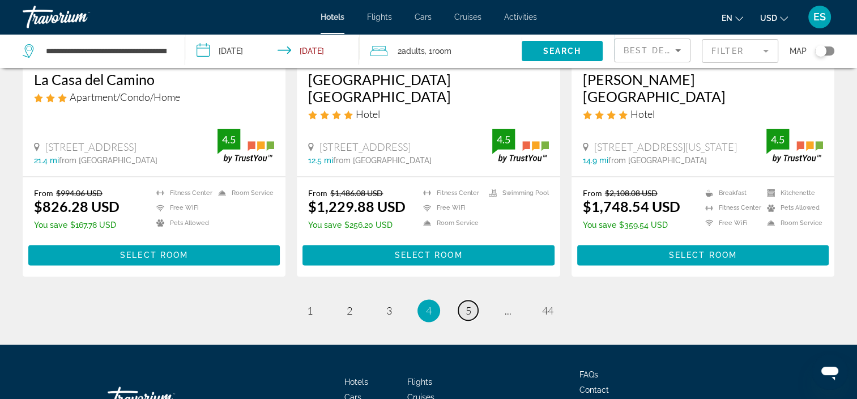
click at [469, 300] on link "page 5" at bounding box center [468, 310] width 20 height 20
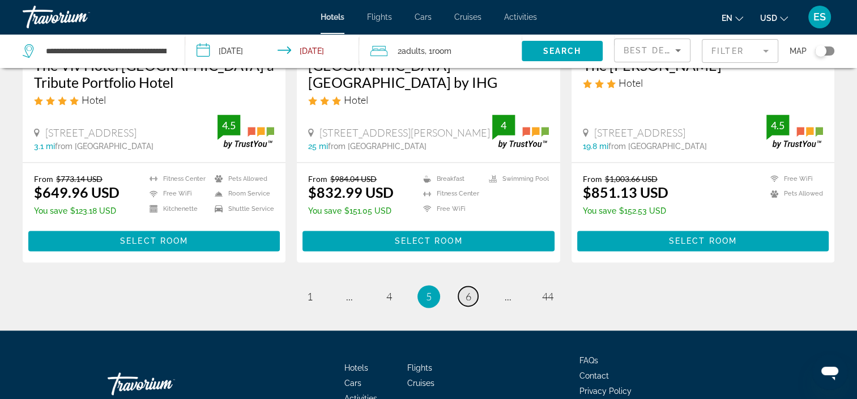
scroll to position [1558, 0]
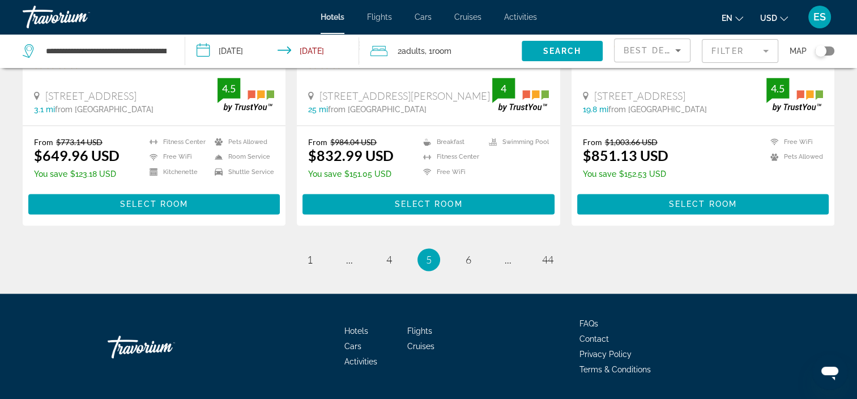
click at [741, 137] on div "From $1,003.66 USD $851.13 USD You save $152.53 USD Free WiFi Pets Allowed 4.5" at bounding box center [703, 159] width 240 height 45
click at [482, 248] on ul "5 / 44 page 1 page ... page 4 You're on page 5 page 6 page ... page 44" at bounding box center [428, 259] width 811 height 23
click at [471, 253] on span "6" at bounding box center [468, 259] width 6 height 12
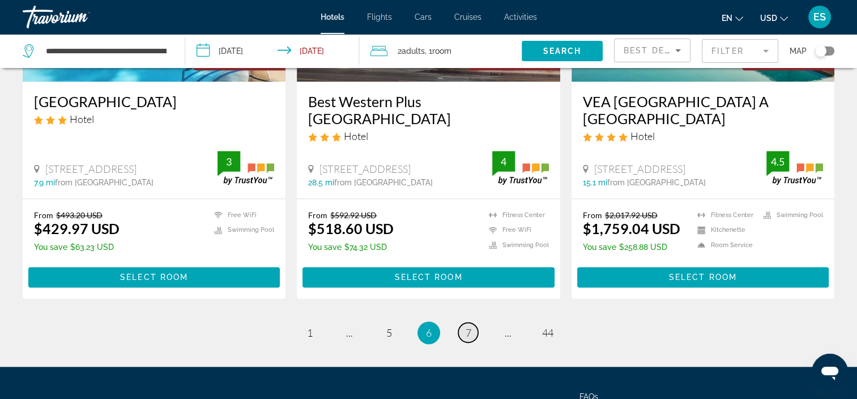
scroll to position [1558, 0]
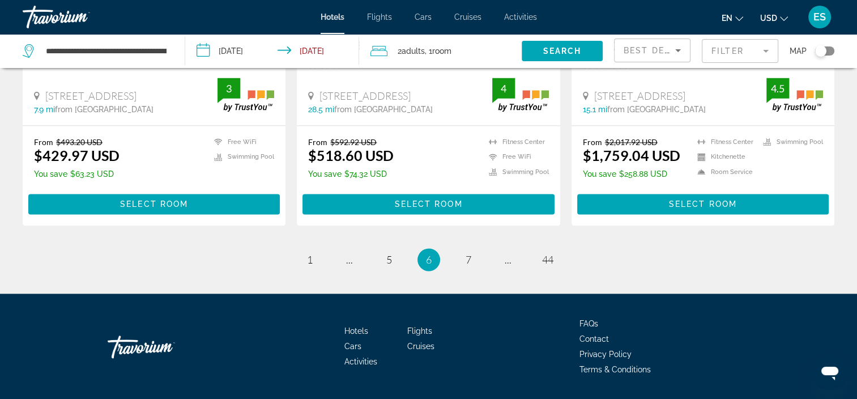
click at [14, 343] on div "Hotels Flights Cars Cruises Activities FAQs Contact Privacy Policy Terms & Cond…" at bounding box center [428, 362] width 857 height 139
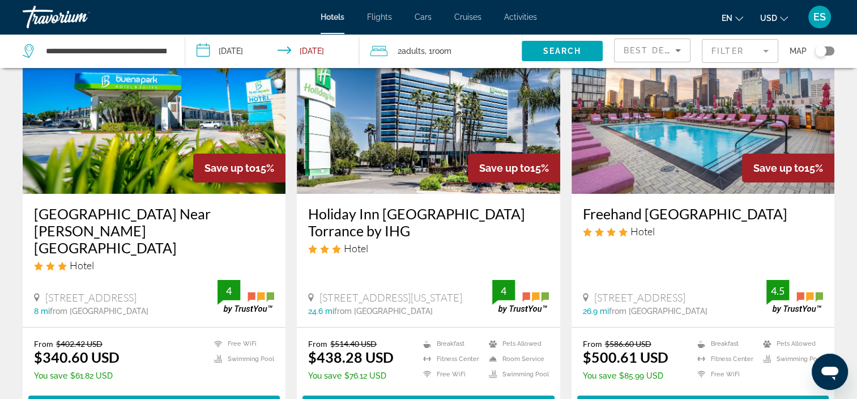
scroll to position [0, 0]
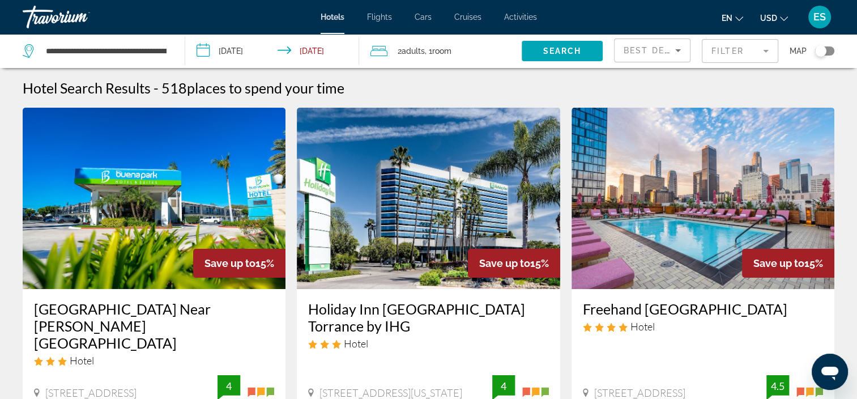
click at [741, 52] on mat-form-field "Filter" at bounding box center [740, 51] width 76 height 24
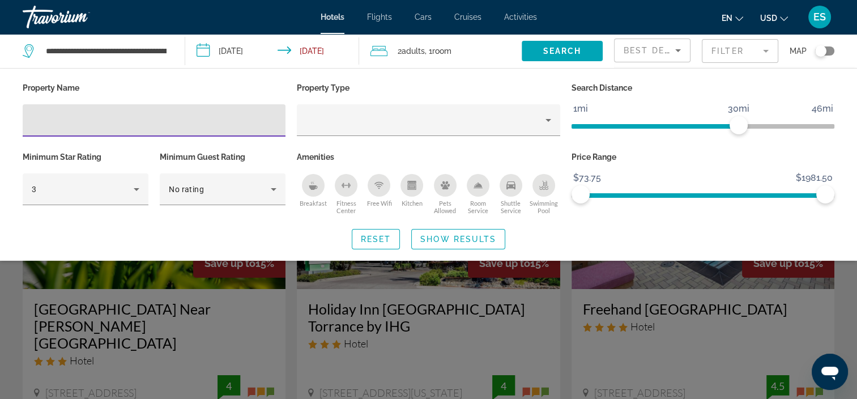
click at [104, 126] on input "Hotel Filters" at bounding box center [154, 121] width 245 height 14
click at [77, 122] on input "Hotel Filters" at bounding box center [154, 121] width 245 height 14
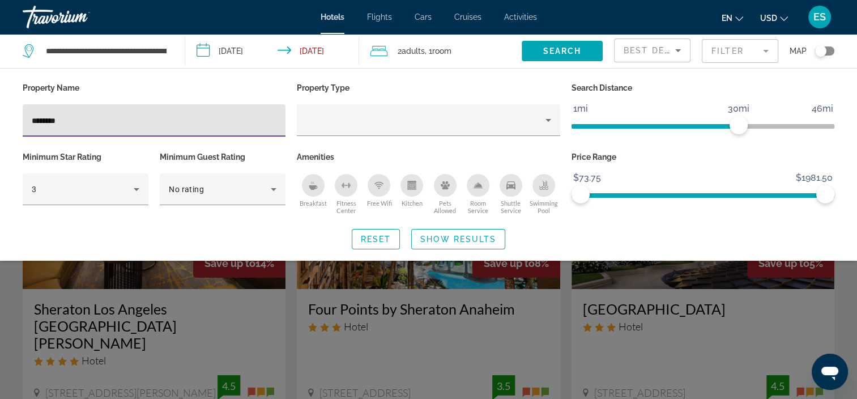
type input "********"
click at [570, 47] on span "Search" at bounding box center [561, 50] width 39 height 9
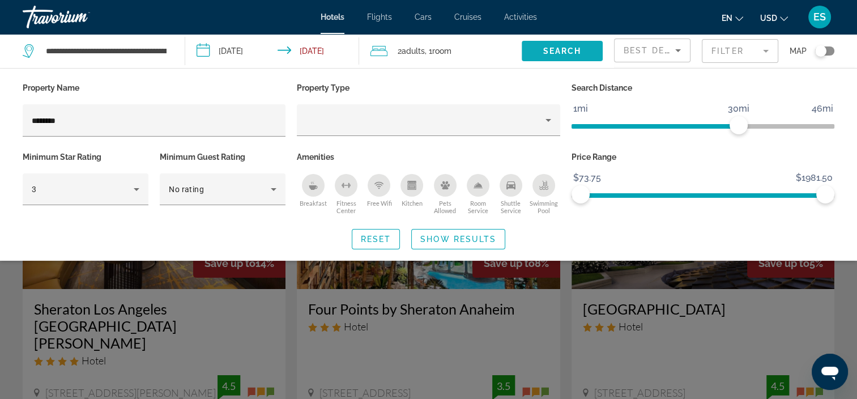
click at [567, 61] on span "Search widget" at bounding box center [561, 50] width 81 height 27
click at [463, 242] on span "Show Results" at bounding box center [458, 238] width 76 height 9
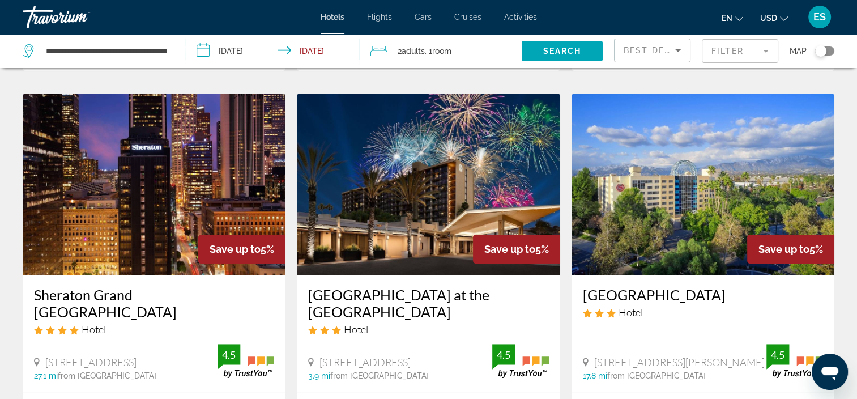
scroll to position [456, 0]
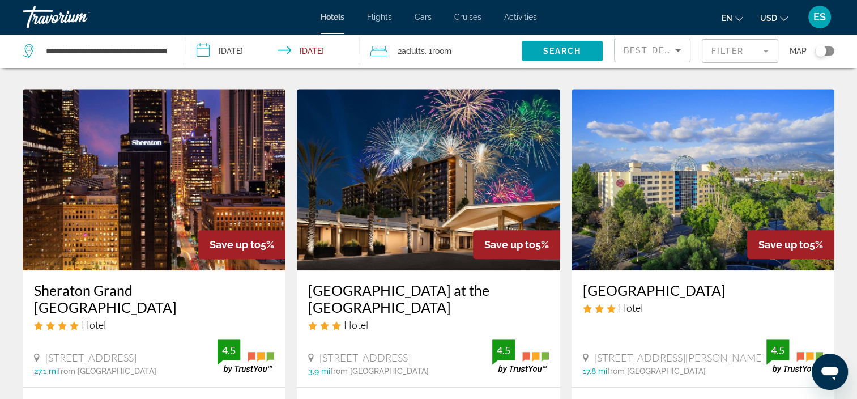
click at [384, 199] on img "Main content" at bounding box center [428, 179] width 263 height 181
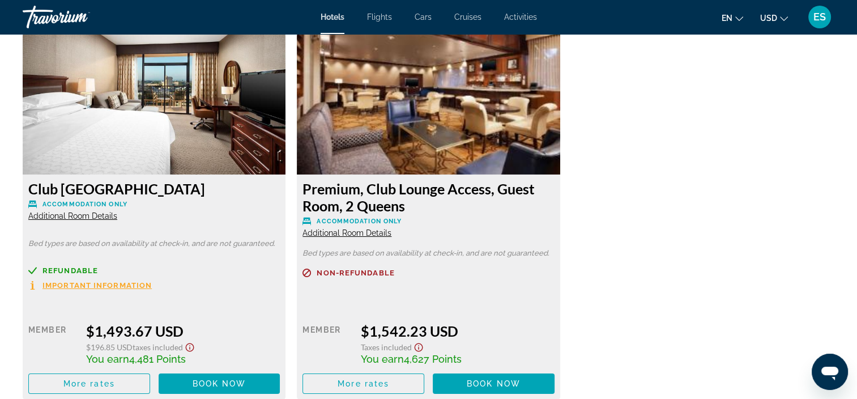
scroll to position [3814, 0]
